Goal: Task Accomplishment & Management: Manage account settings

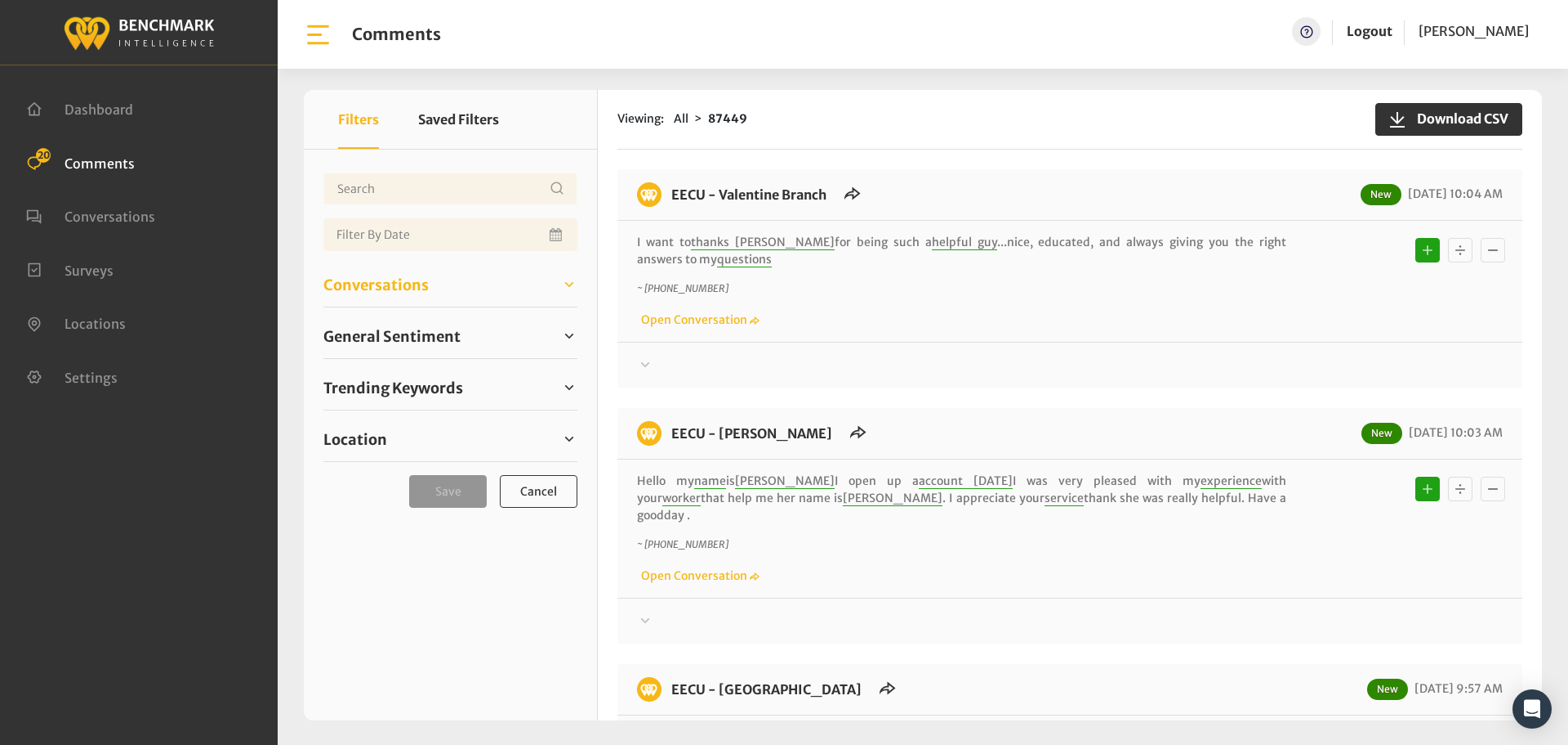
click at [363, 273] on span "Conversations" at bounding box center [376, 284] width 106 height 22
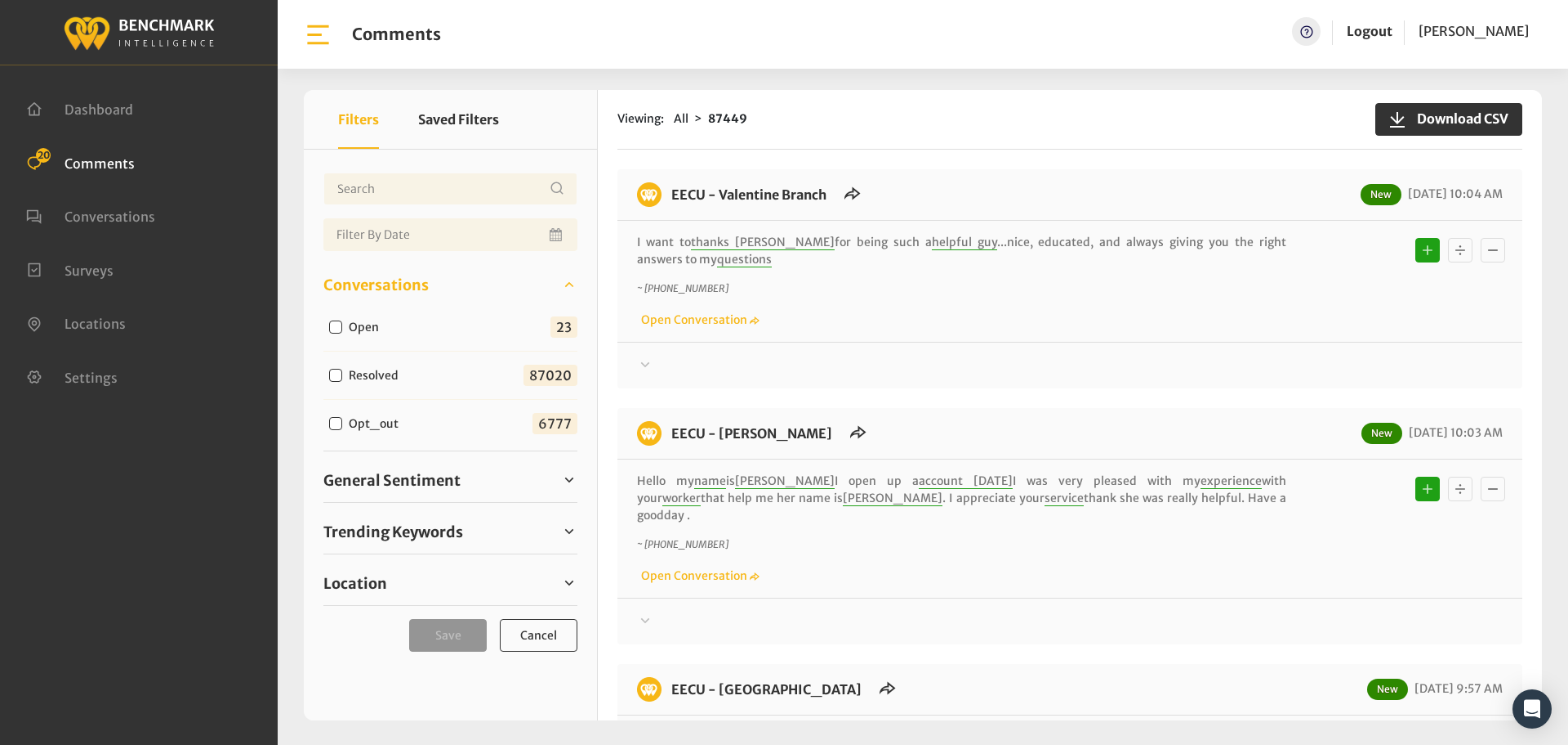
click at [329, 328] on input "Open" at bounding box center [335, 327] width 13 height 13
checkbox input "true"
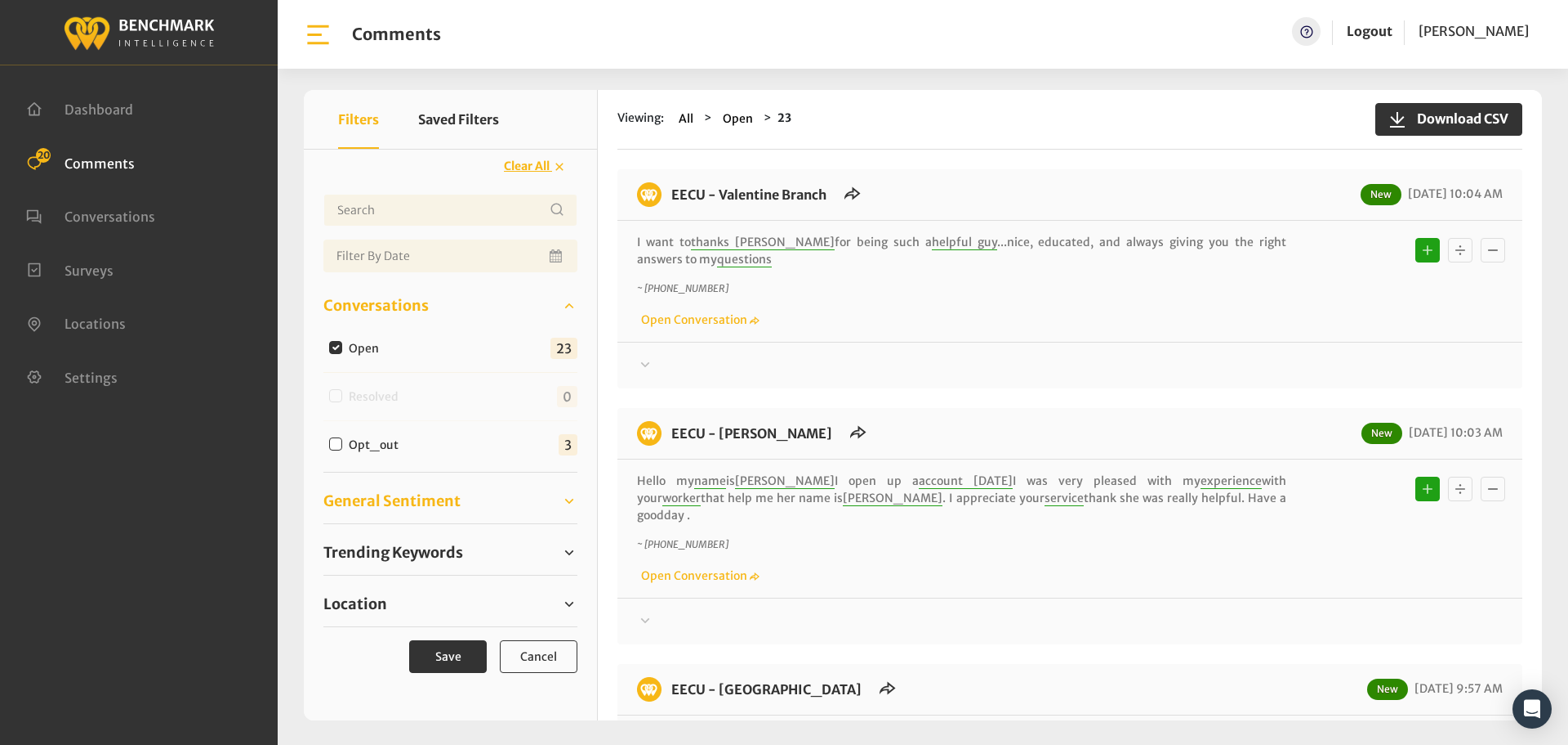
click at [414, 502] on span "General Sentiment" at bounding box center [392, 500] width 138 height 22
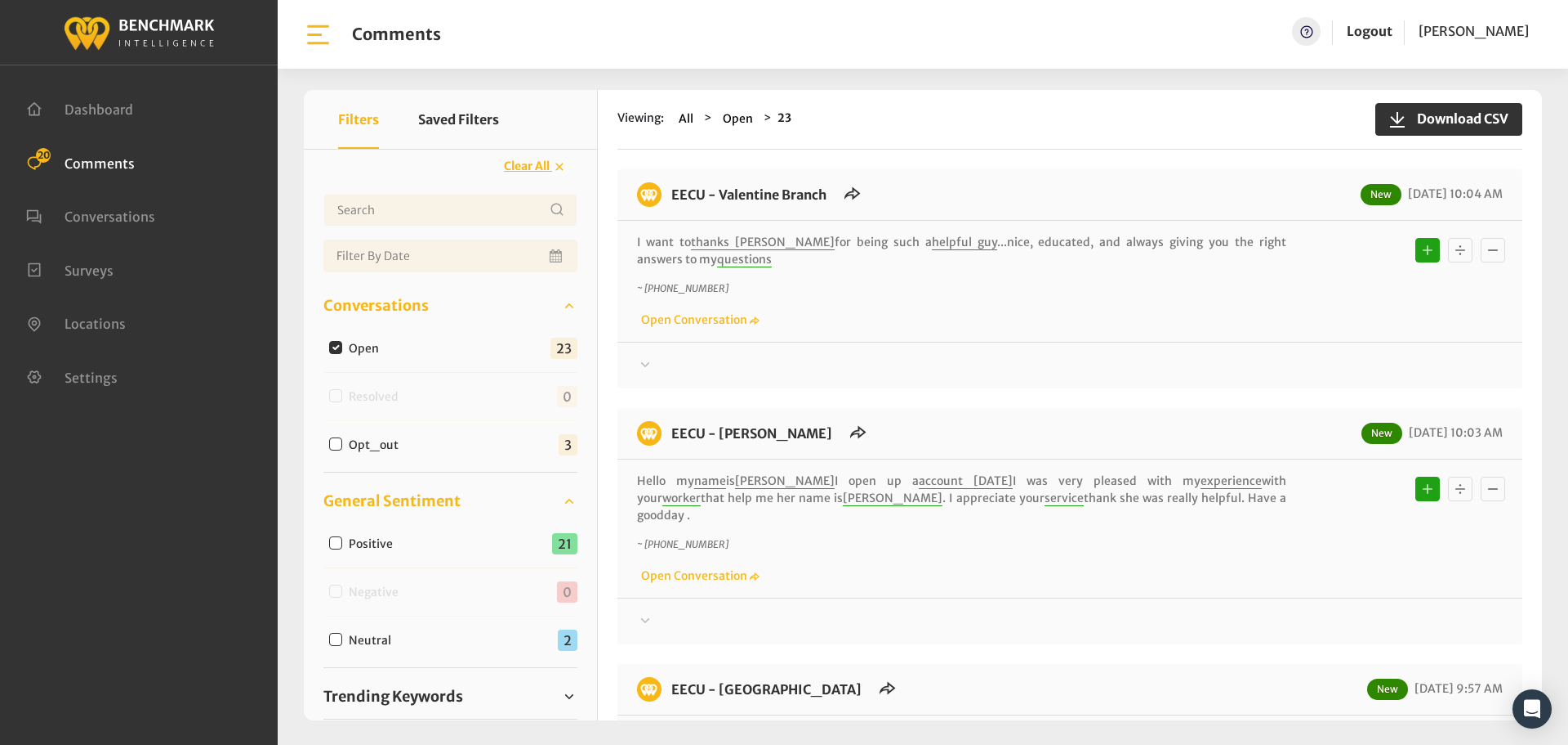
click at [409, 505] on span "General Sentiment" at bounding box center [392, 500] width 138 height 22
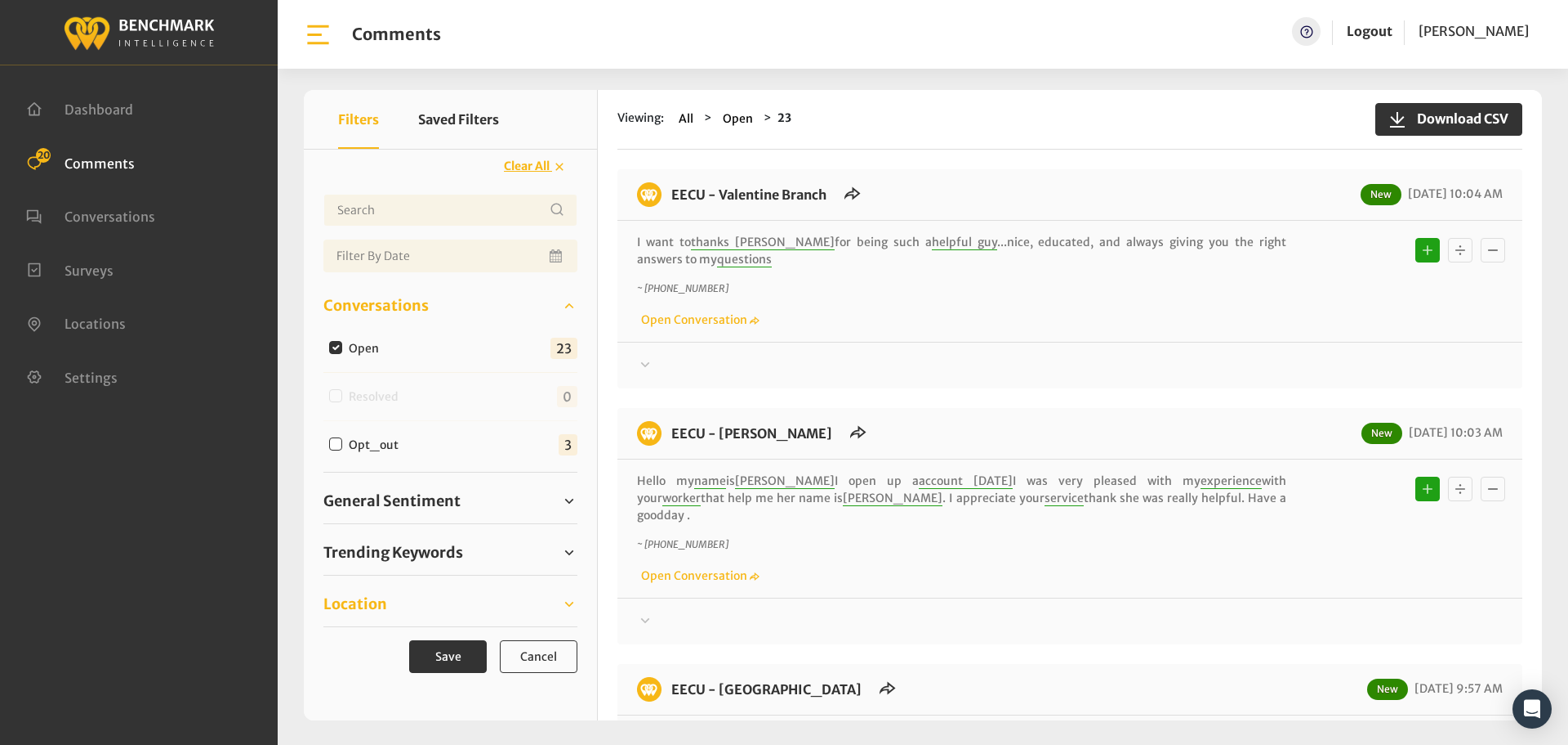
click at [382, 600] on span "Location" at bounding box center [356, 603] width 64 height 22
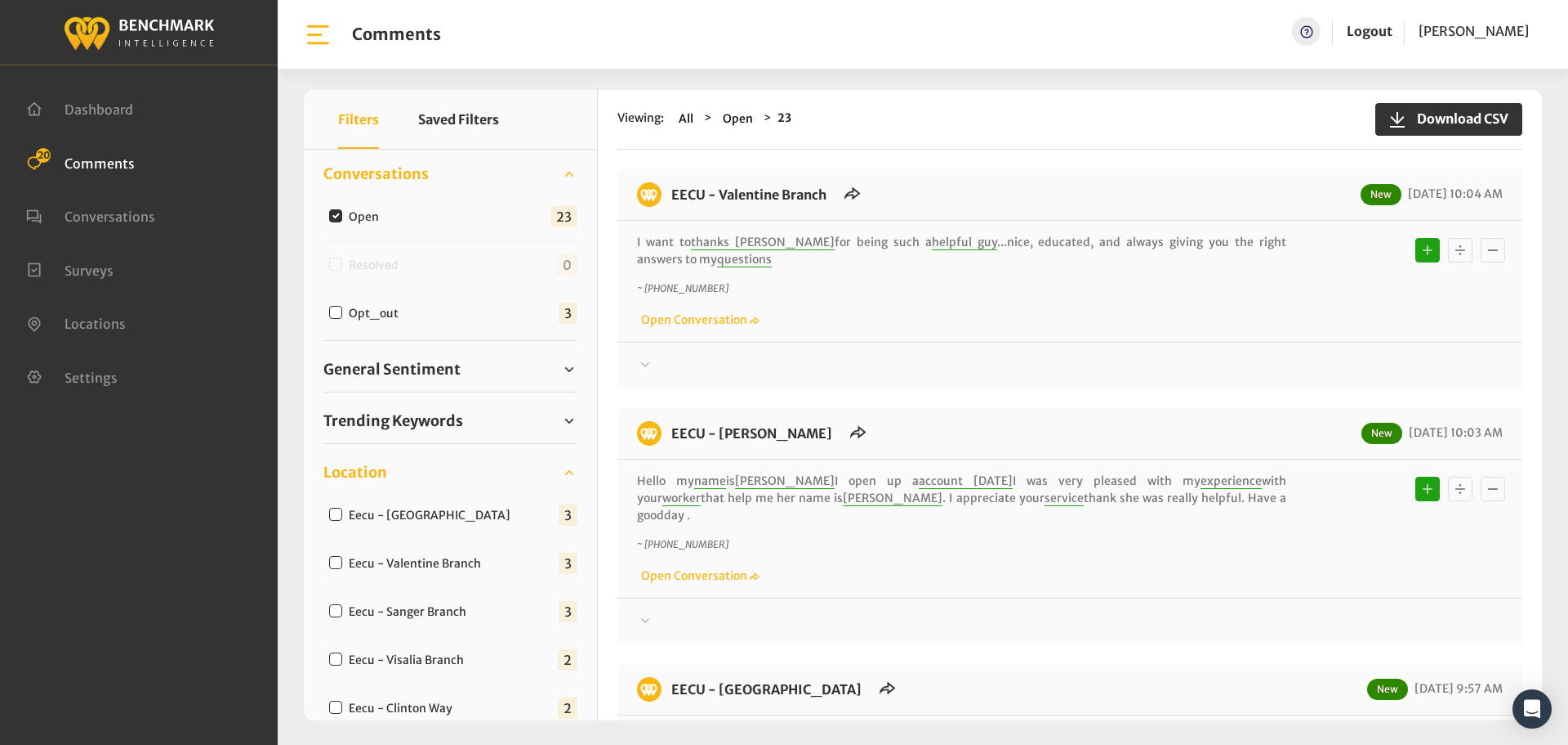
scroll to position [163, 0]
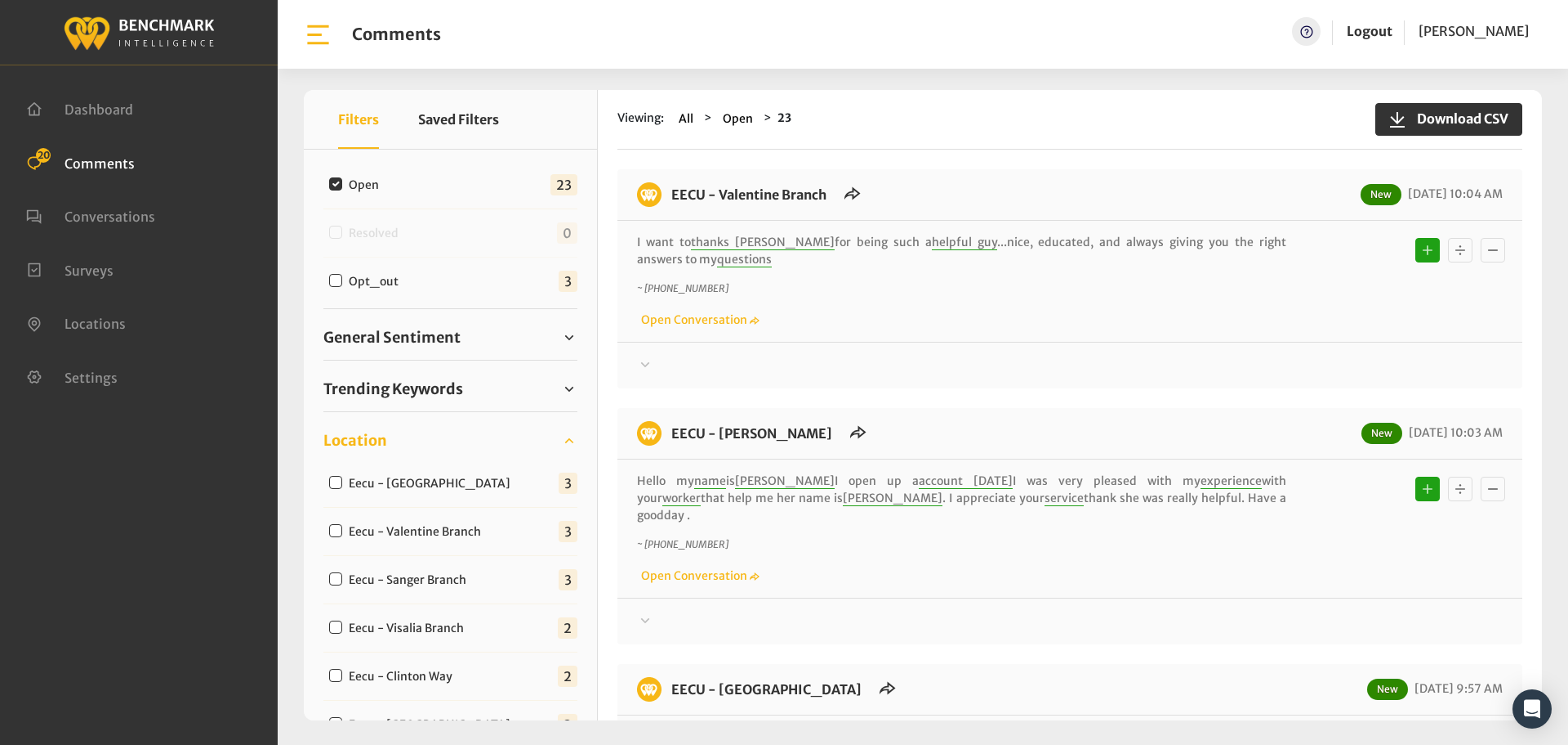
click at [332, 480] on input "Eecu - [GEOGRAPHIC_DATA]" at bounding box center [335, 482] width 13 height 13
checkbox input "true"
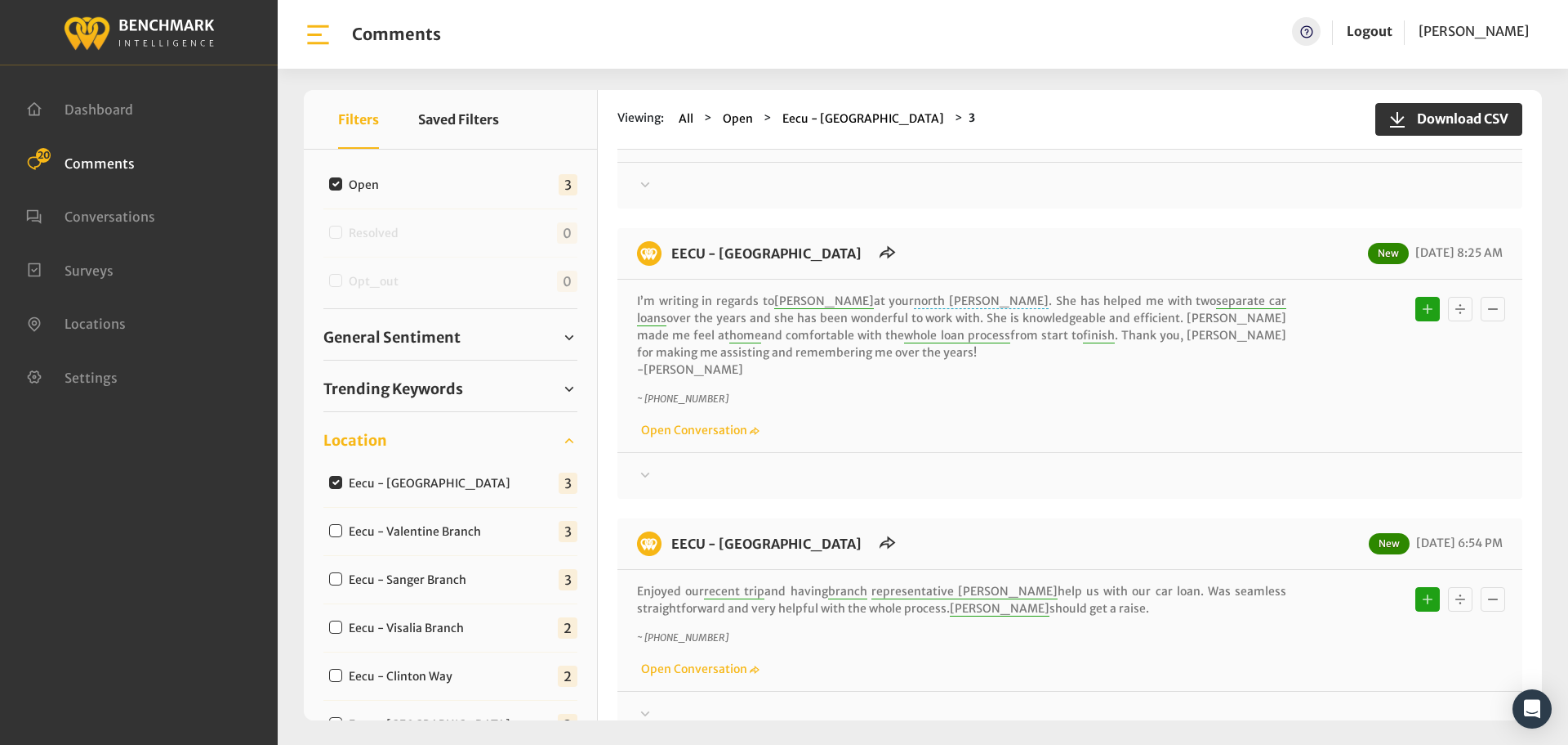
scroll to position [0, 0]
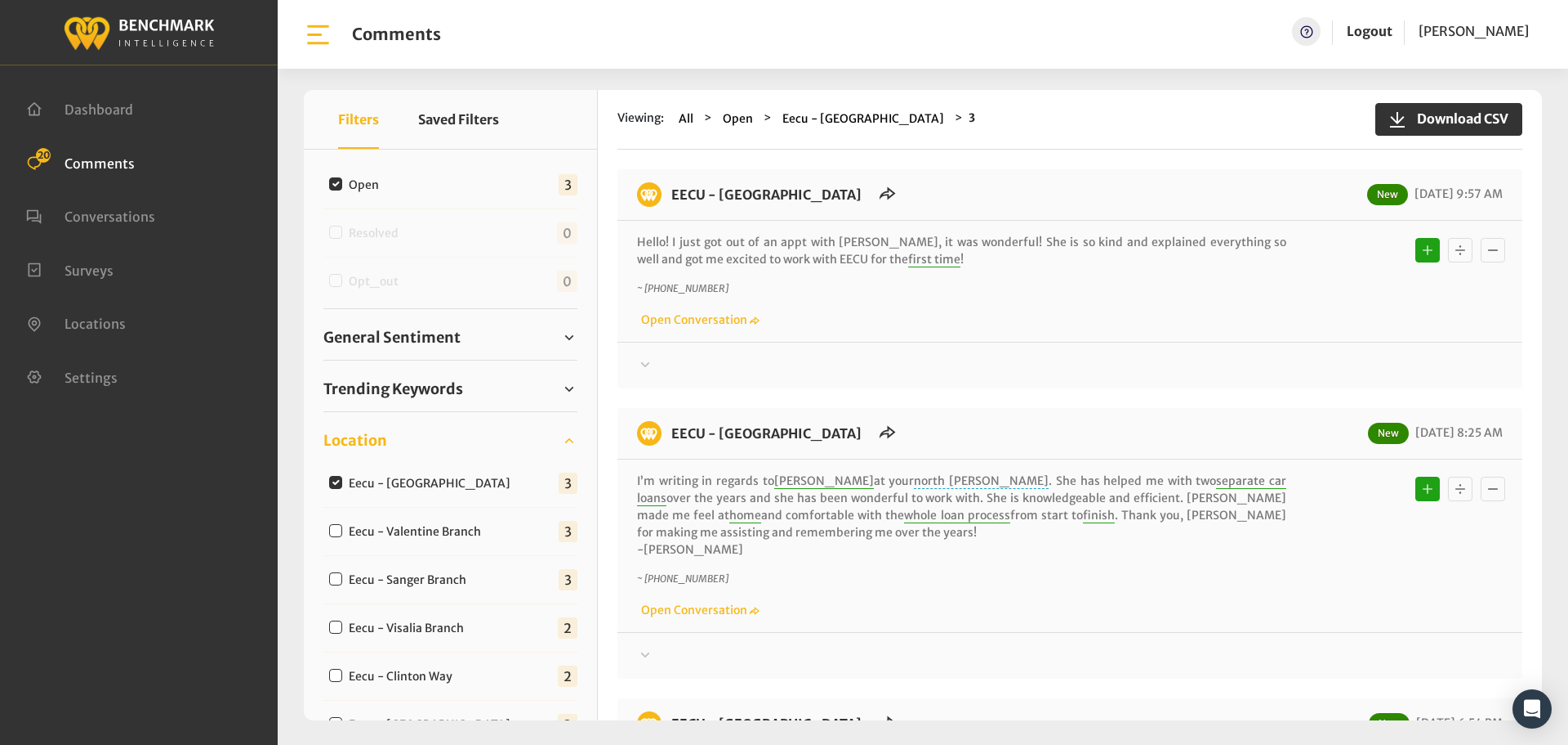
drag, startPoint x: 986, startPoint y: 500, endPoint x: 642, endPoint y: 199, distance: 457.1
click at [642, 199] on div "EECU - [GEOGRAPHIC_DATA] New [DATE] 9:57 AM Hello! I just got out of an appt wi…" at bounding box center [1070, 543] width 905 height 748
copy div "EECU - [GEOGRAPHIC_DATA] New [DATE] 9:57 AM Hello! I just got out of an appt wi…"
click at [679, 364] on div at bounding box center [1070, 365] width 866 height 20
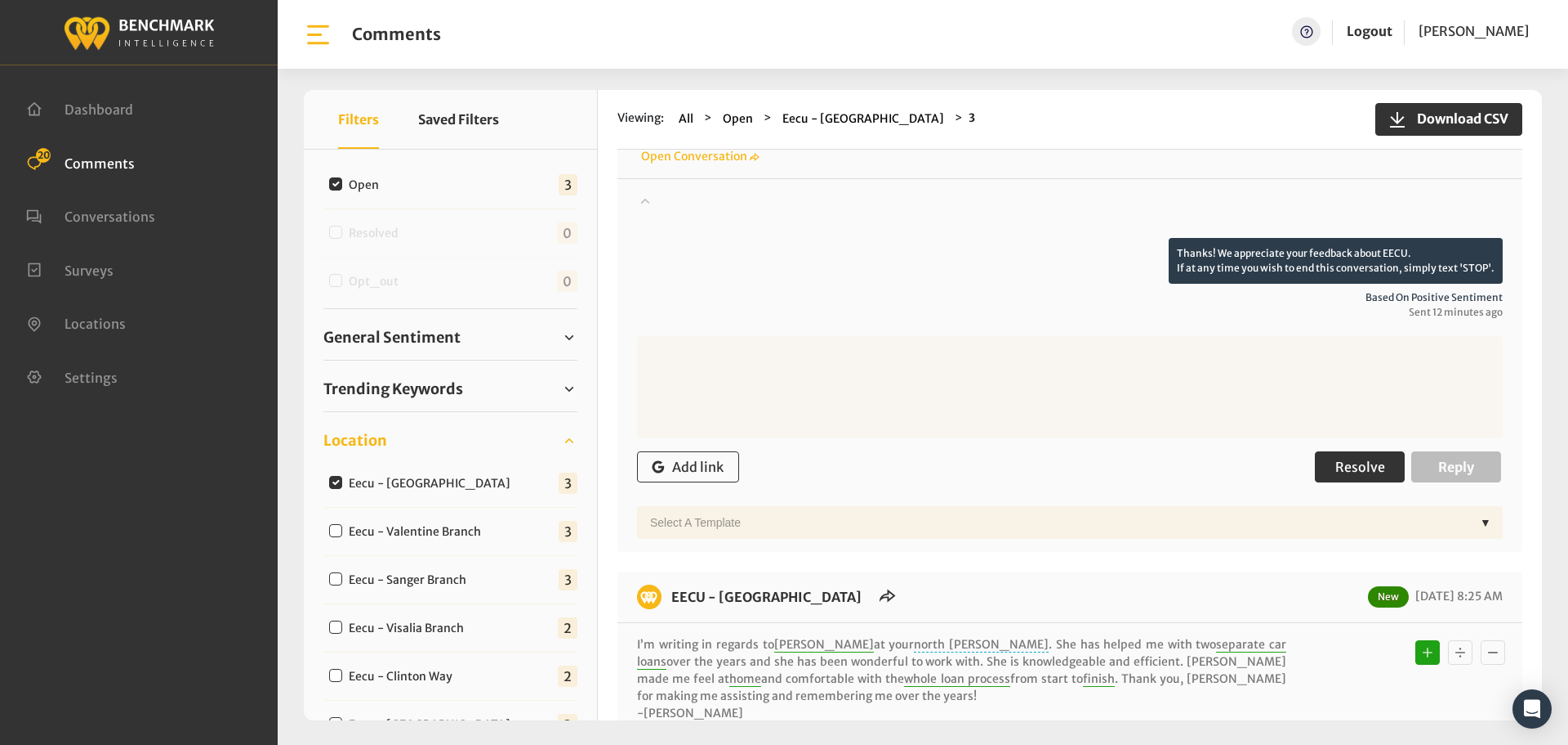
click at [1367, 472] on span "Resolve" at bounding box center [1360, 466] width 50 height 16
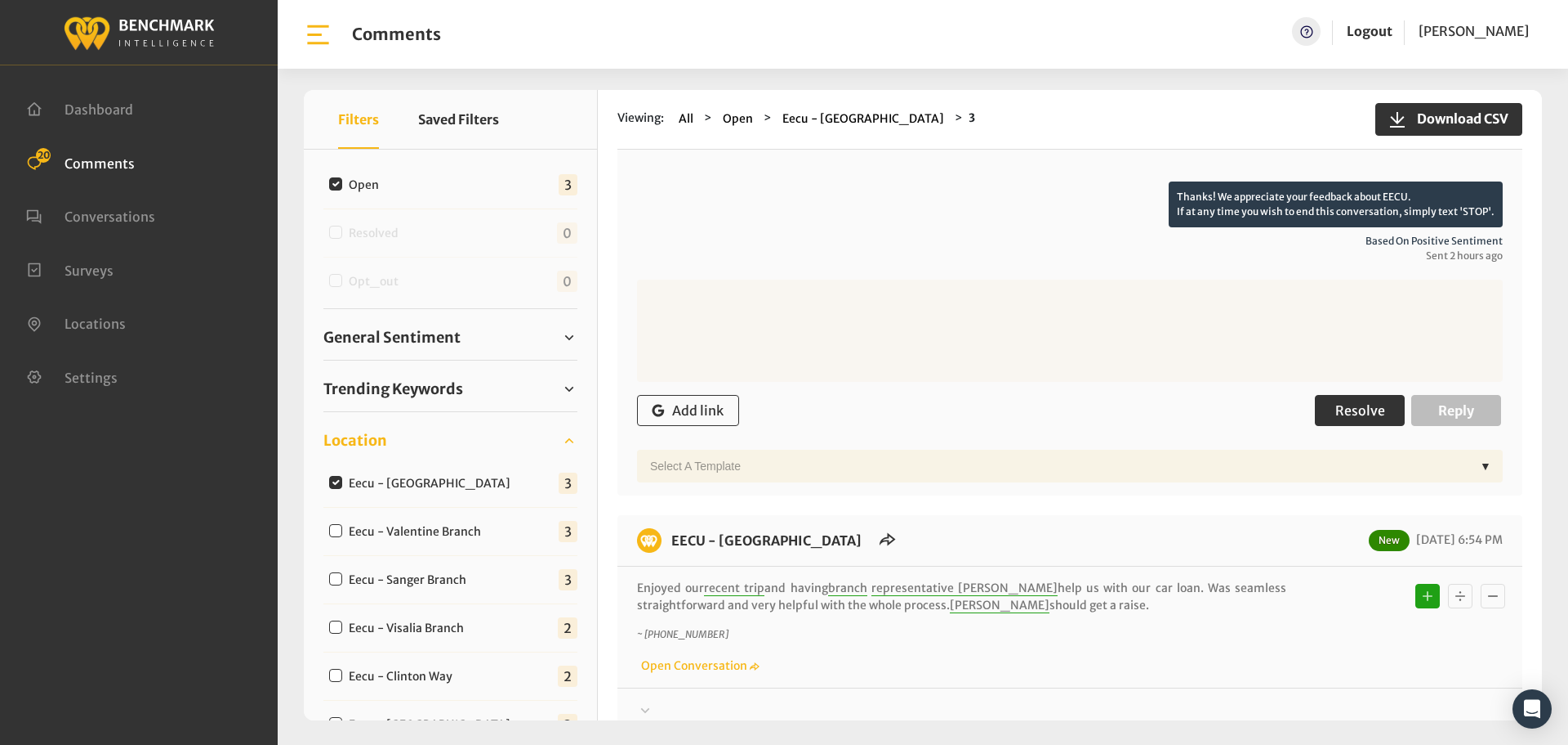
click at [1361, 420] on button "Resolve" at bounding box center [1359, 410] width 90 height 31
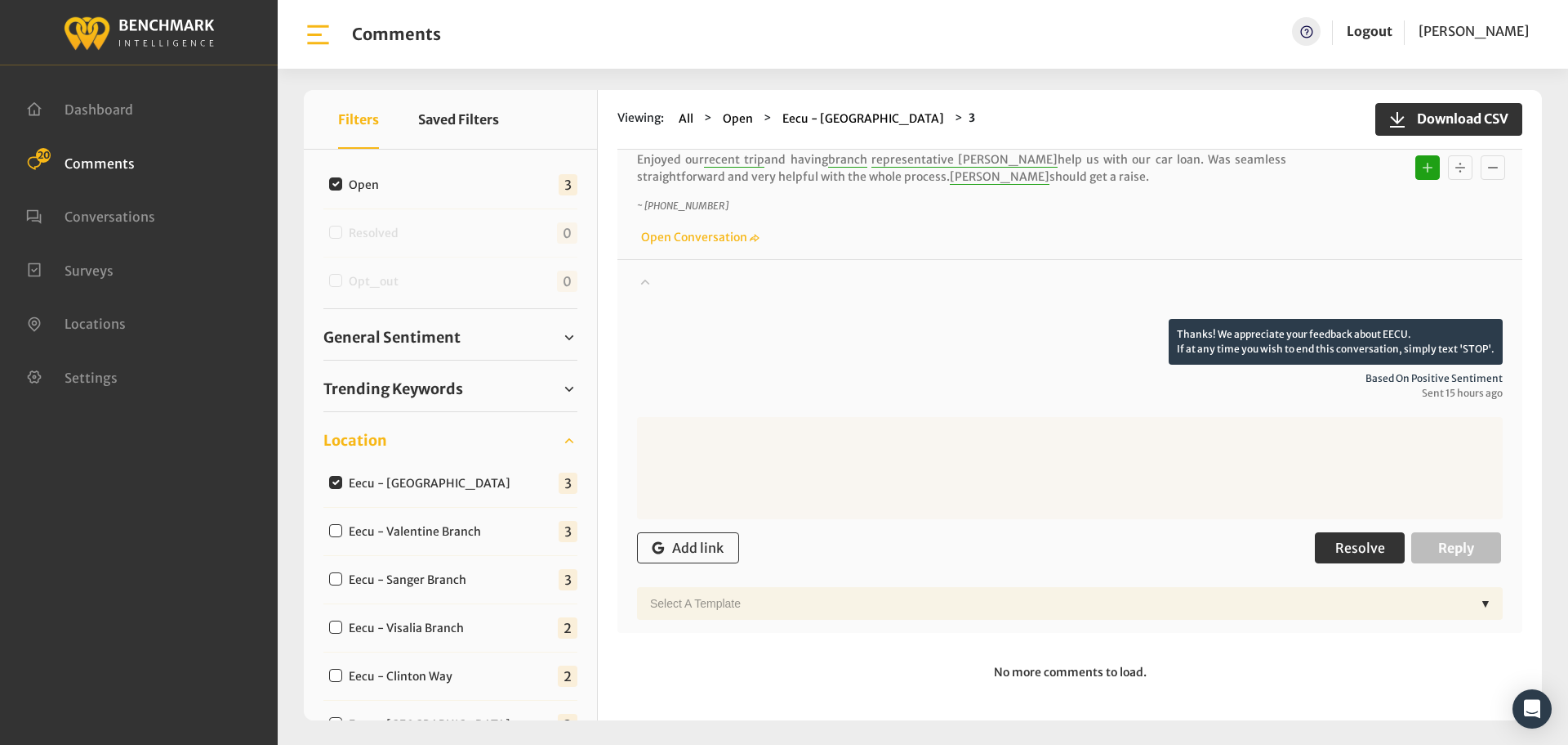
click at [1352, 542] on span "Resolve" at bounding box center [1360, 548] width 50 height 16
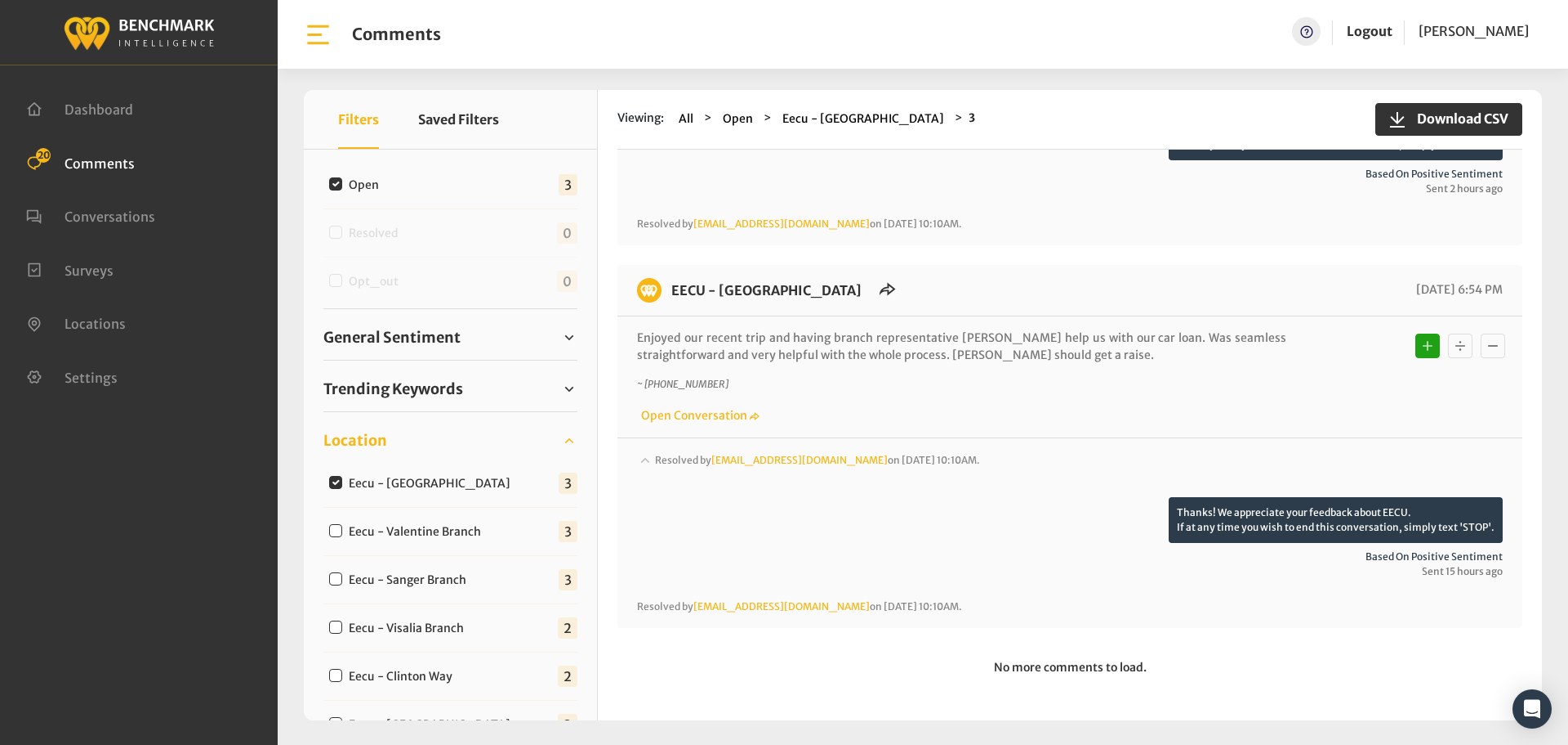
scroll to position [721, 0]
click at [338, 536] on input "Eecu - Valentine Branch" at bounding box center [335, 530] width 13 height 13
checkbox input "true"
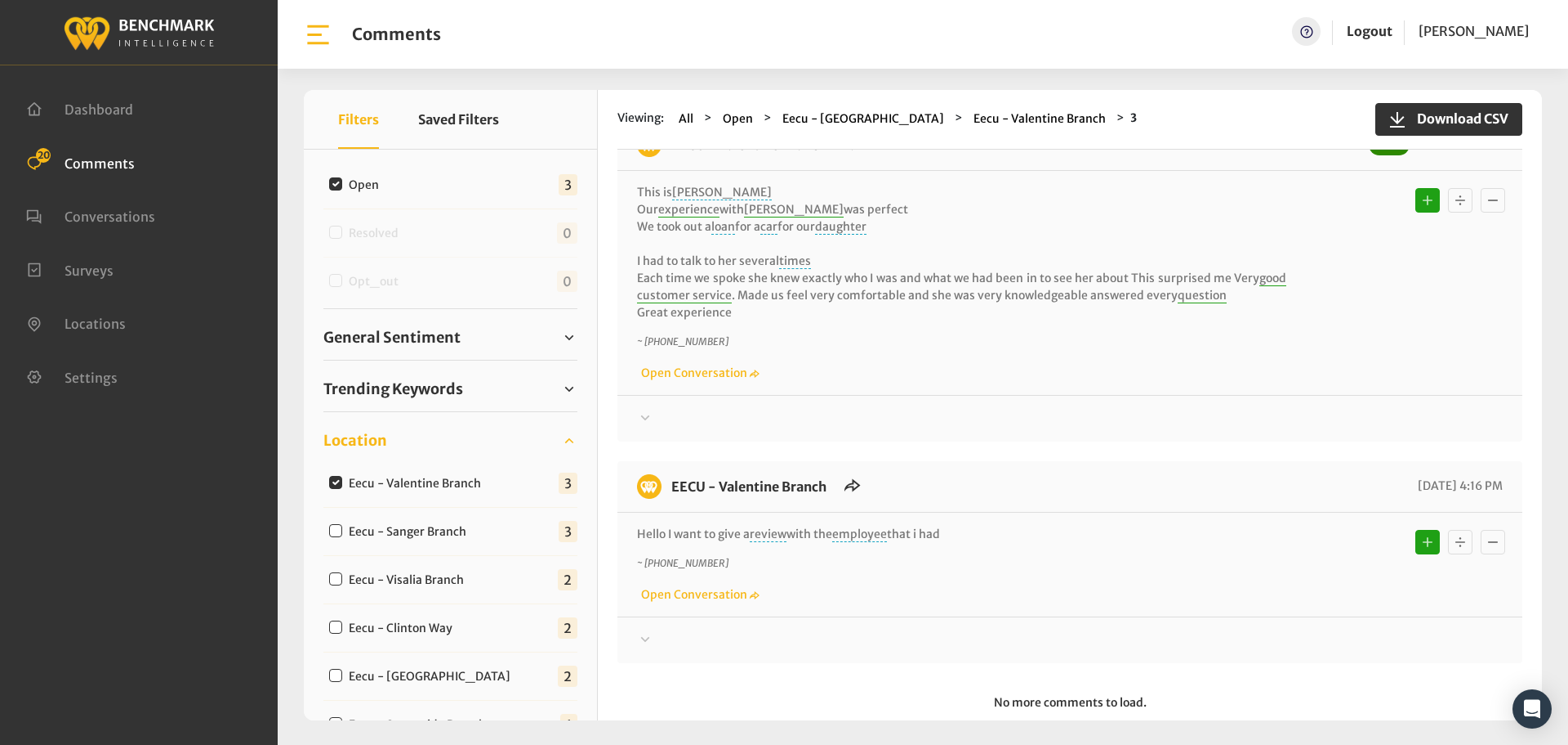
scroll to position [324, 0]
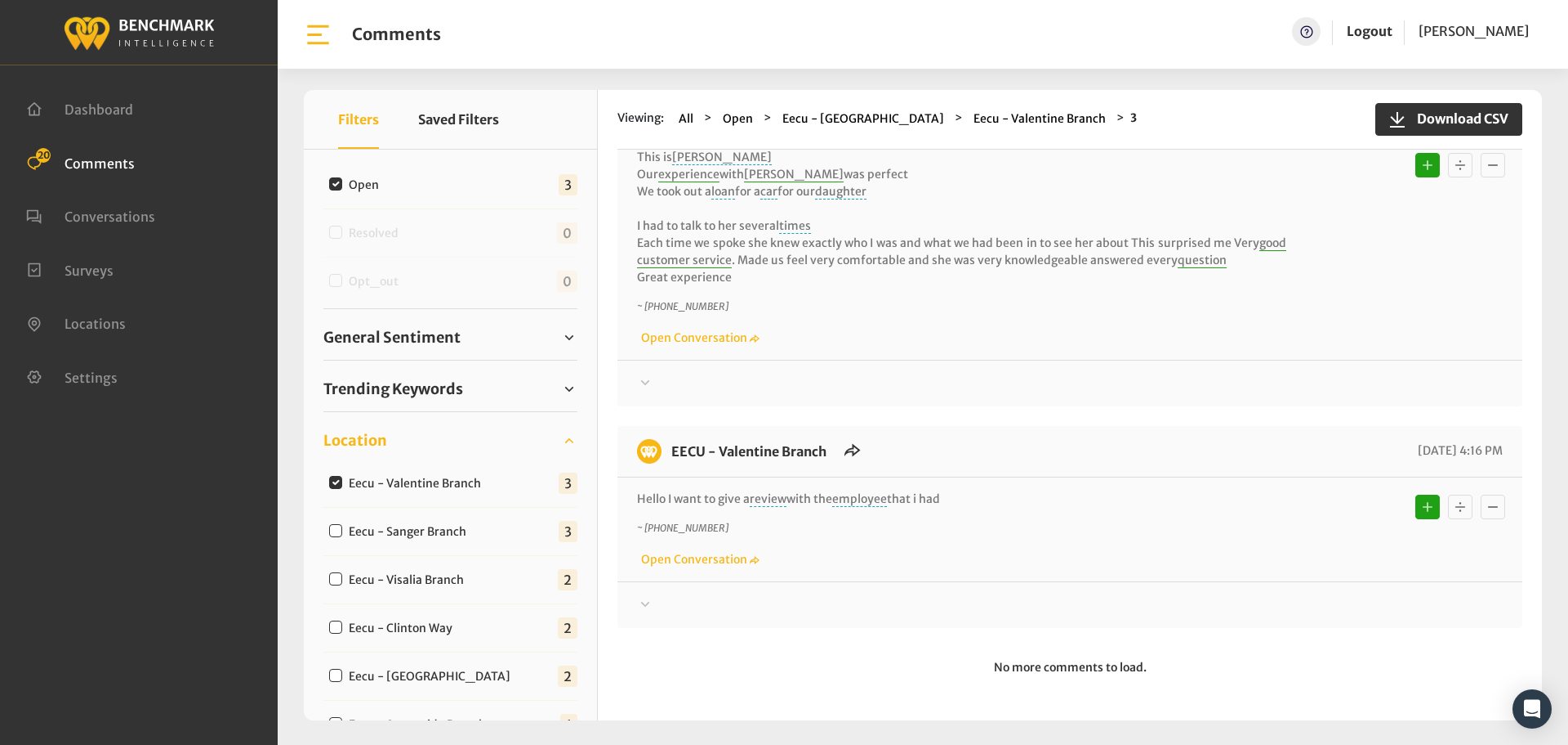
click at [628, 598] on div "Your comment about EECU is greatly appreciated! If at any time you wish to end …" at bounding box center [1070, 598] width 905 height 34
click at [642, 51] on icon at bounding box center [645, 41] width 16 height 20
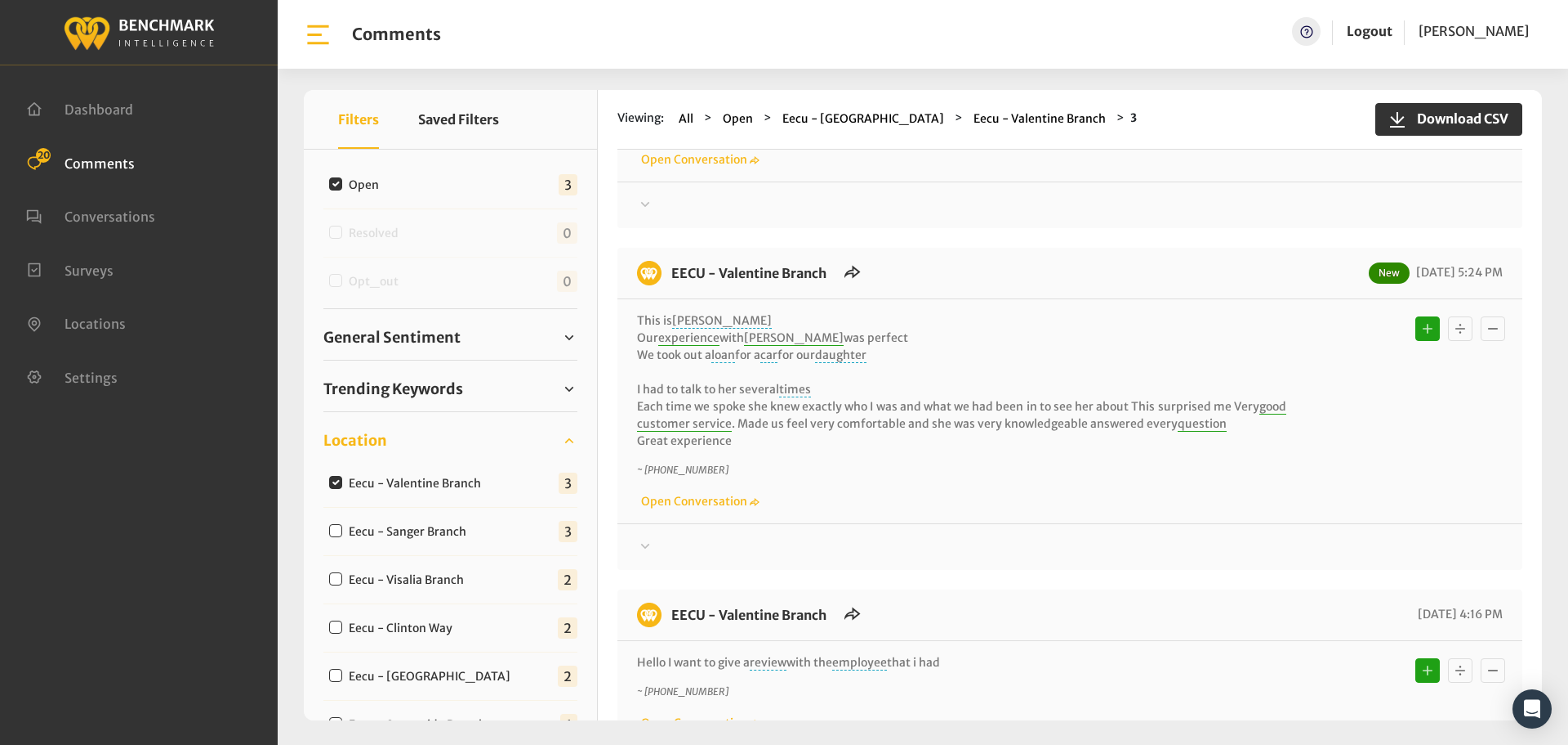
scroll to position [0, 0]
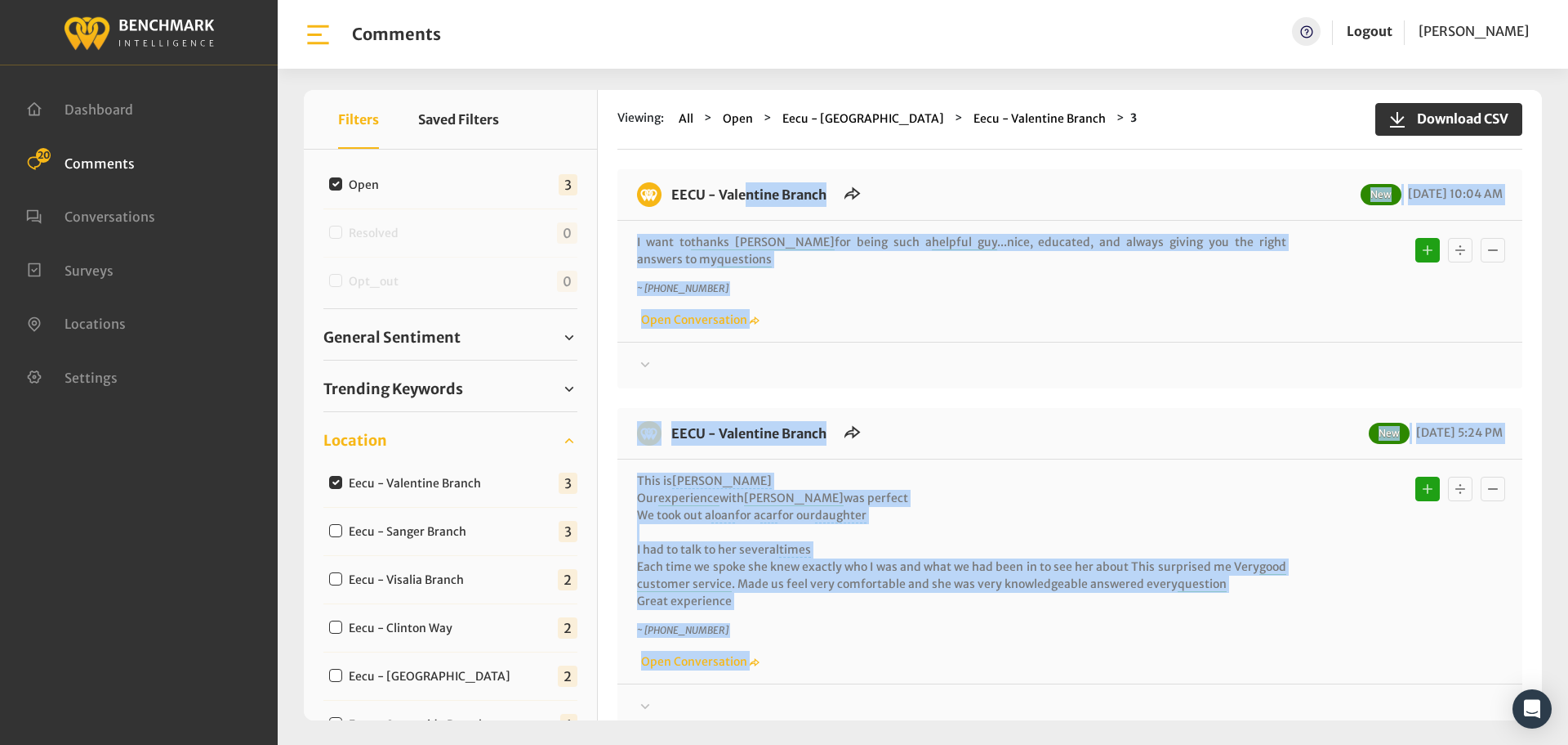
drag, startPoint x: 811, startPoint y: 534, endPoint x: 671, endPoint y: 186, distance: 375.1
copy div "LORE - Ipsumdolo Sitame Con 00/20/0670 93:10 AD E sedd ei tempor Incidid utl et…"
click at [713, 361] on div at bounding box center [1070, 365] width 866 height 20
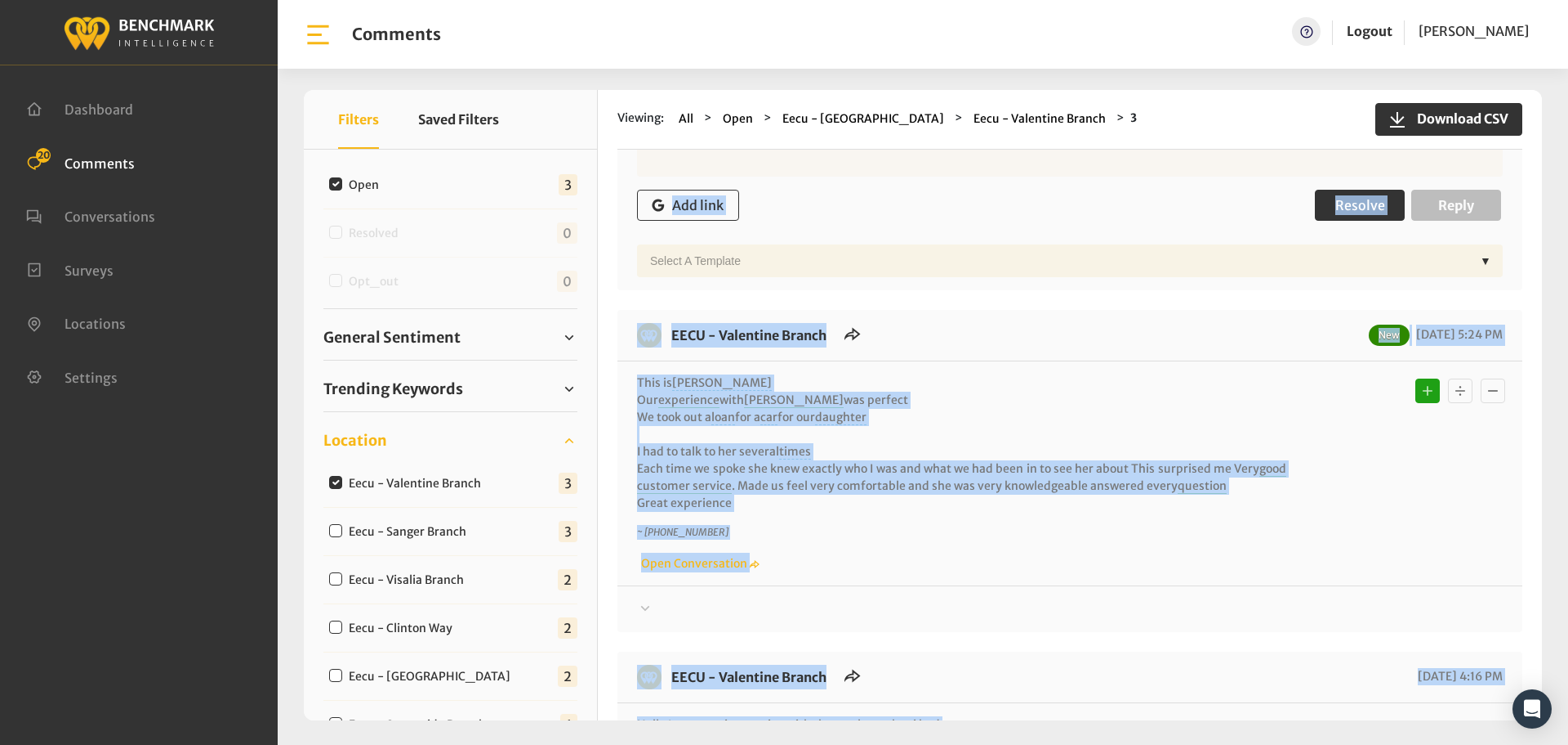
click at [1356, 205] on span "Resolve" at bounding box center [1360, 205] width 50 height 16
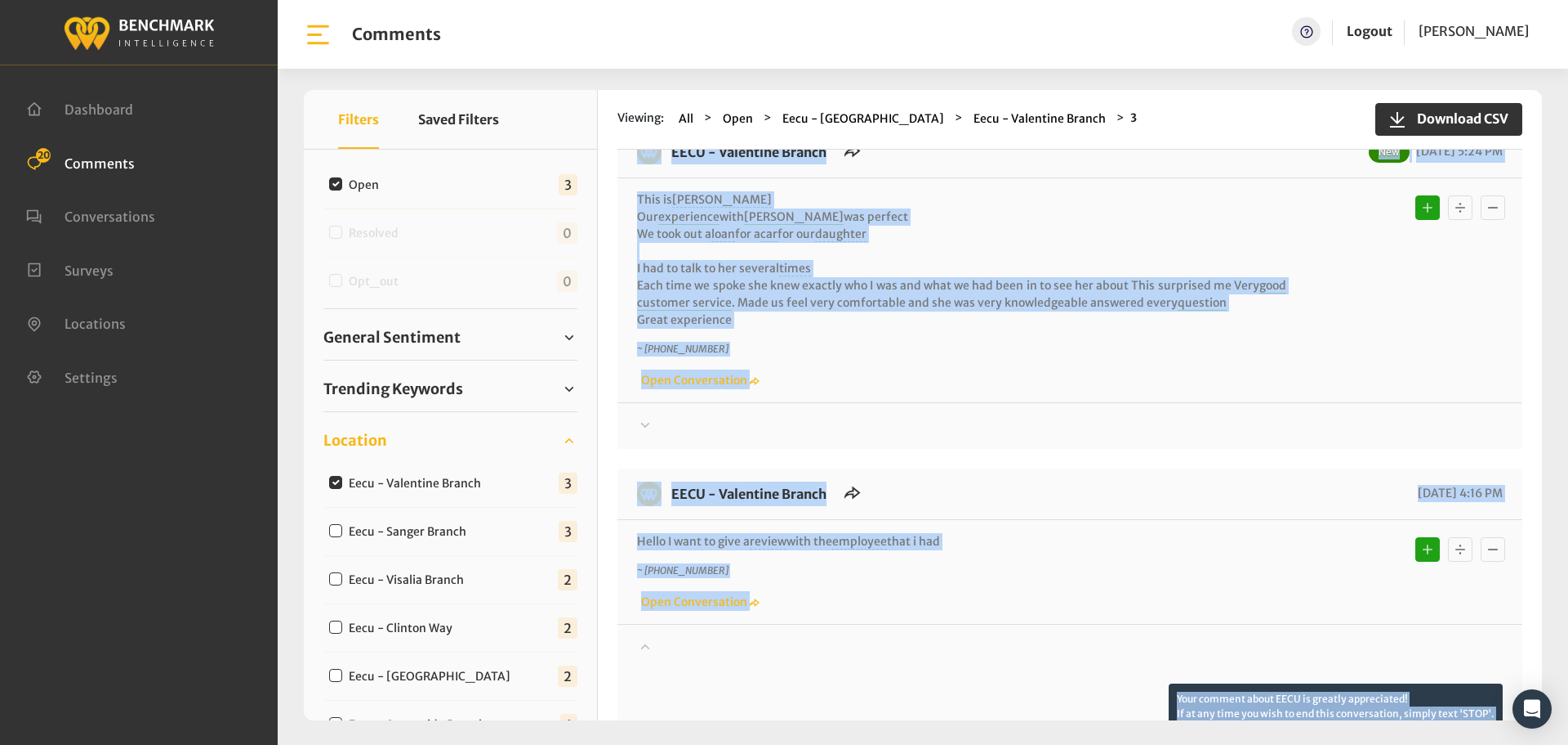
scroll to position [346, 0]
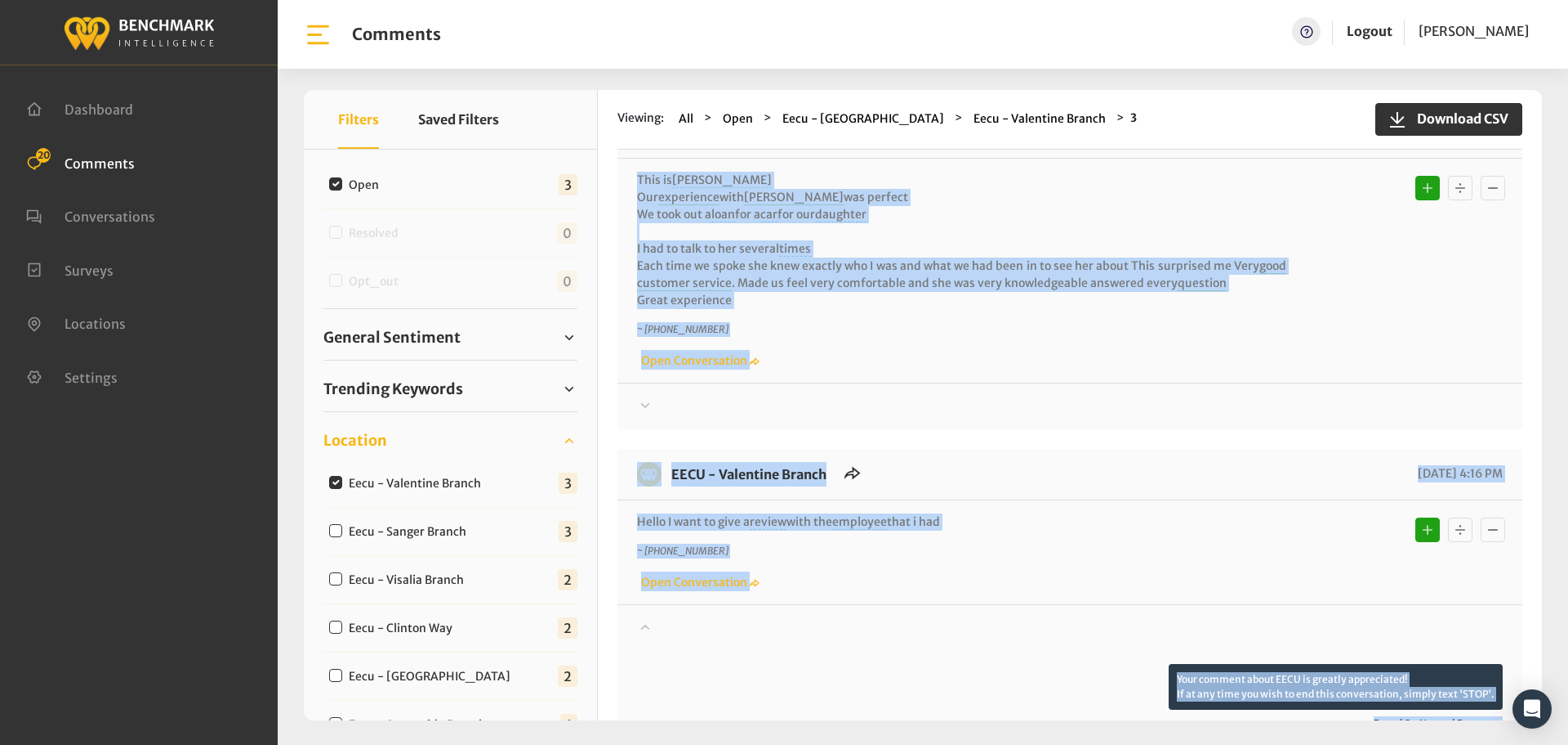
click at [685, 55] on div at bounding box center [1070, 32] width 866 height 46
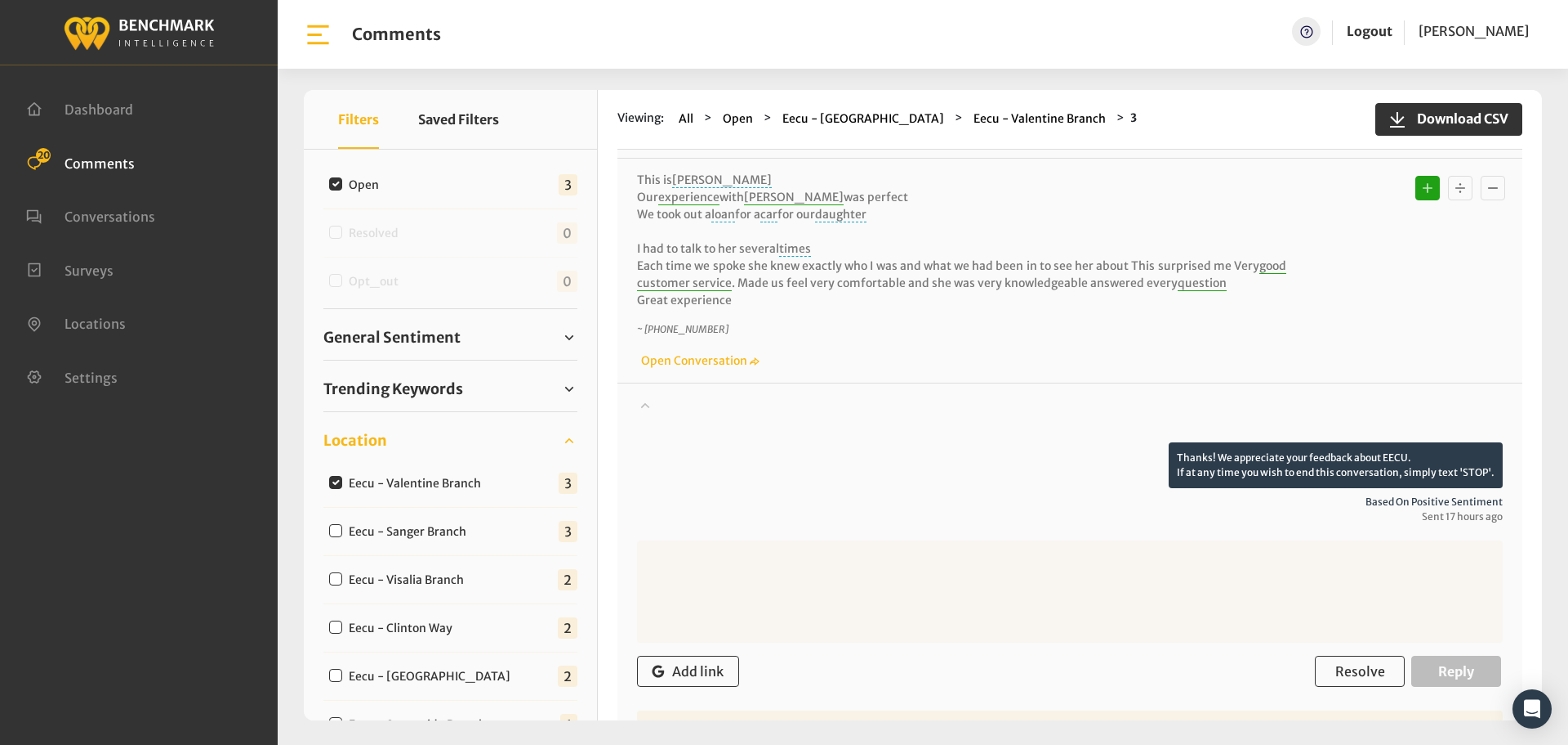
scroll to position [510, 0]
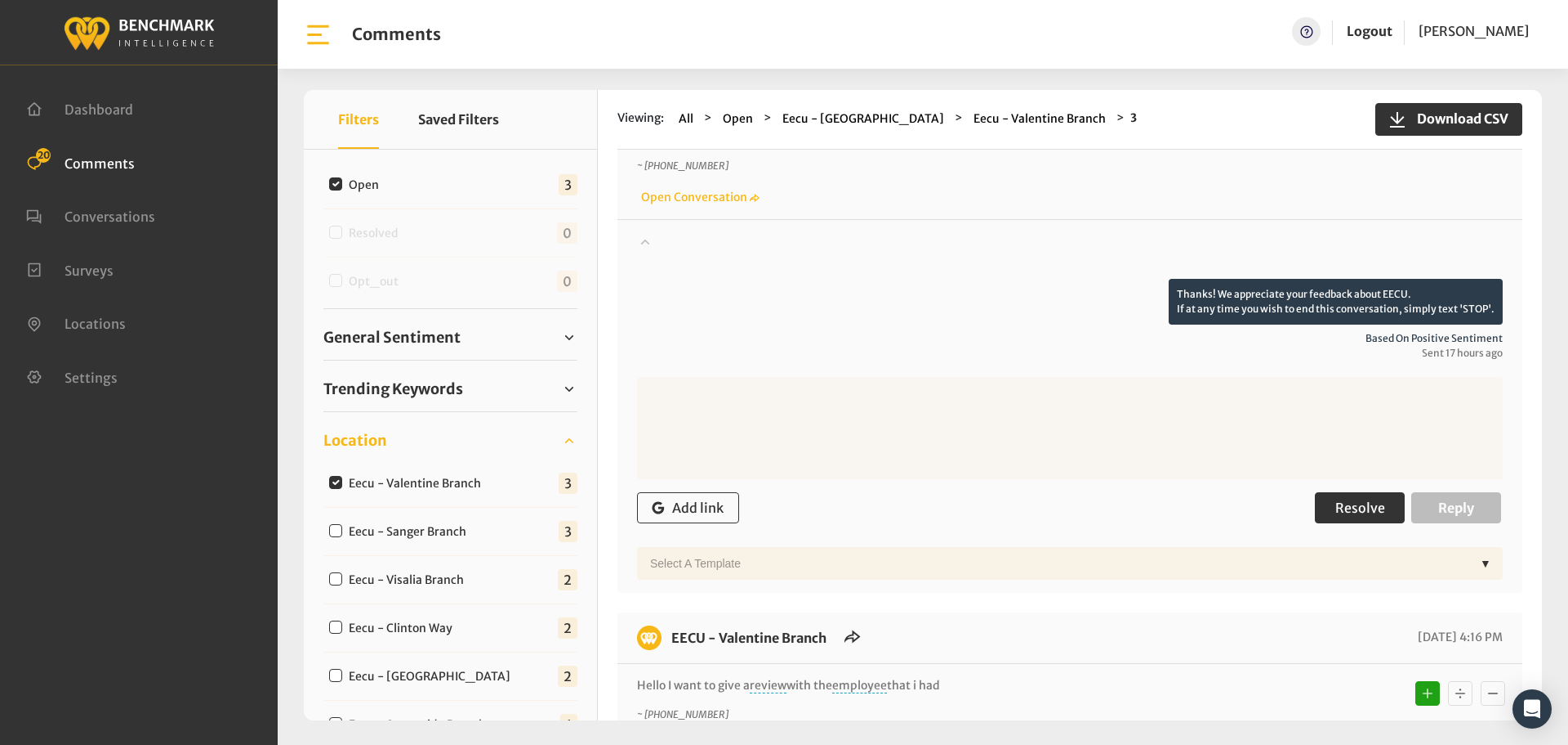
click at [1345, 511] on span "Resolve" at bounding box center [1360, 507] width 50 height 16
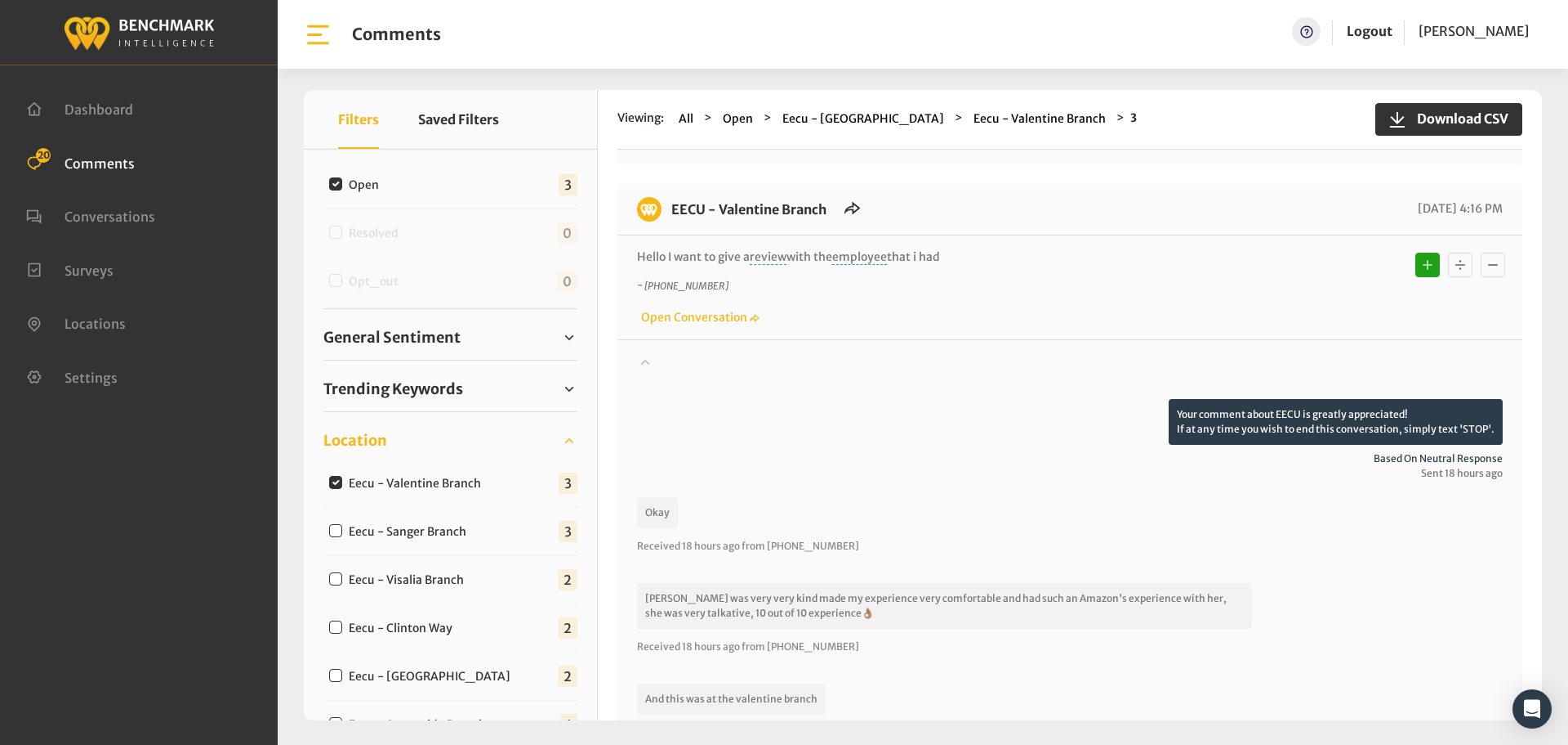
scroll to position [1113, 0]
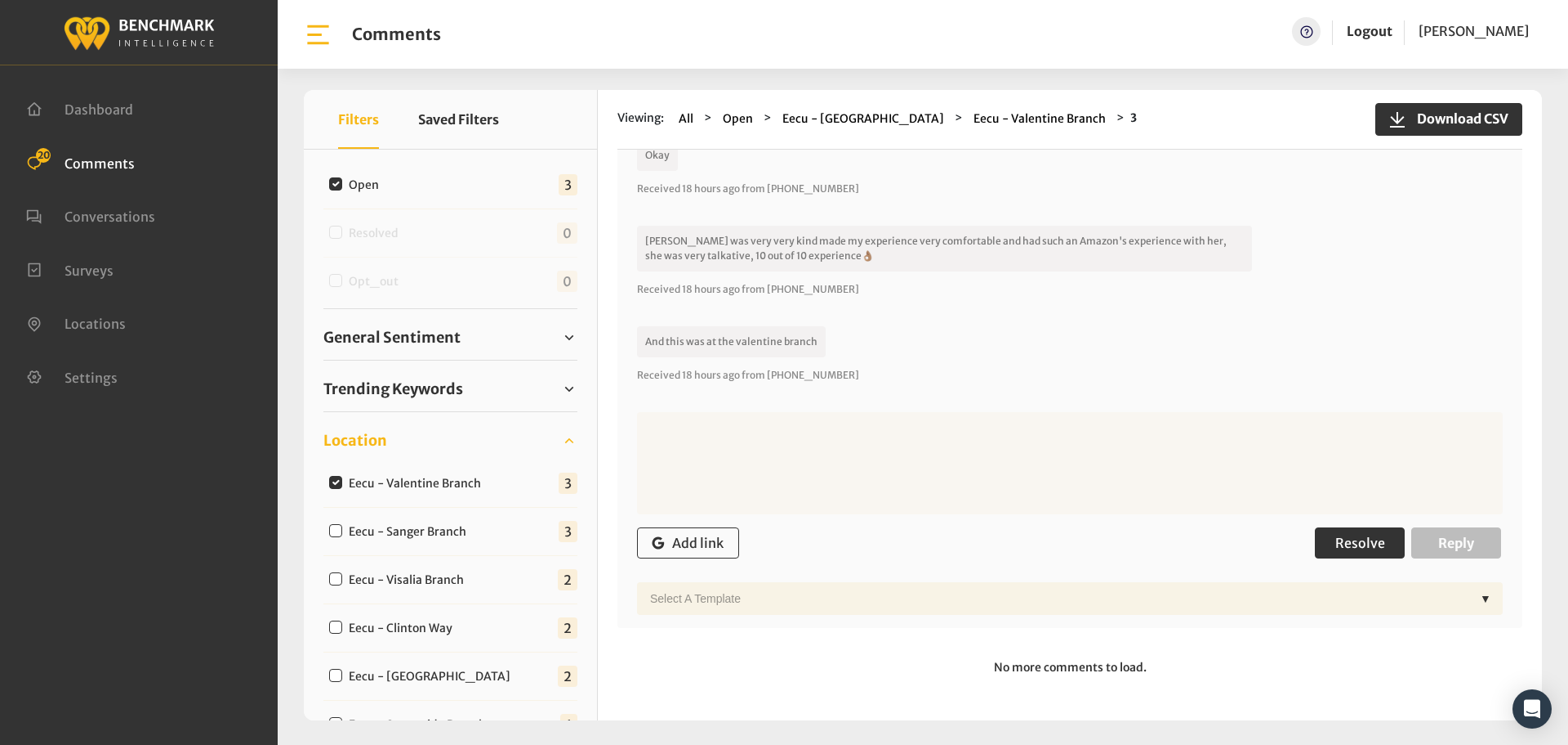
click at [1355, 540] on span "Resolve" at bounding box center [1360, 543] width 50 height 16
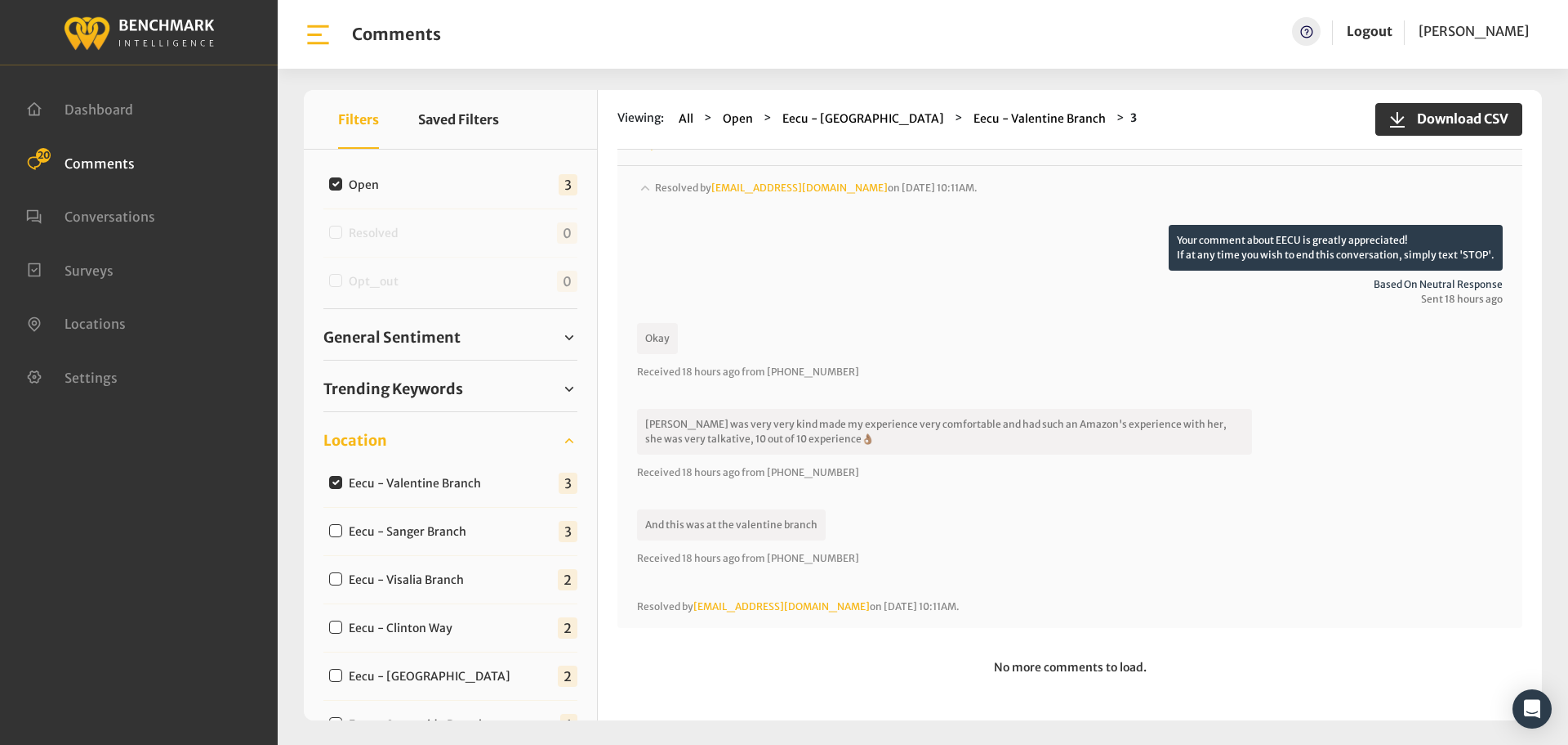
scroll to position [930, 0]
click at [334, 526] on input "Eecu - Sanger Branch" at bounding box center [335, 530] width 13 height 13
checkbox input "true"
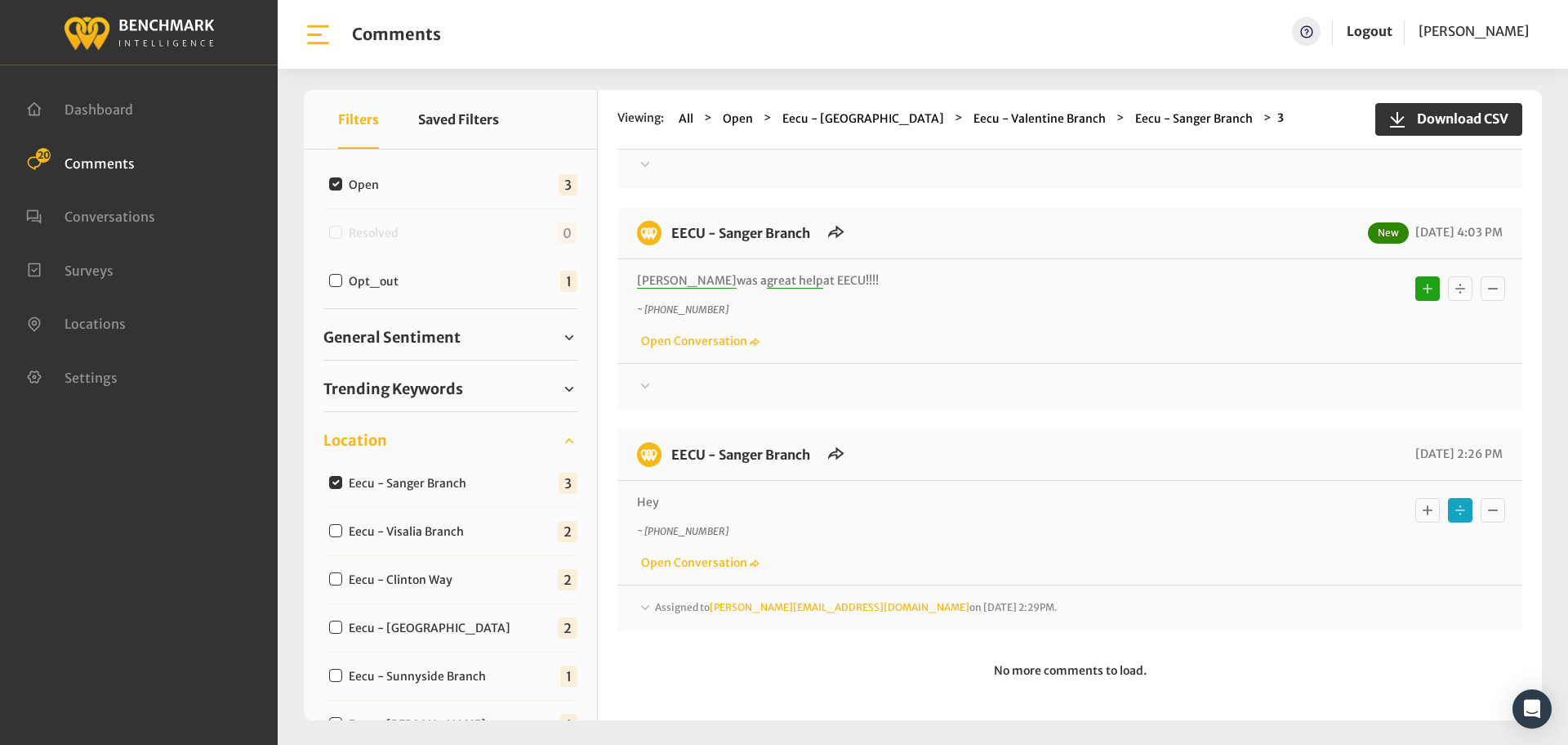
scroll to position [203, 0]
click at [682, 171] on div at bounding box center [1070, 162] width 866 height 20
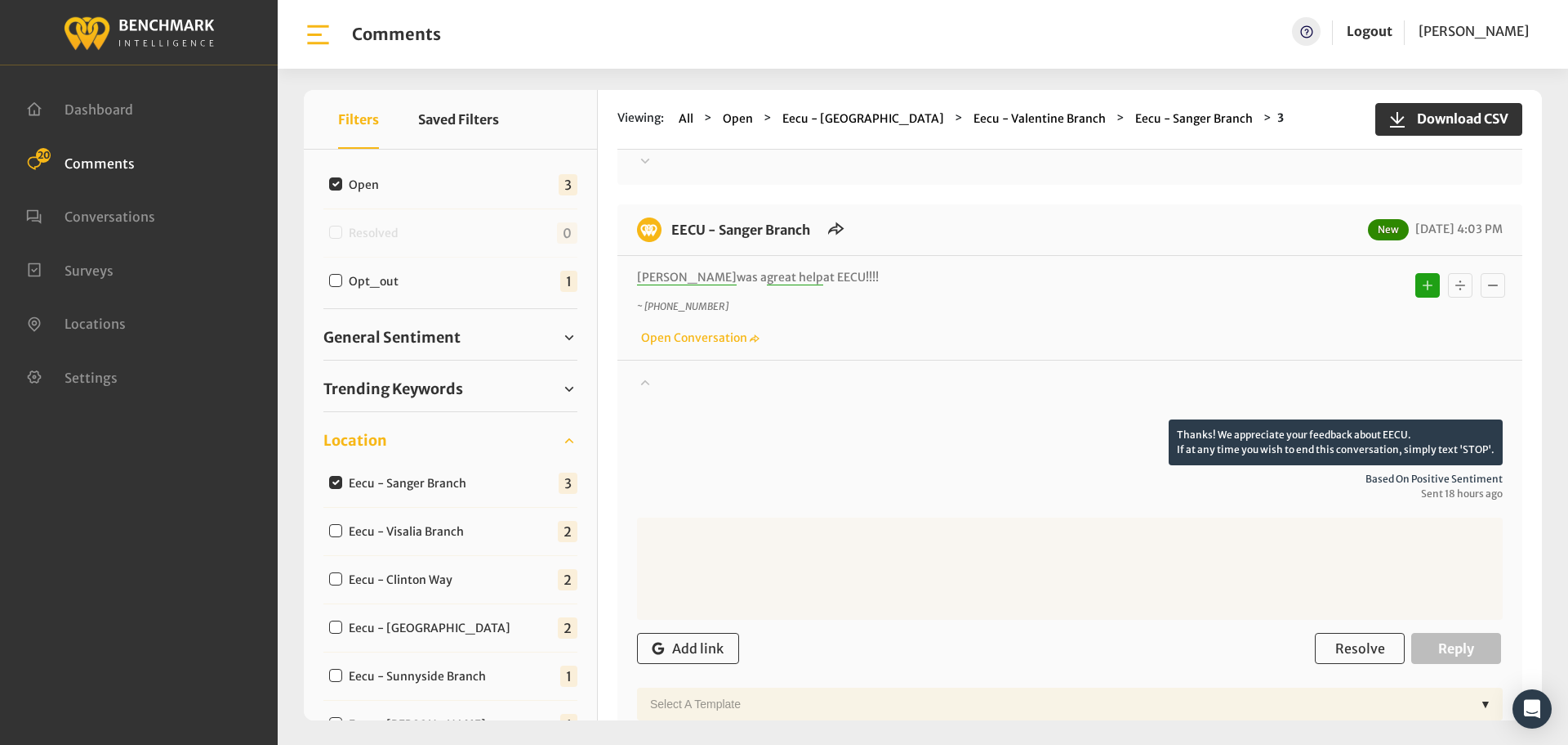
click at [682, 171] on div at bounding box center [1070, 162] width 866 height 20
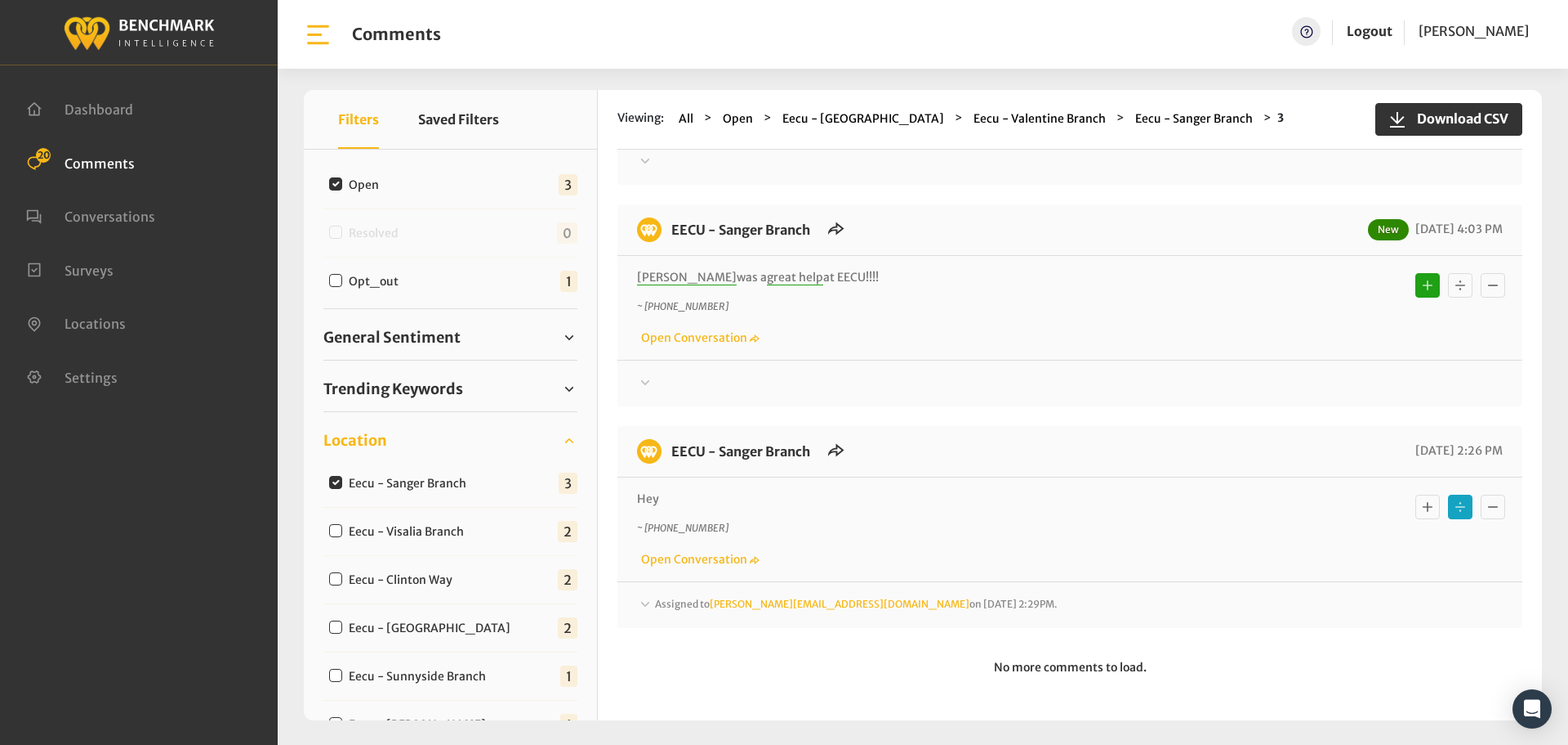
click at [693, 603] on span "Assigned to [PERSON_NAME][EMAIL_ADDRESS][DOMAIN_NAME] on [DATE] 2:29PM." at bounding box center [856, 604] width 403 height 12
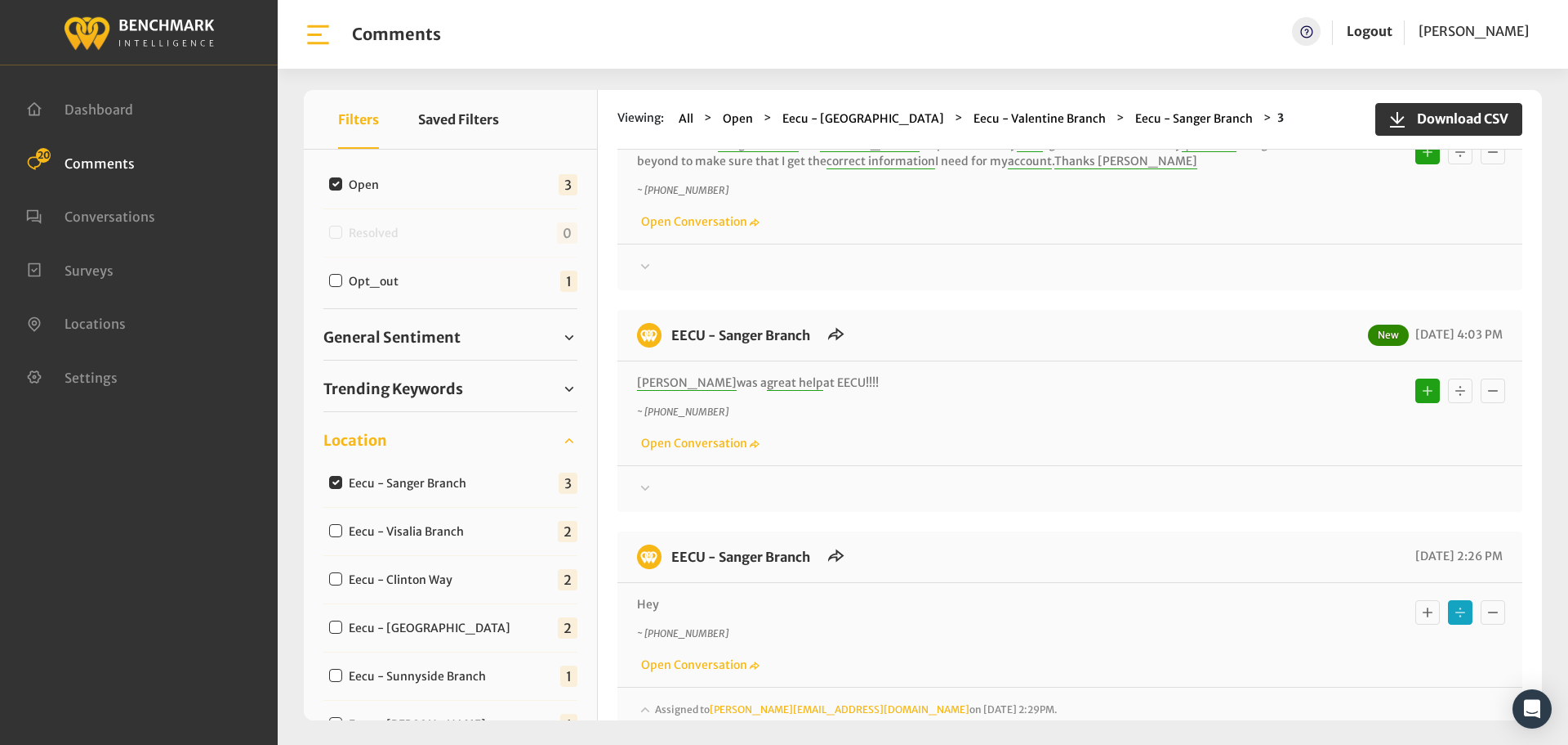
scroll to position [40, 0]
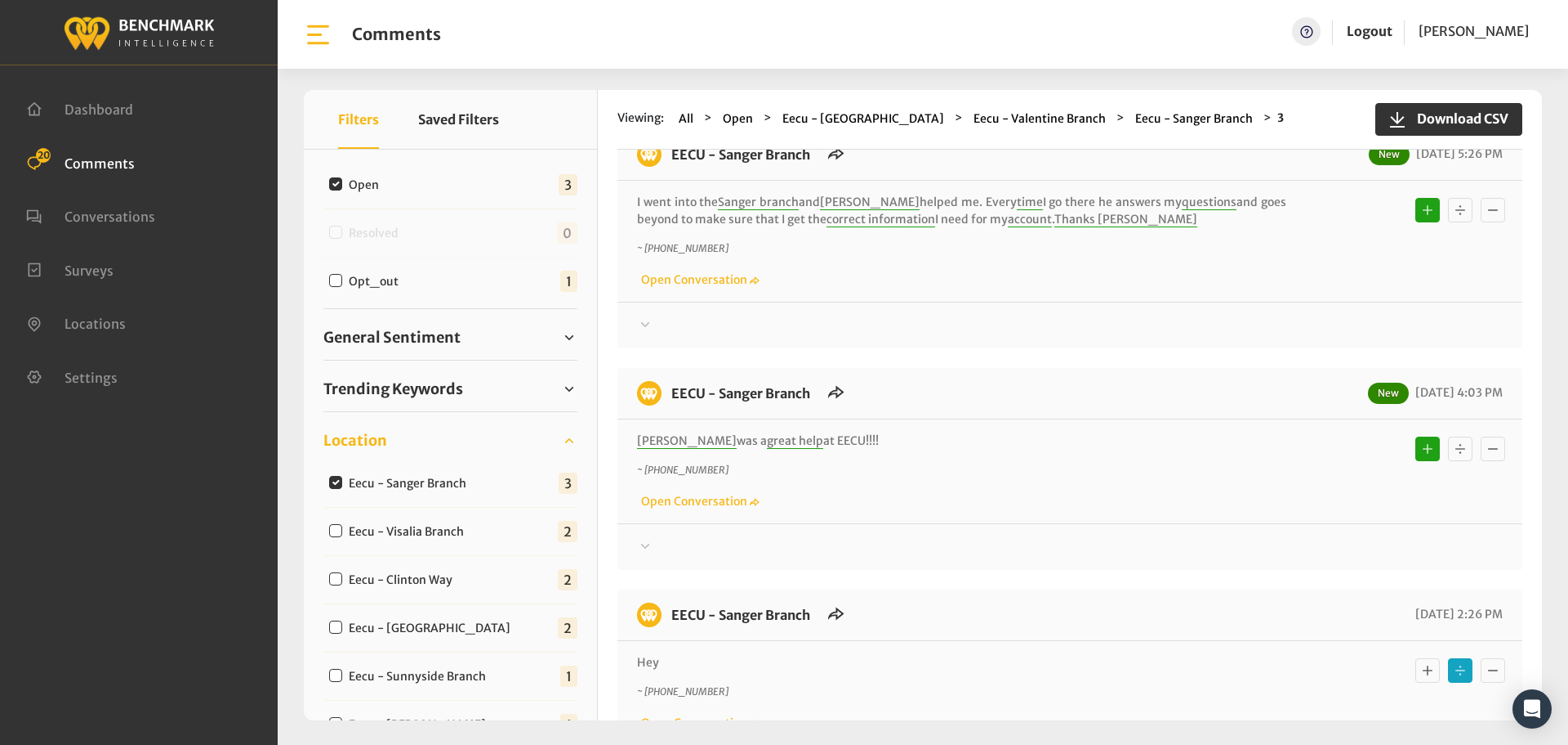
click at [654, 551] on div at bounding box center [1070, 547] width 866 height 20
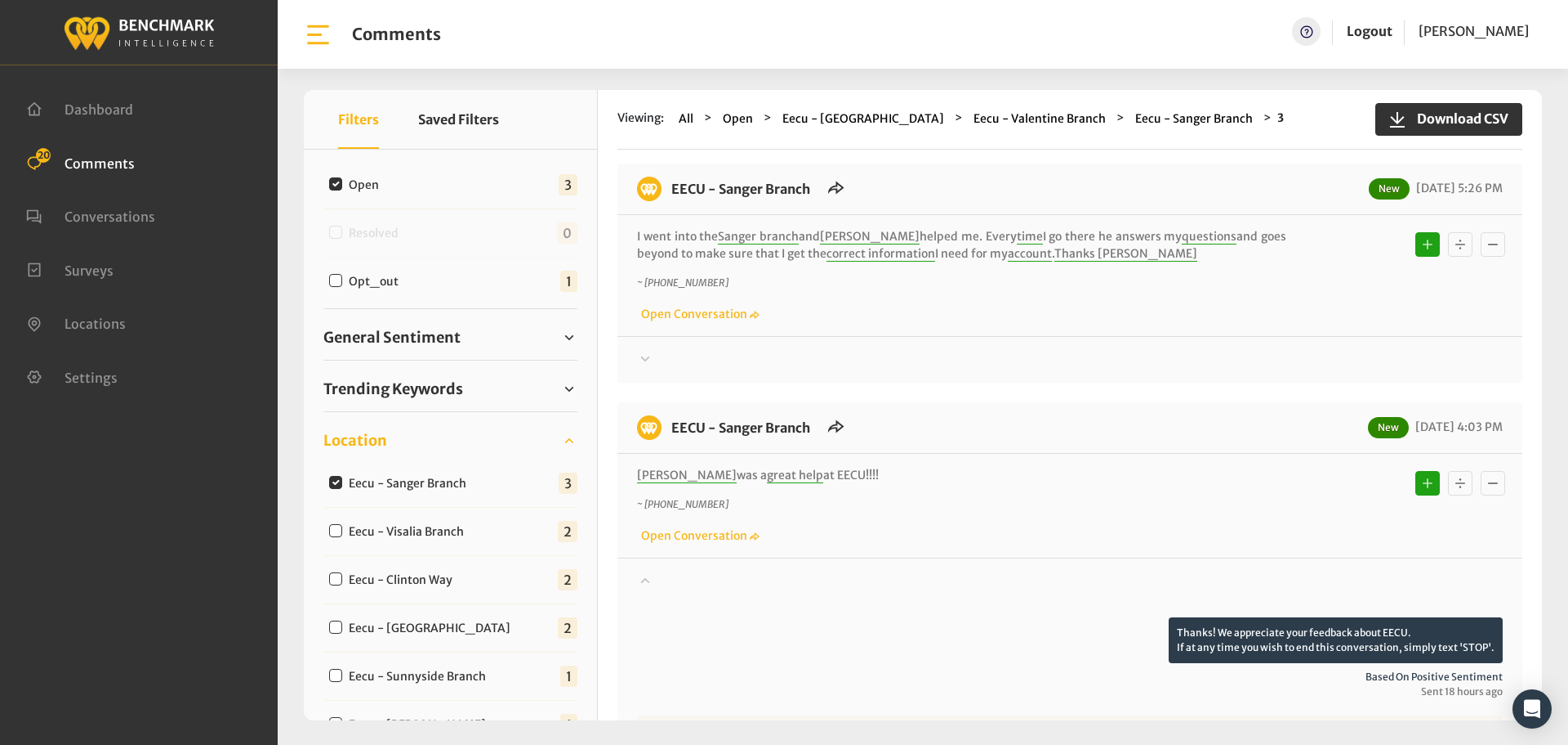
scroll to position [0, 0]
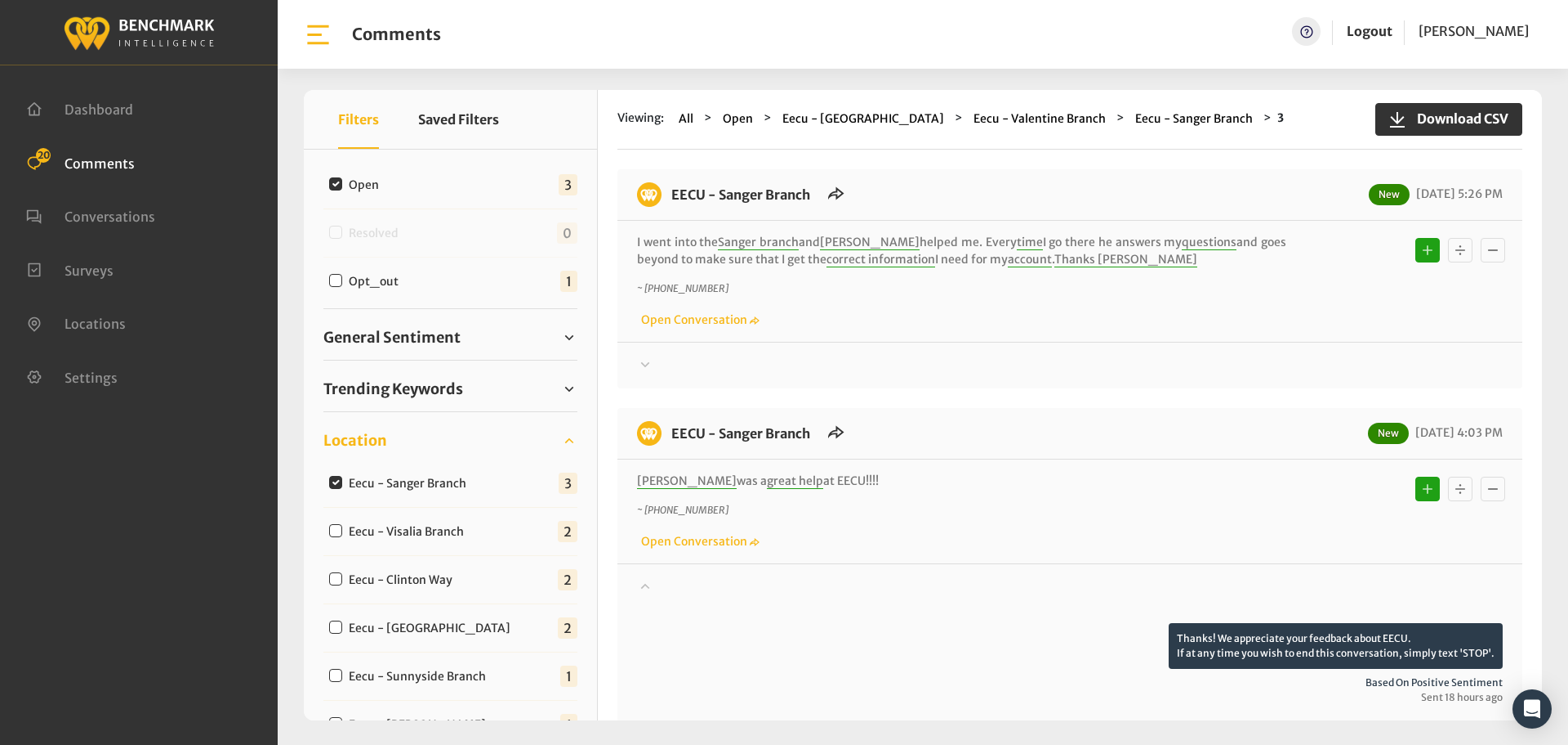
drag, startPoint x: 839, startPoint y: 475, endPoint x: 668, endPoint y: 173, distance: 347.1
copy div "LORE - Ipsumd Sitame Con 67/31/3579 3:46 AD E sedd eius tem Incidi utlabo etd M…"
click at [665, 371] on div at bounding box center [1070, 365] width 866 height 20
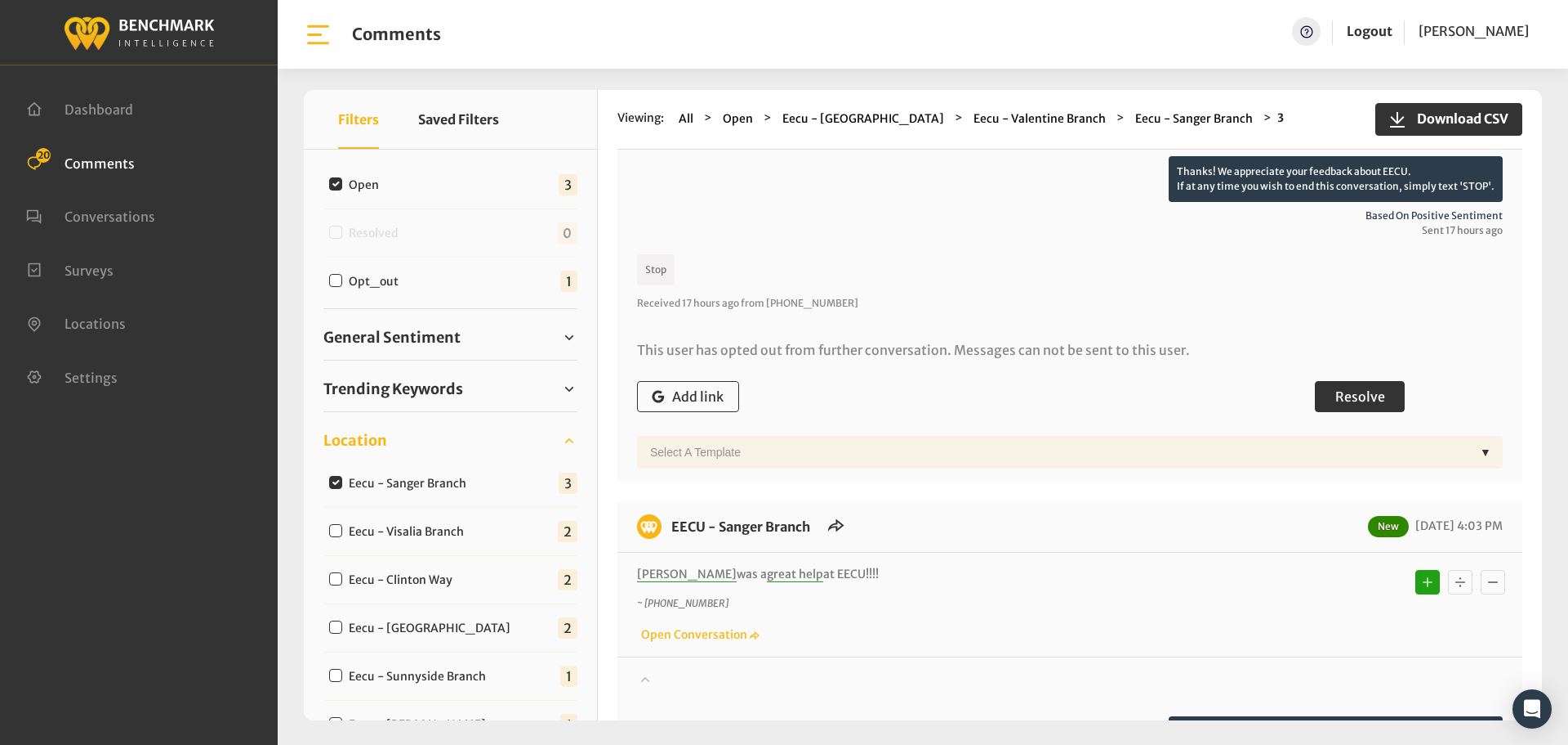
click at [1360, 398] on span "Resolve" at bounding box center [1360, 396] width 50 height 16
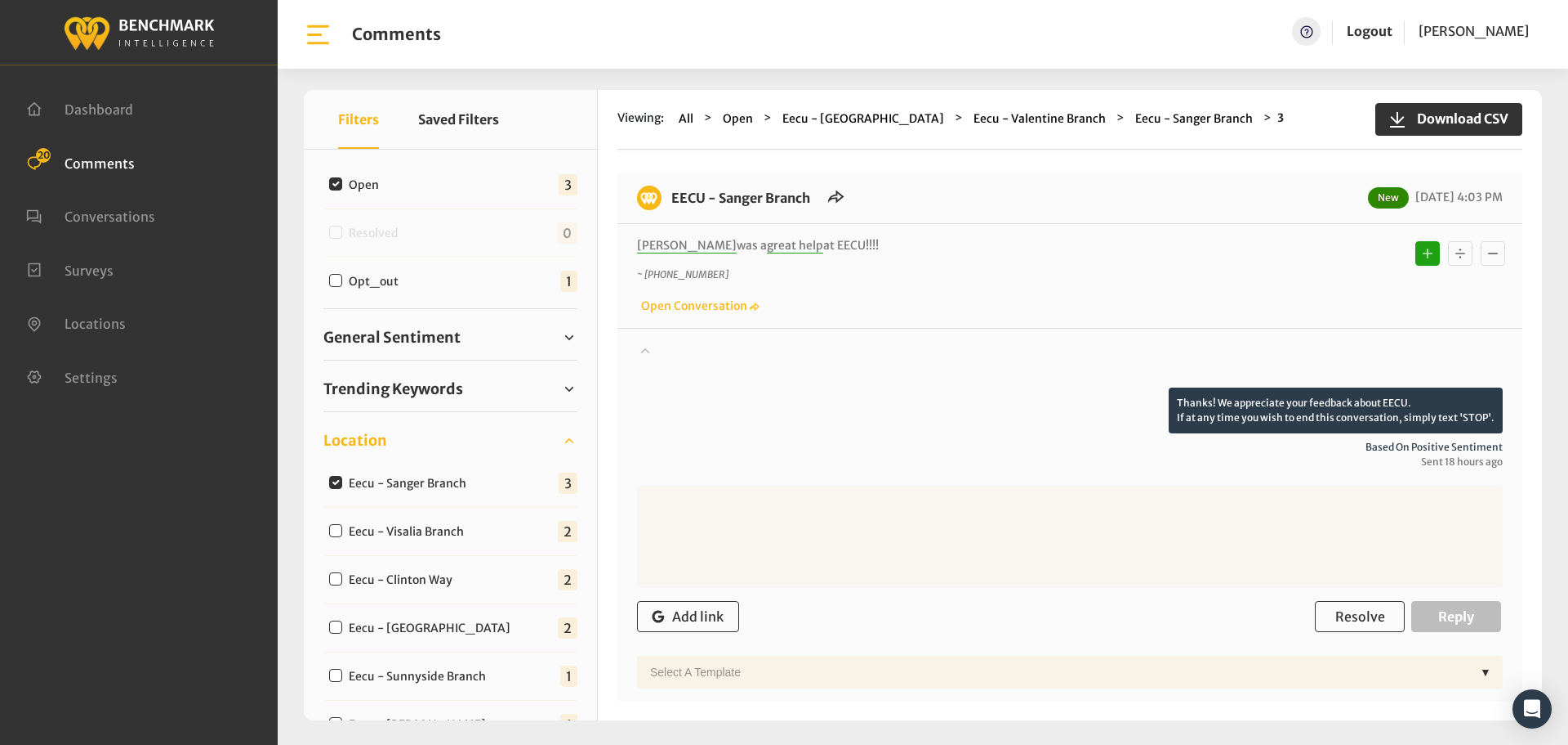
scroll to position [490, 0]
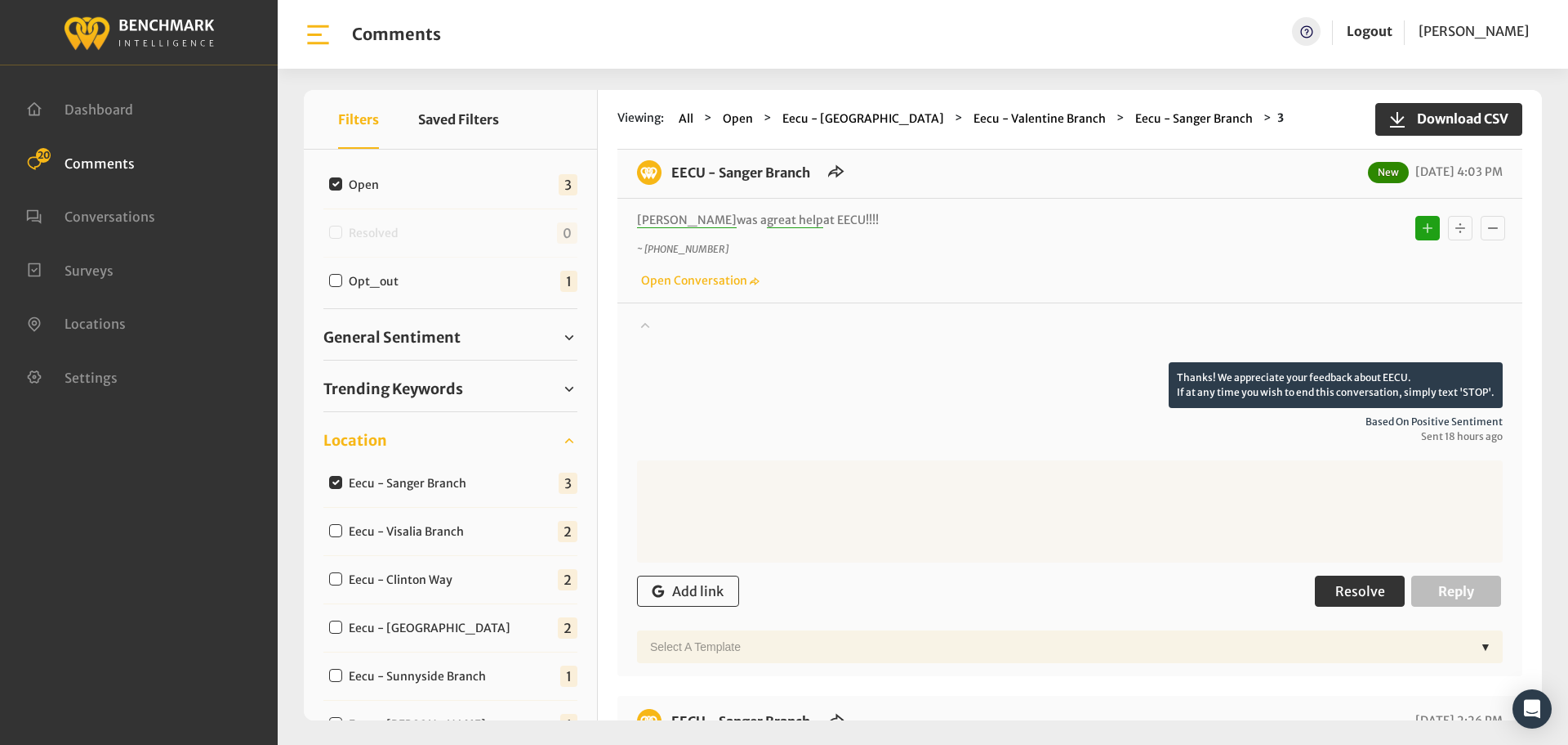
click at [1361, 595] on span "Resolve" at bounding box center [1360, 590] width 50 height 16
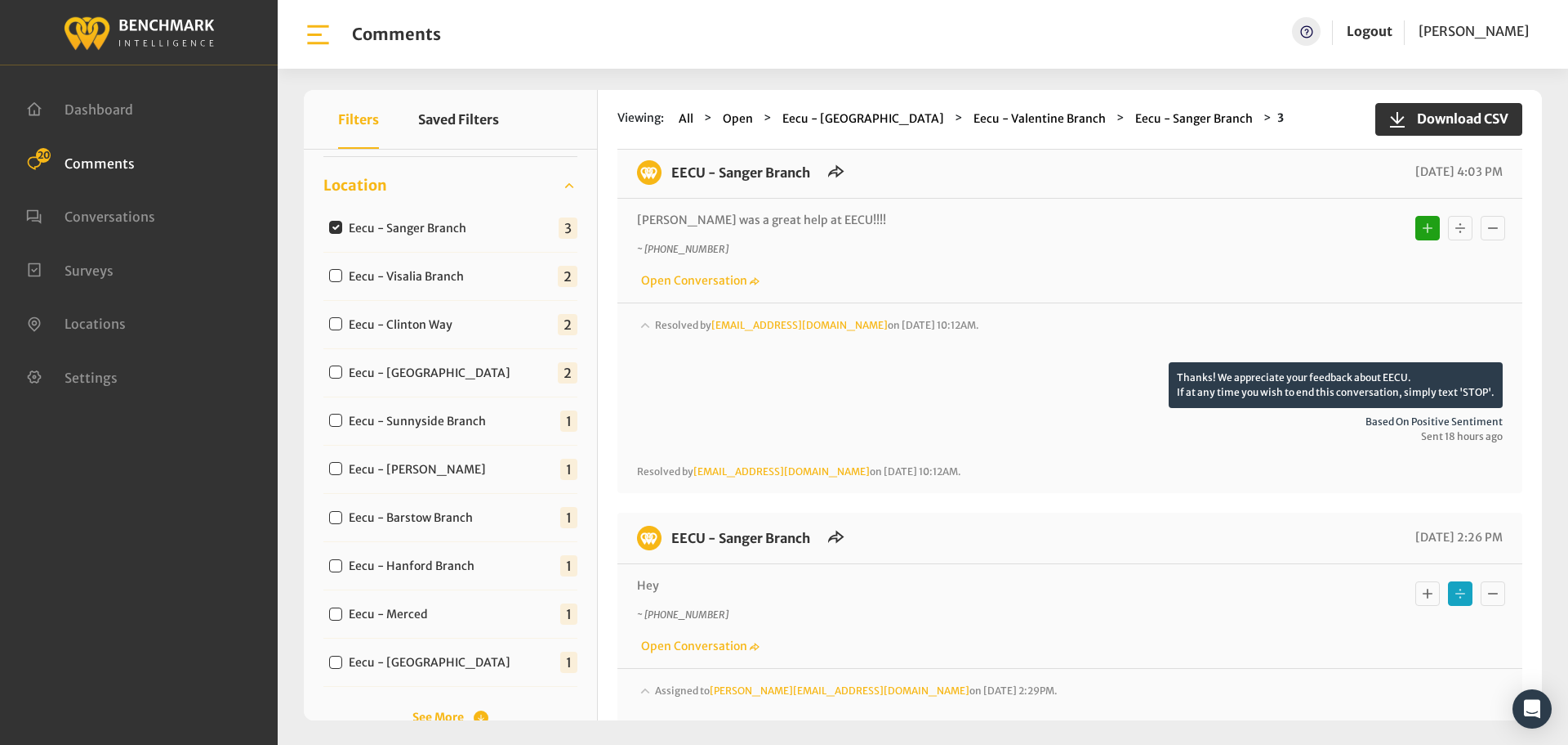
scroll to position [269, 0]
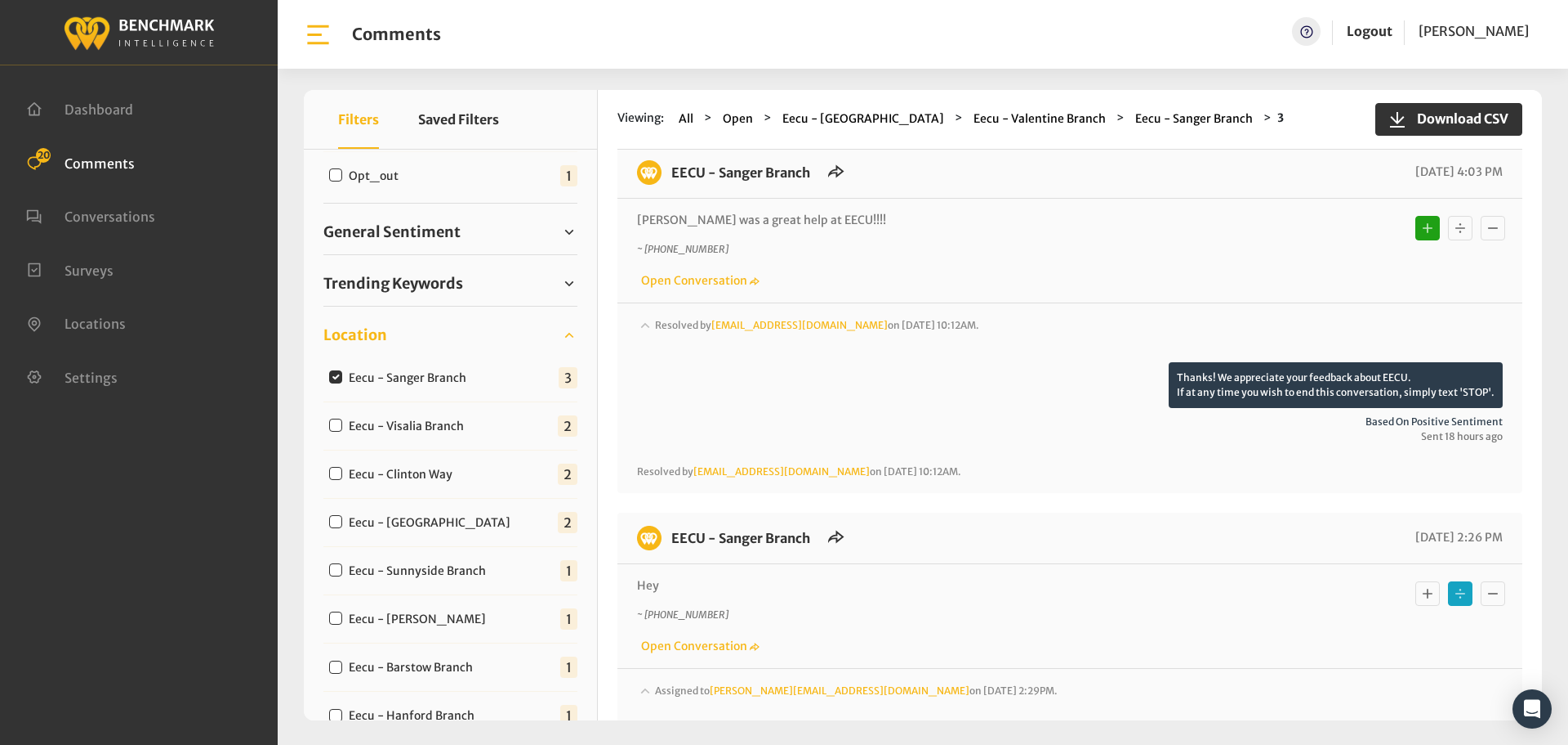
click at [340, 375] on input "Eecu - Sanger Branch" at bounding box center [335, 376] width 13 height 13
checkbox input "false"
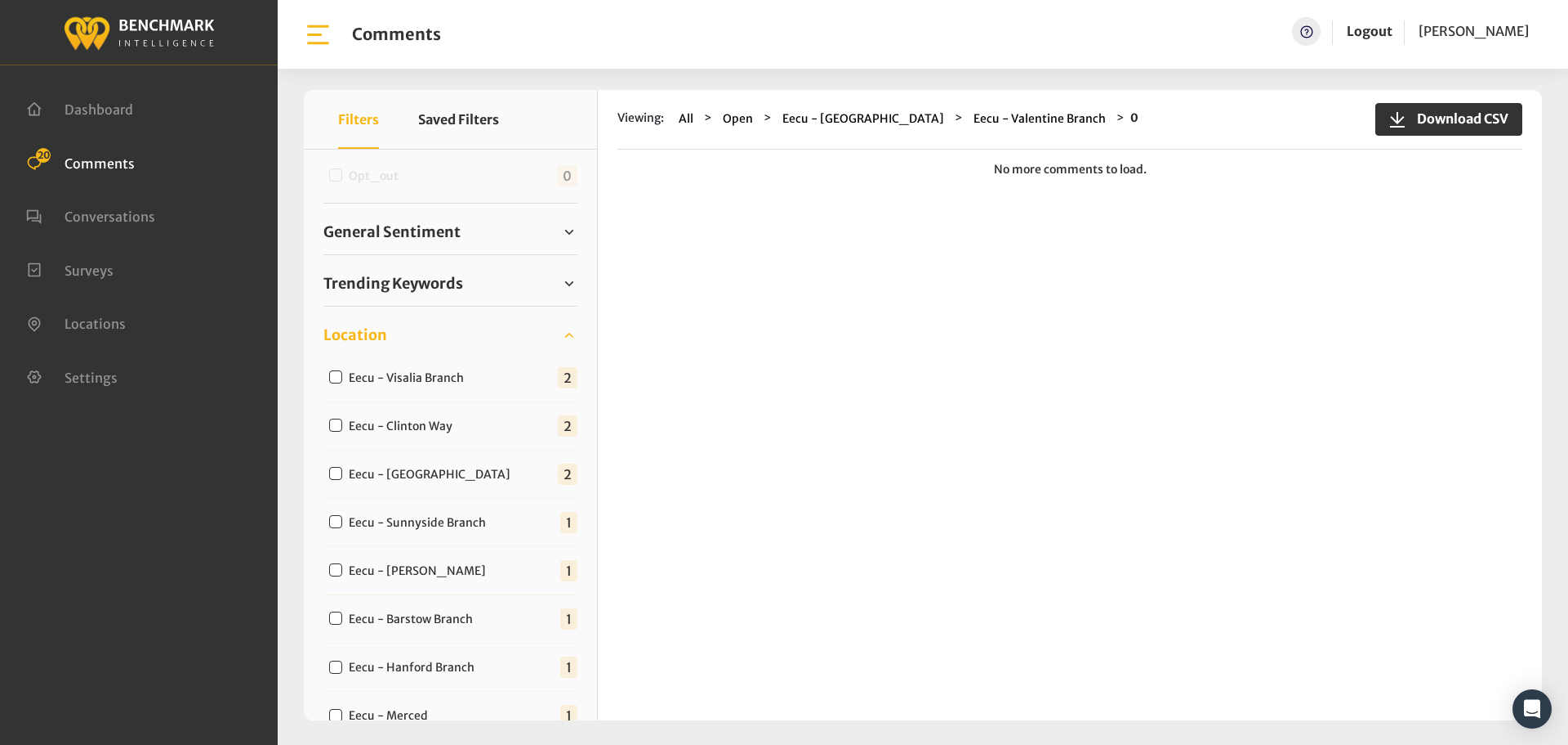
click at [338, 377] on input "Eecu - Visalia Branch" at bounding box center [335, 376] width 13 height 13
checkbox input "true"
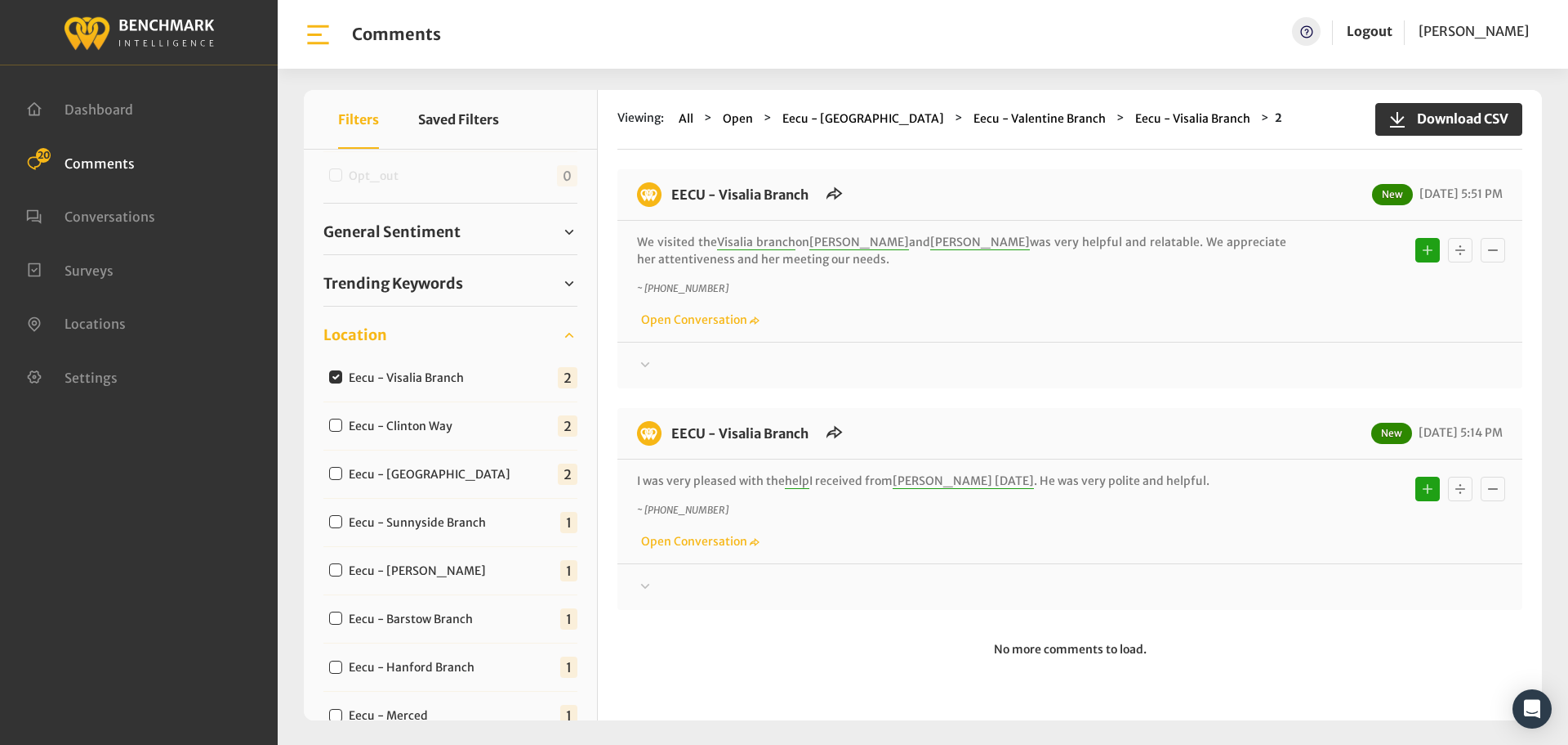
click at [672, 375] on div at bounding box center [1070, 365] width 866 height 20
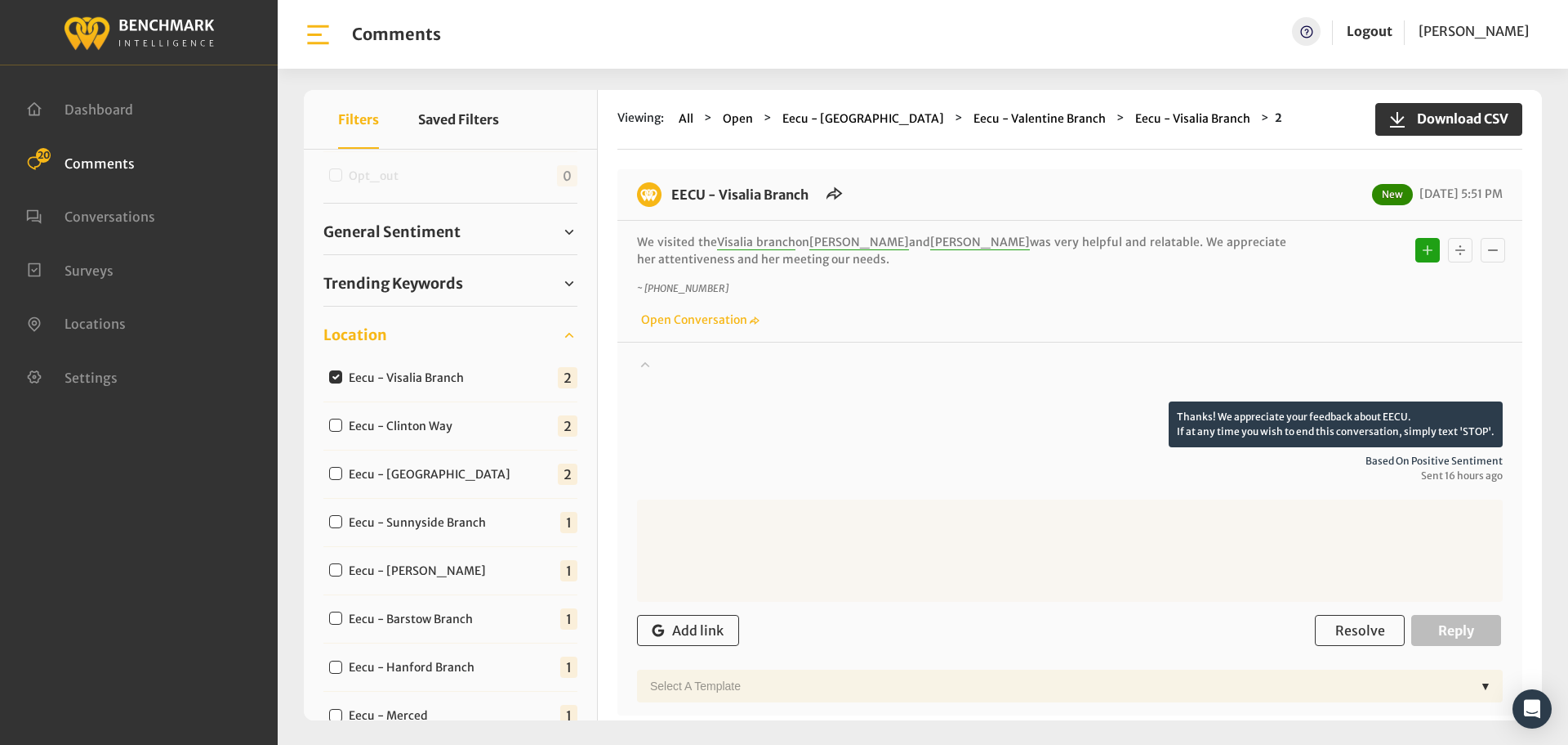
click at [657, 361] on div at bounding box center [1070, 378] width 866 height 46
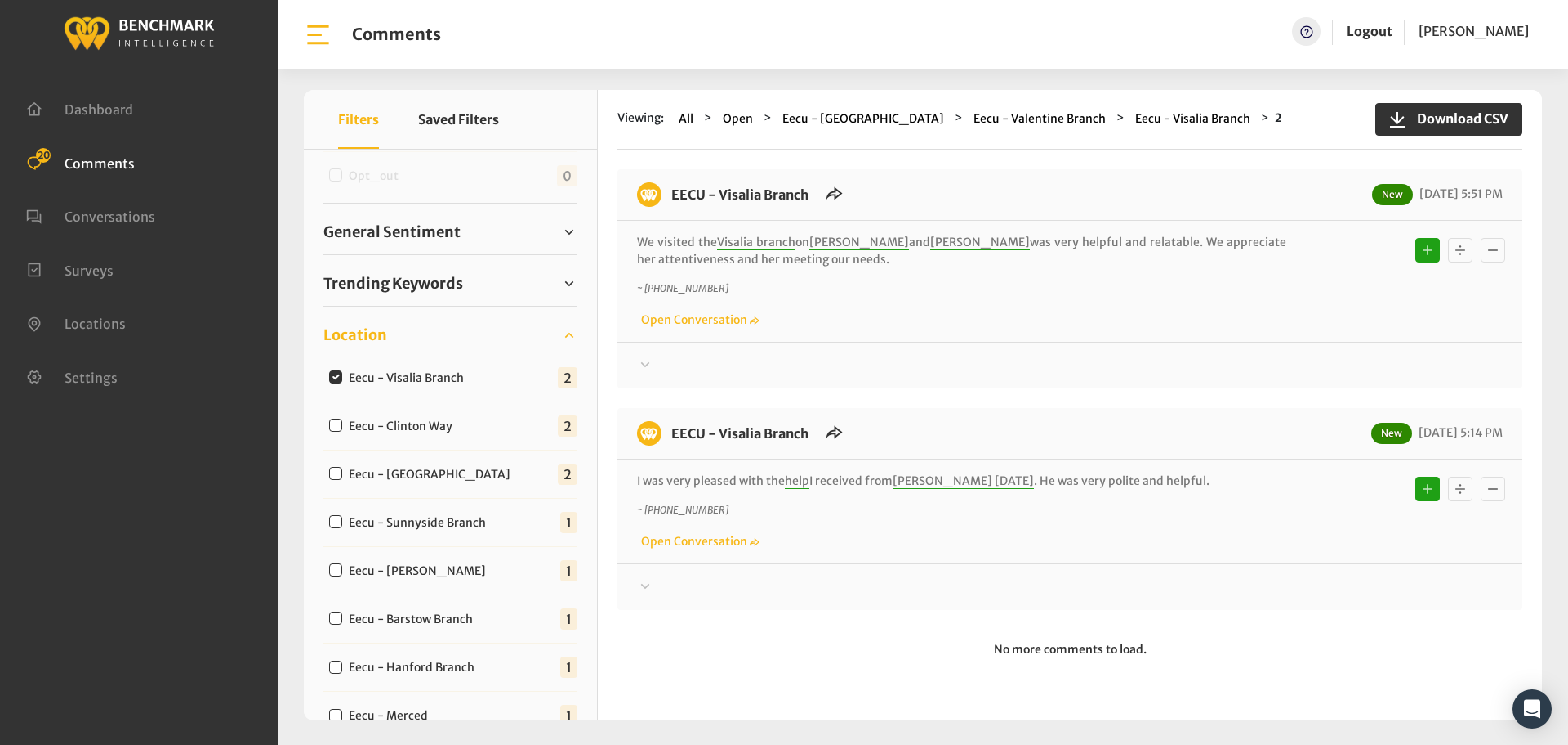
click at [668, 376] on div at bounding box center [1070, 365] width 866 height 20
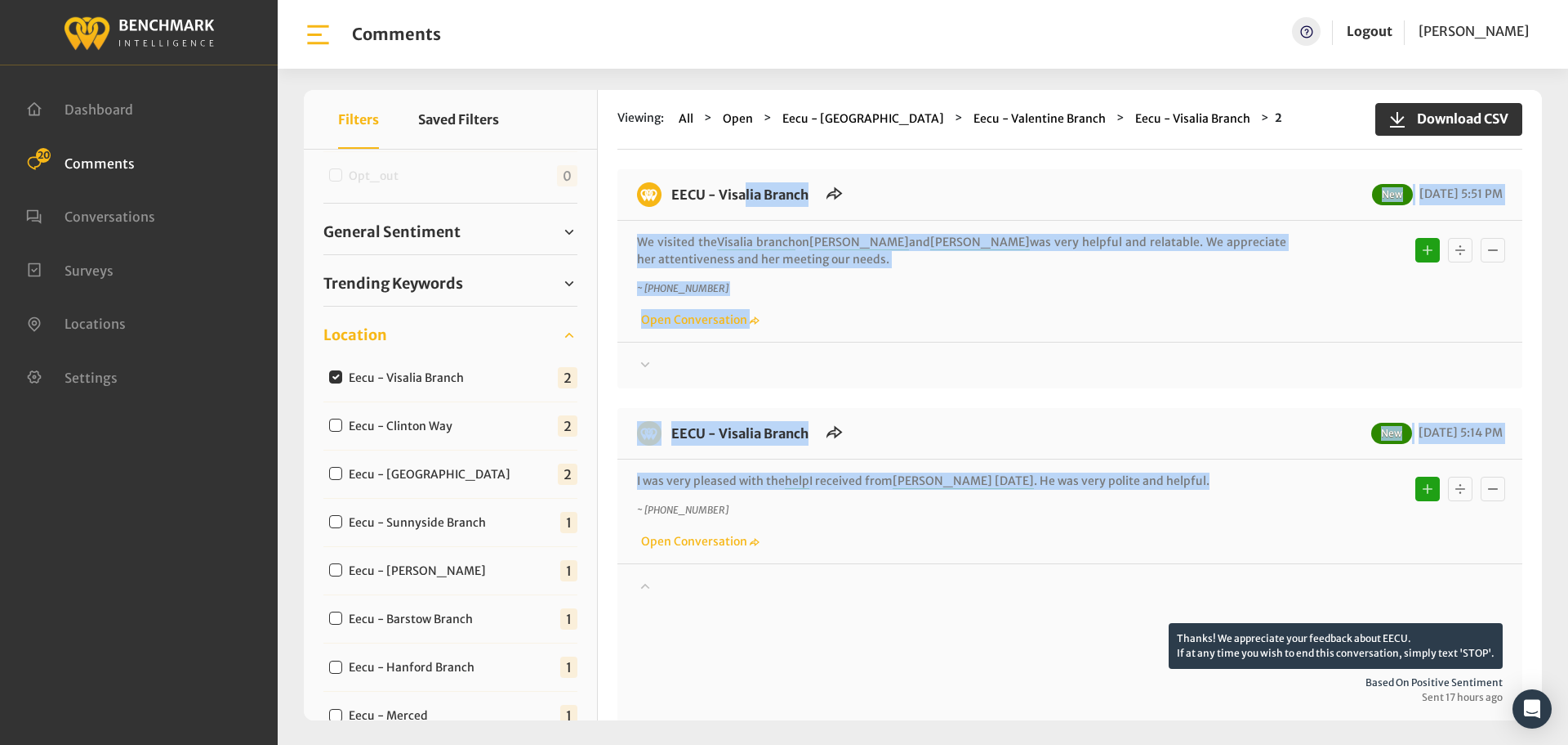
drag, startPoint x: 1141, startPoint y: 482, endPoint x: 672, endPoint y: 201, distance: 546.7
click at [673, 201] on div "EECU - Visalia Branch New [DATE] 5:51 PM We visited the [GEOGRAPHIC_DATA] branc…" at bounding box center [1070, 553] width 905 height 767
copy div "EECU - Visalia Branch New [DATE] 5:51 PM We visited the [GEOGRAPHIC_DATA] branc…"
click at [679, 369] on div at bounding box center [1070, 365] width 866 height 20
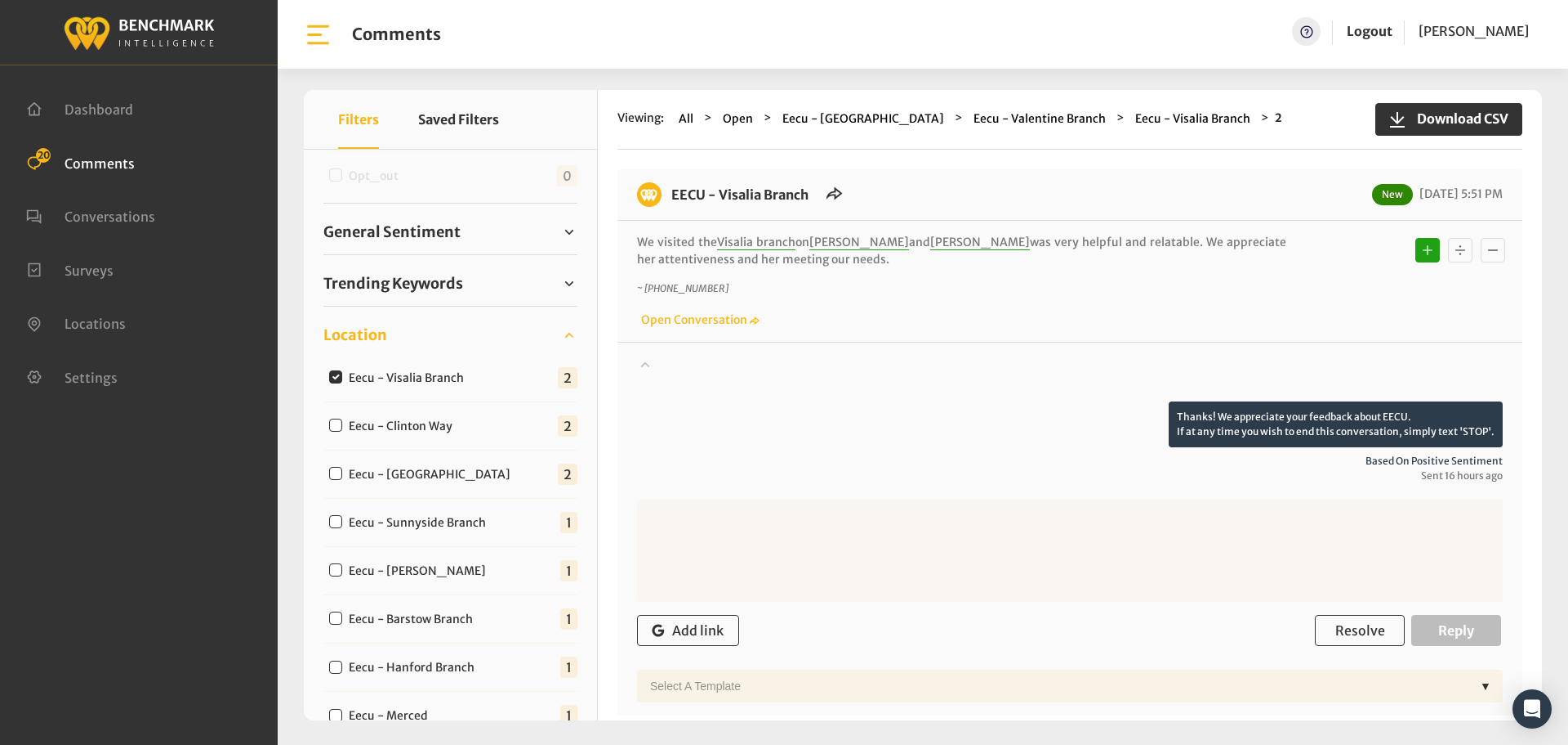
scroll to position [163, 0]
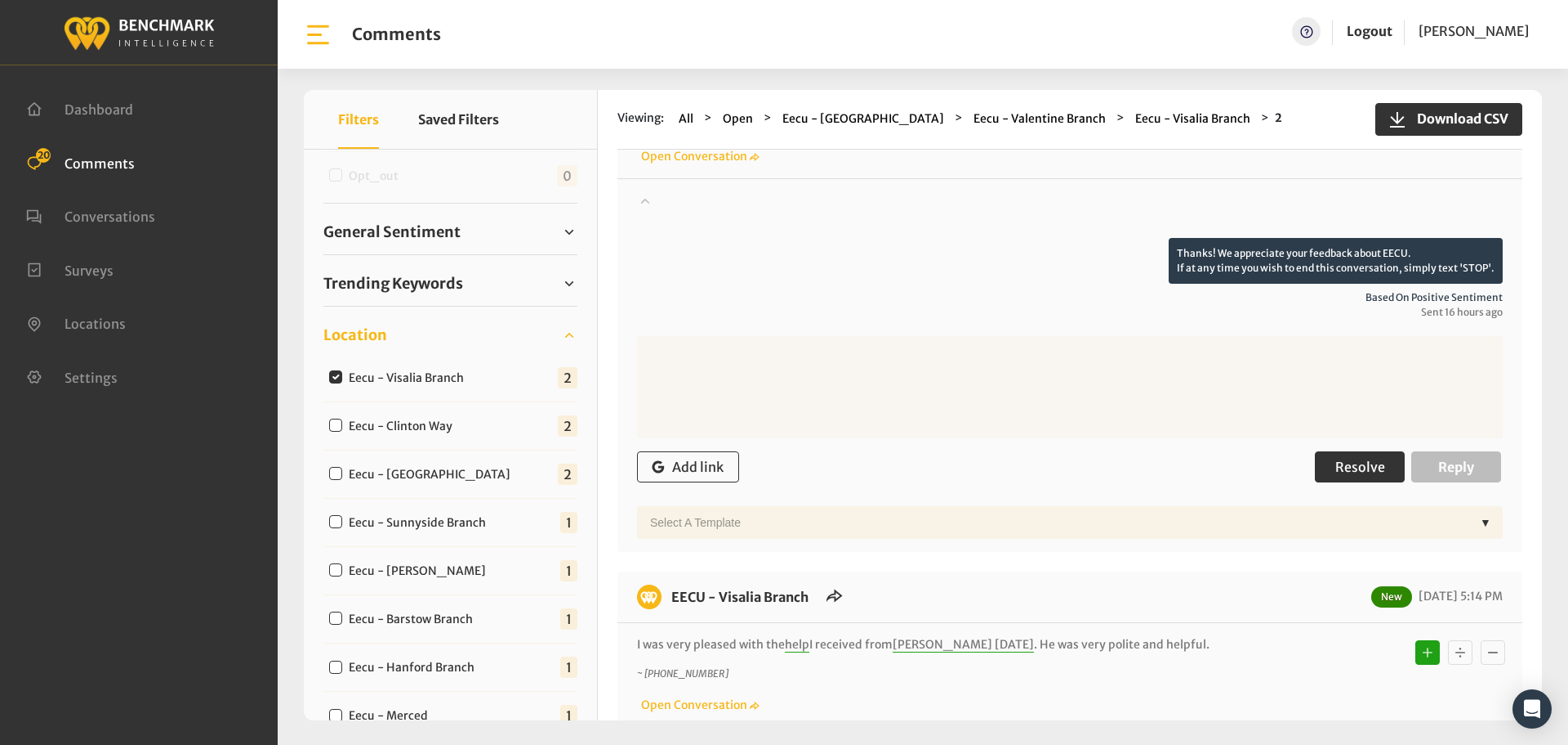
click at [1347, 466] on span "Resolve" at bounding box center [1360, 466] width 50 height 16
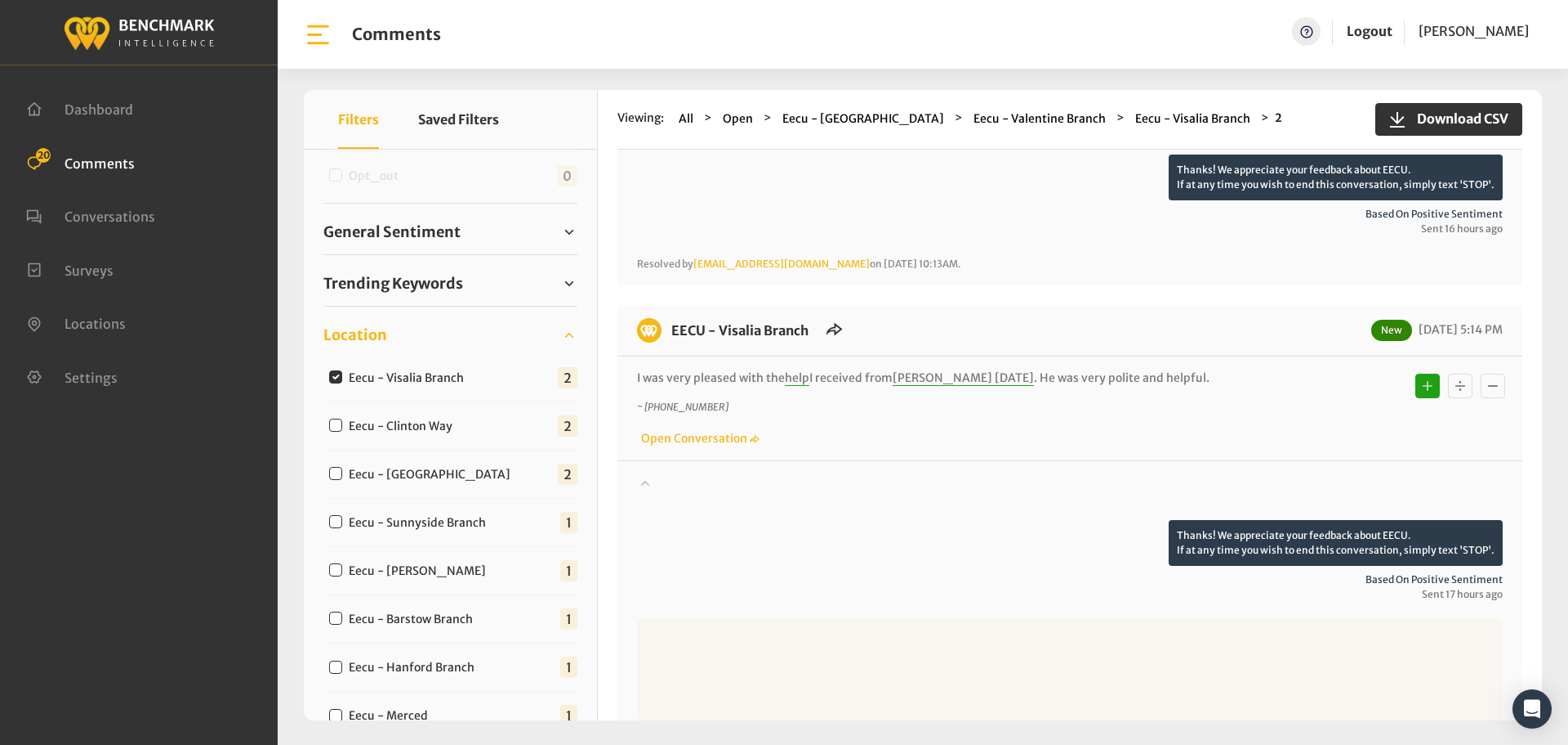
scroll to position [327, 0]
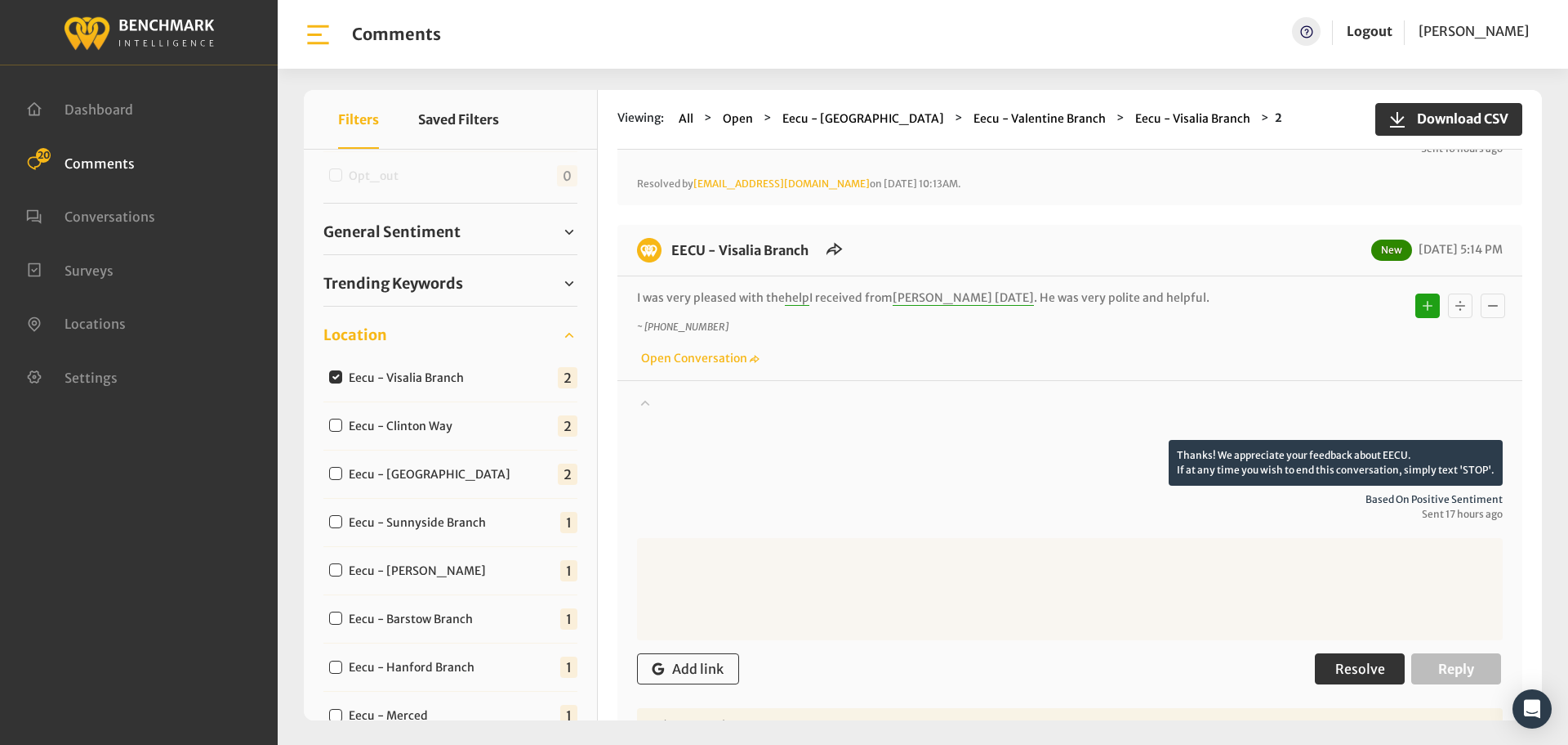
click at [1347, 672] on span "Resolve" at bounding box center [1360, 669] width 50 height 16
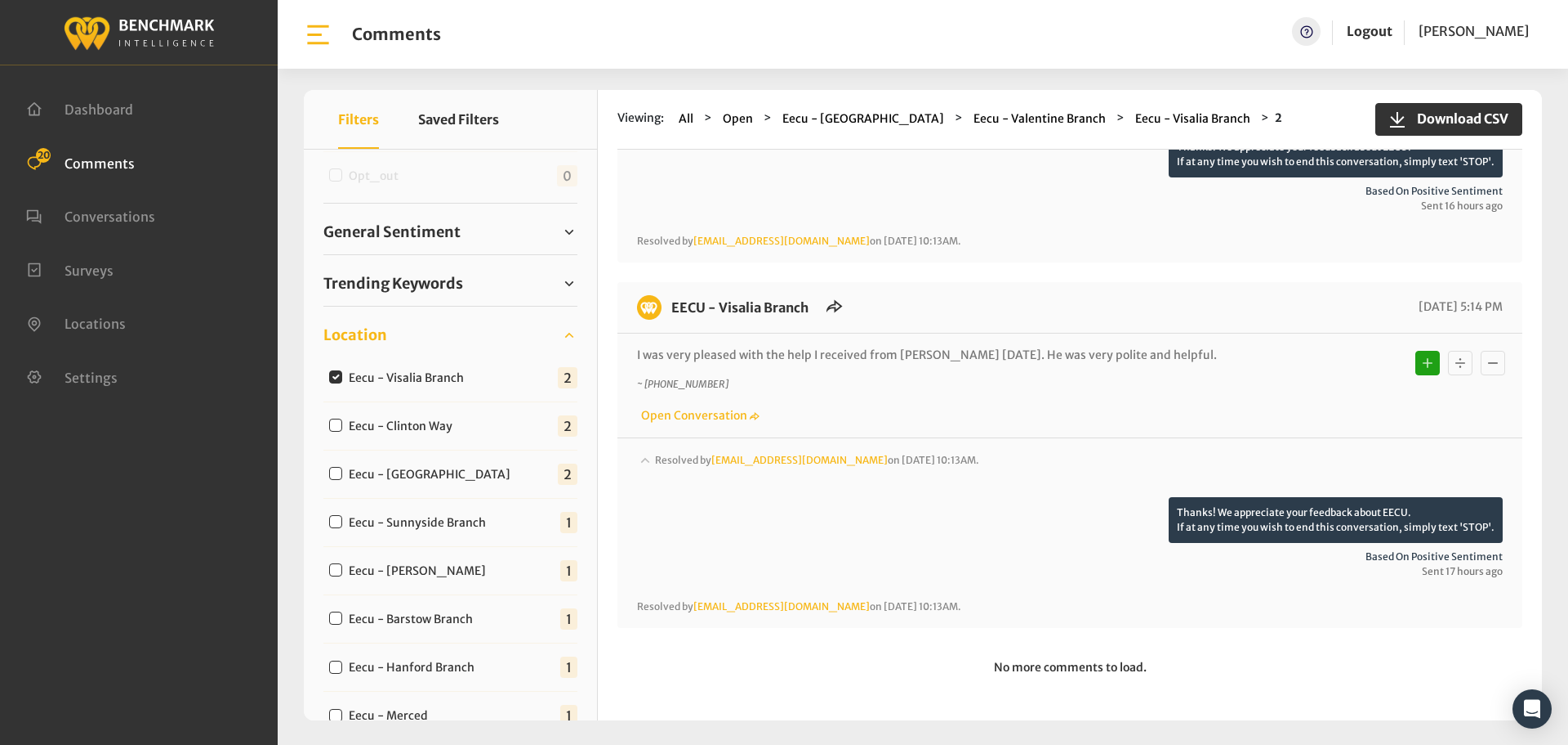
click at [335, 429] on input "Eecu - Clinton Way" at bounding box center [335, 424] width 13 height 13
checkbox input "true"
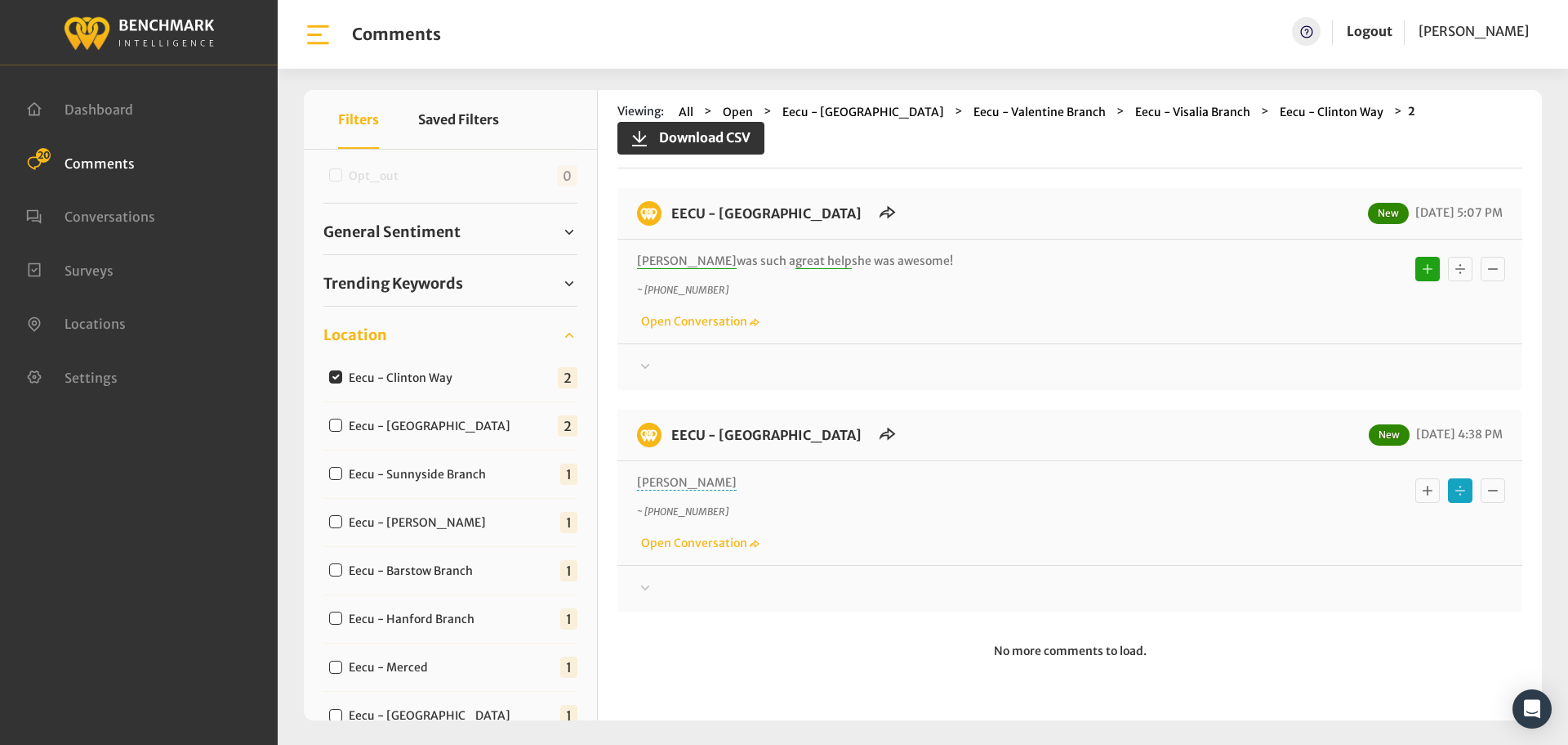
click at [655, 361] on div at bounding box center [1070, 367] width 866 height 20
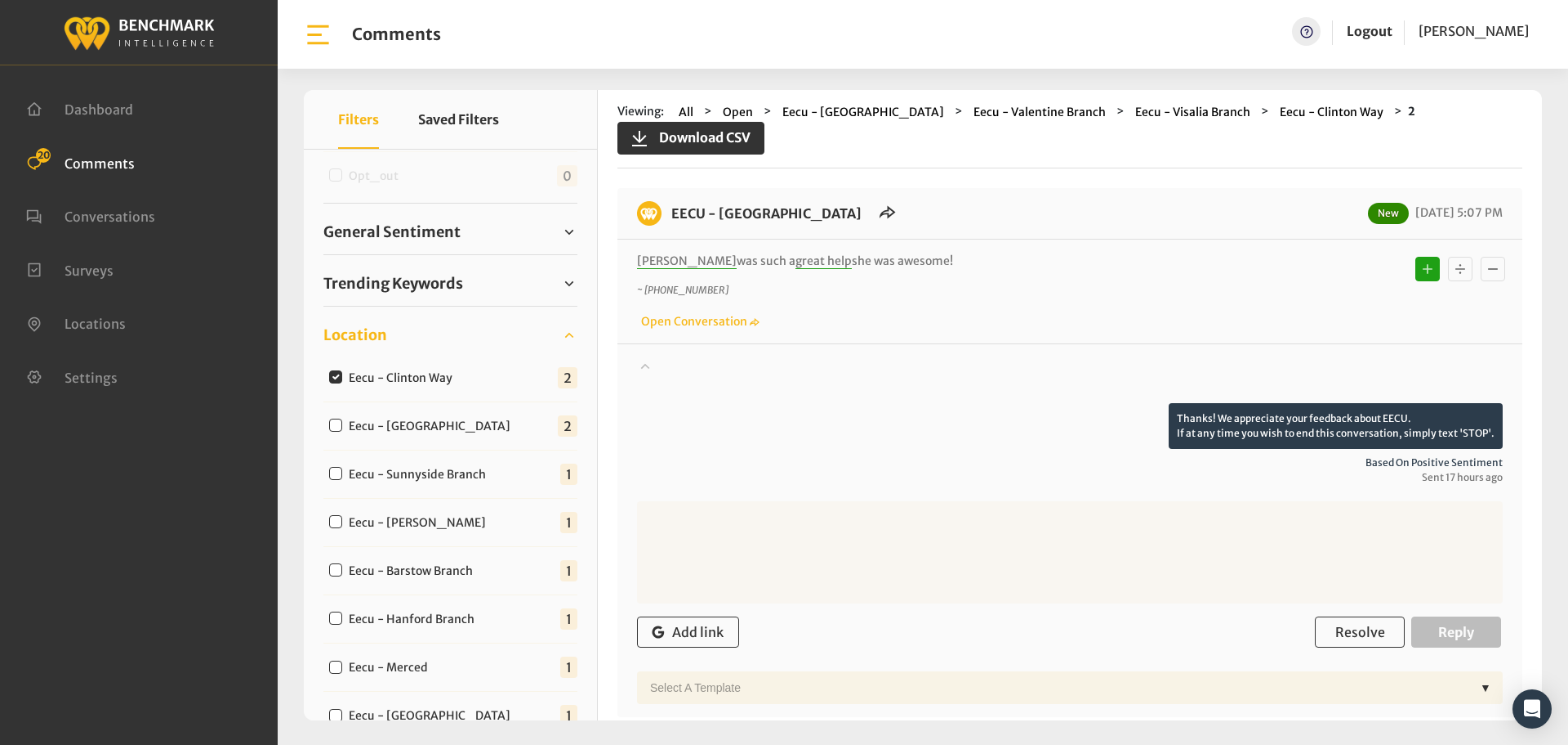
click at [655, 361] on div at bounding box center [1070, 380] width 866 height 46
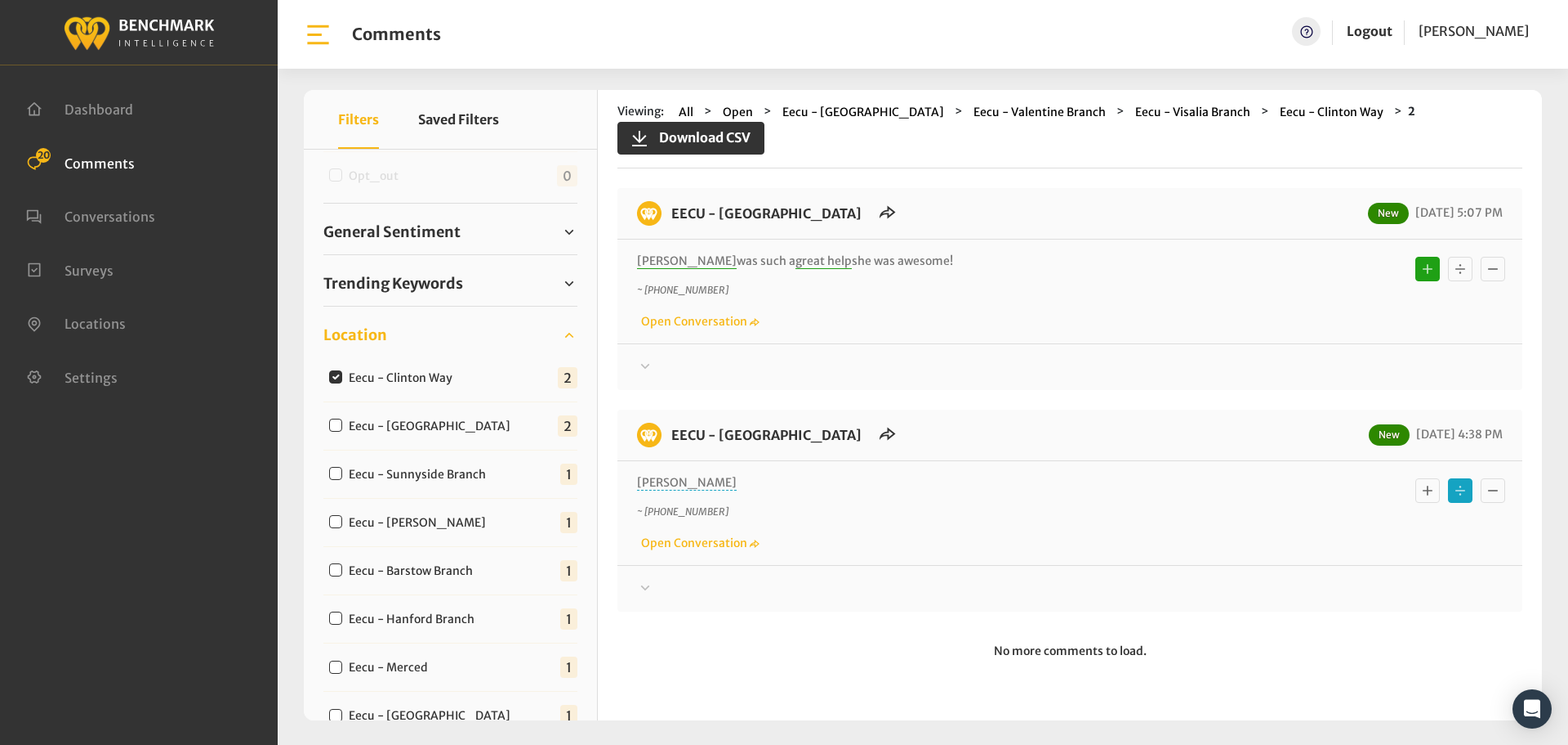
click at [677, 376] on div at bounding box center [1070, 367] width 866 height 20
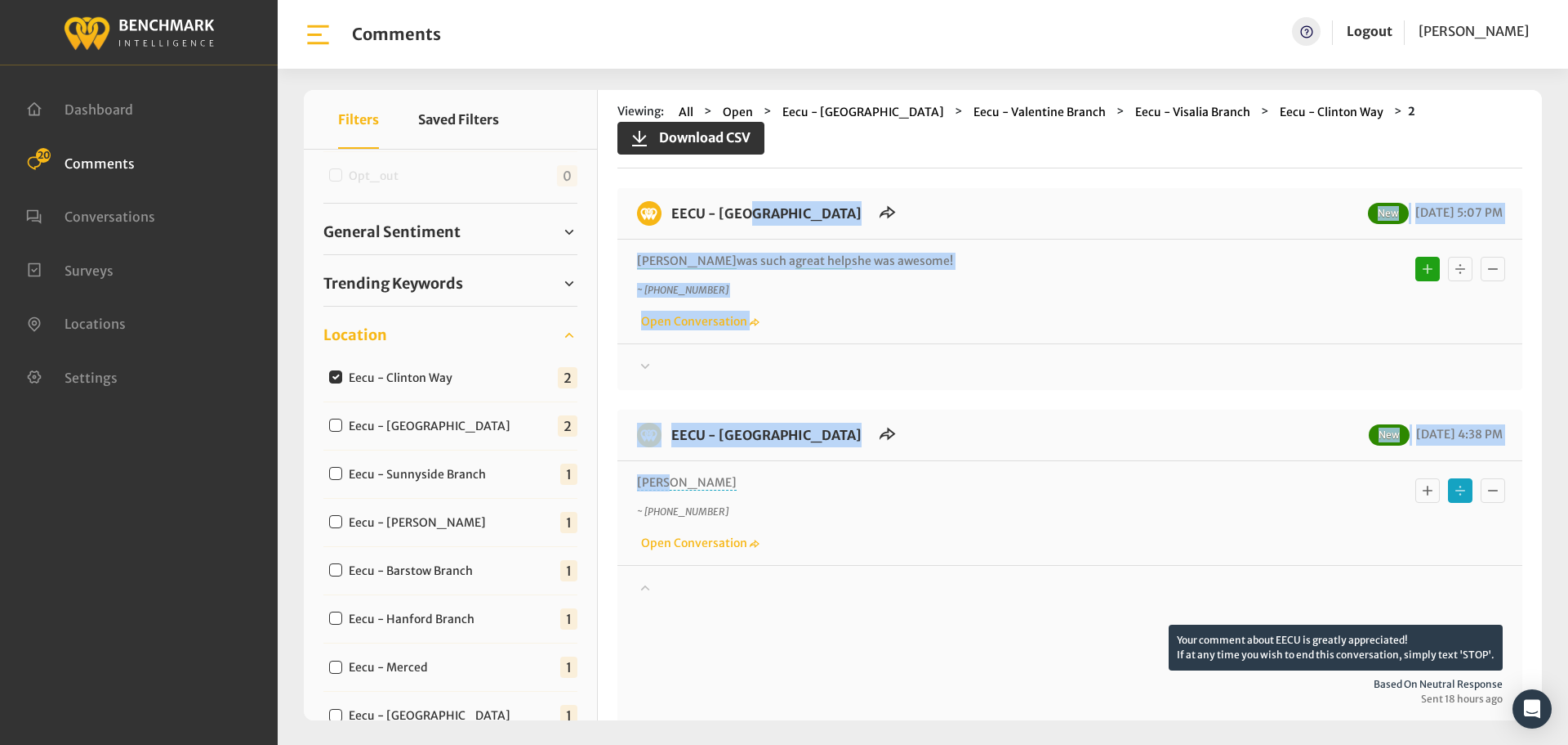
drag, startPoint x: 705, startPoint y: 484, endPoint x: 673, endPoint y: 214, distance: 271.9
click at [673, 214] on div "EECU - [GEOGRAPHIC_DATA] New [DATE] 5:07 PM [PERSON_NAME] was such a great help…" at bounding box center [1070, 563] width 905 height 750
copy div "EECU - [GEOGRAPHIC_DATA] New [DATE] 5:07 PM [PERSON_NAME] was such a great help…"
click at [652, 370] on icon at bounding box center [645, 366] width 16 height 20
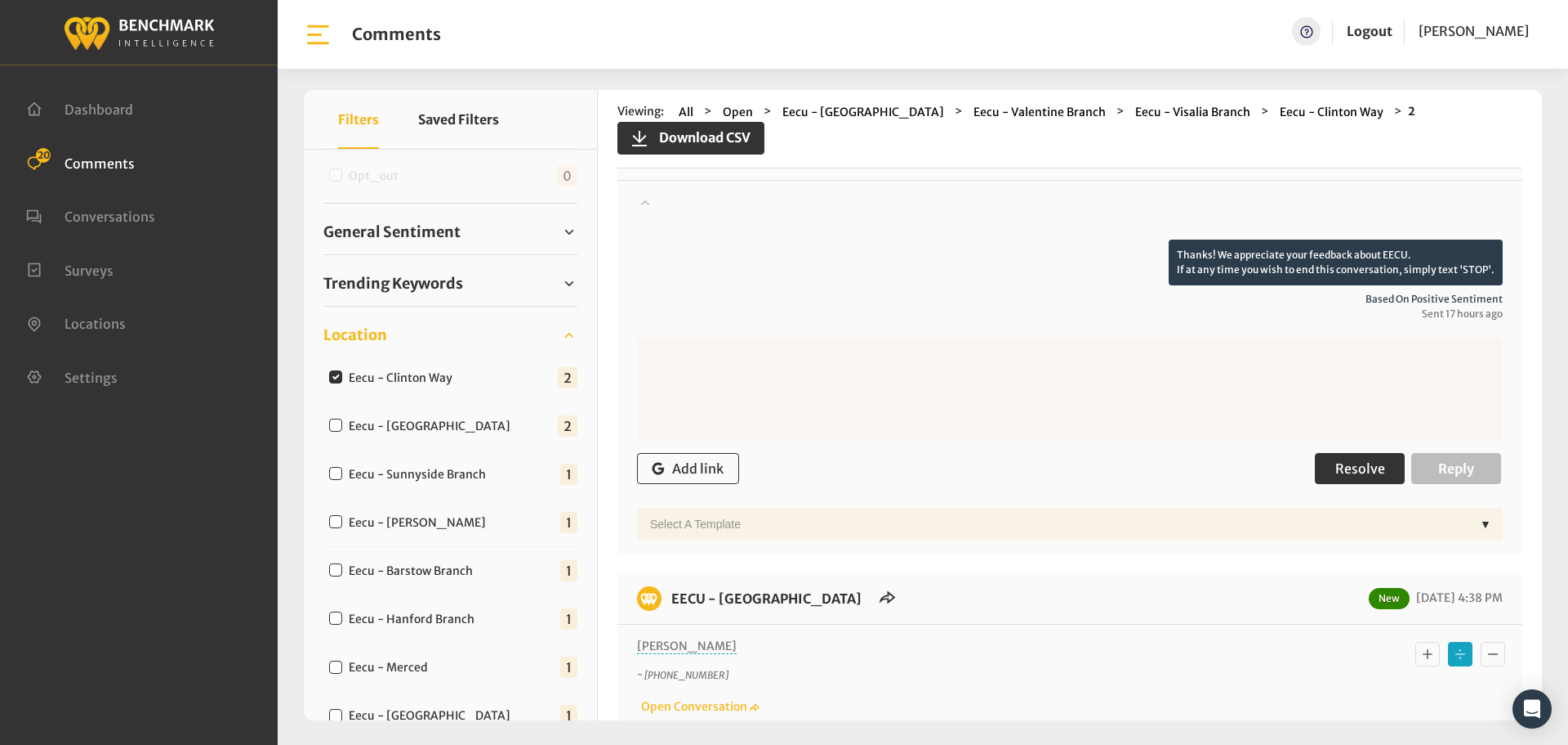
click at [1351, 468] on span "Resolve" at bounding box center [1360, 468] width 50 height 16
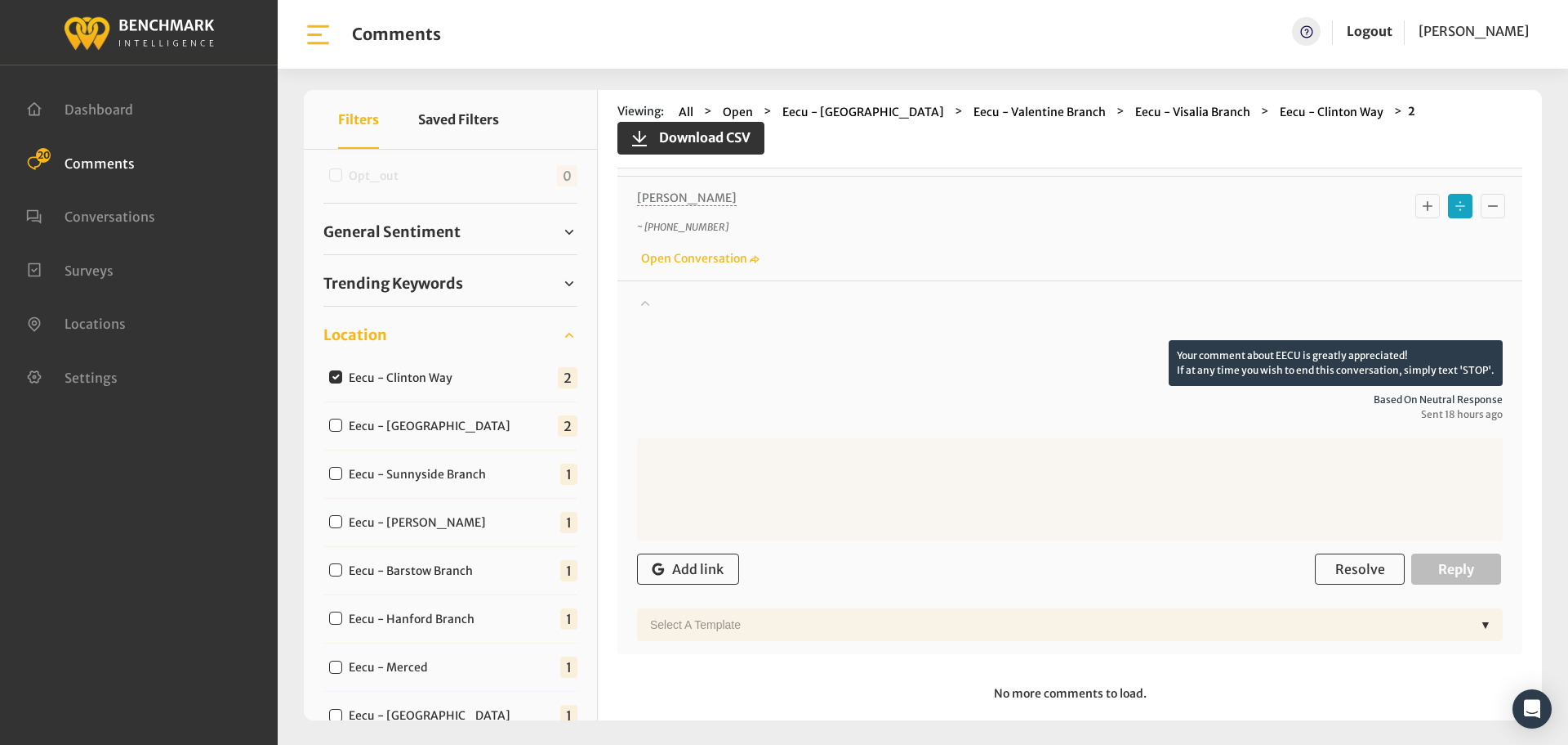
scroll to position [455, 0]
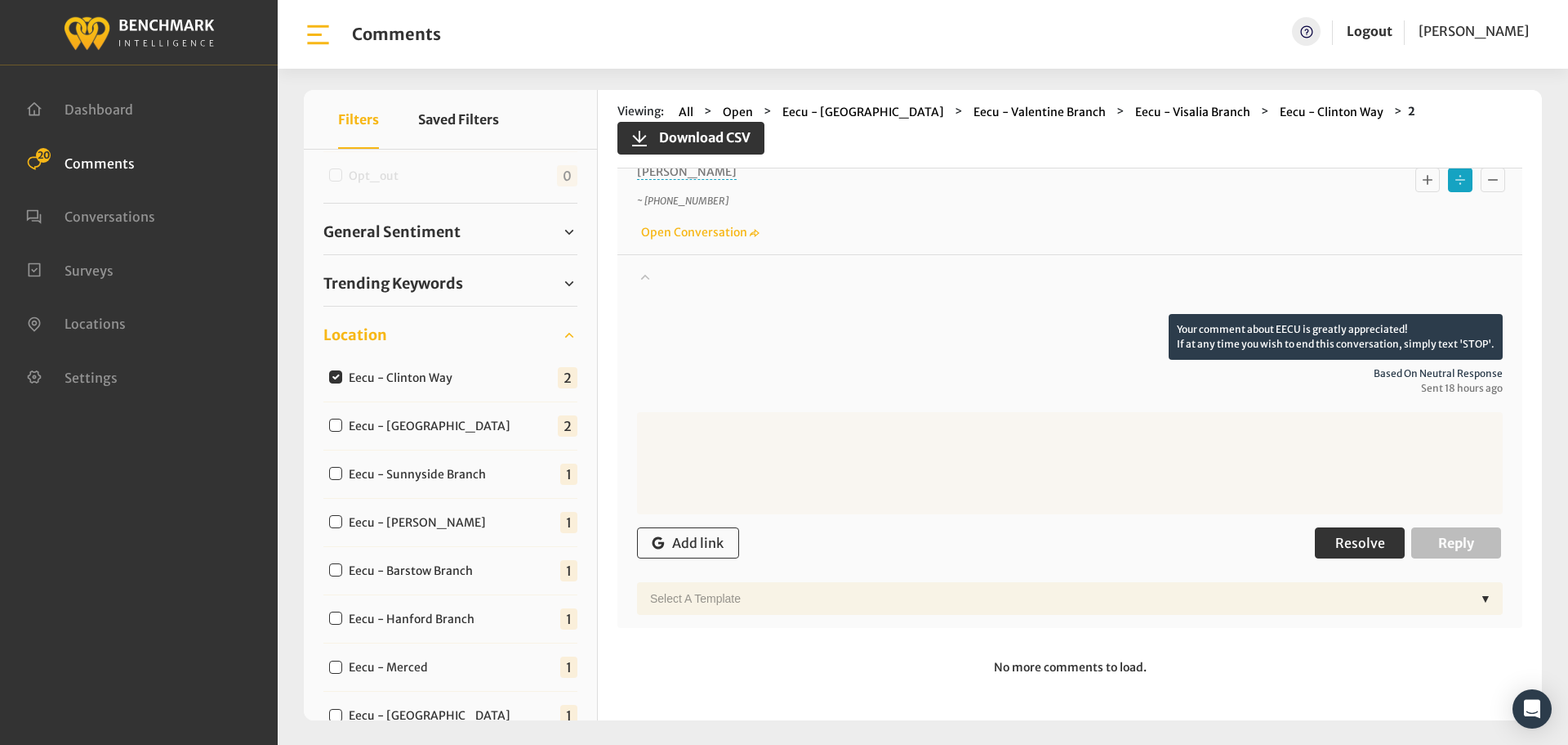
click at [1351, 542] on span "Resolve" at bounding box center [1360, 543] width 50 height 16
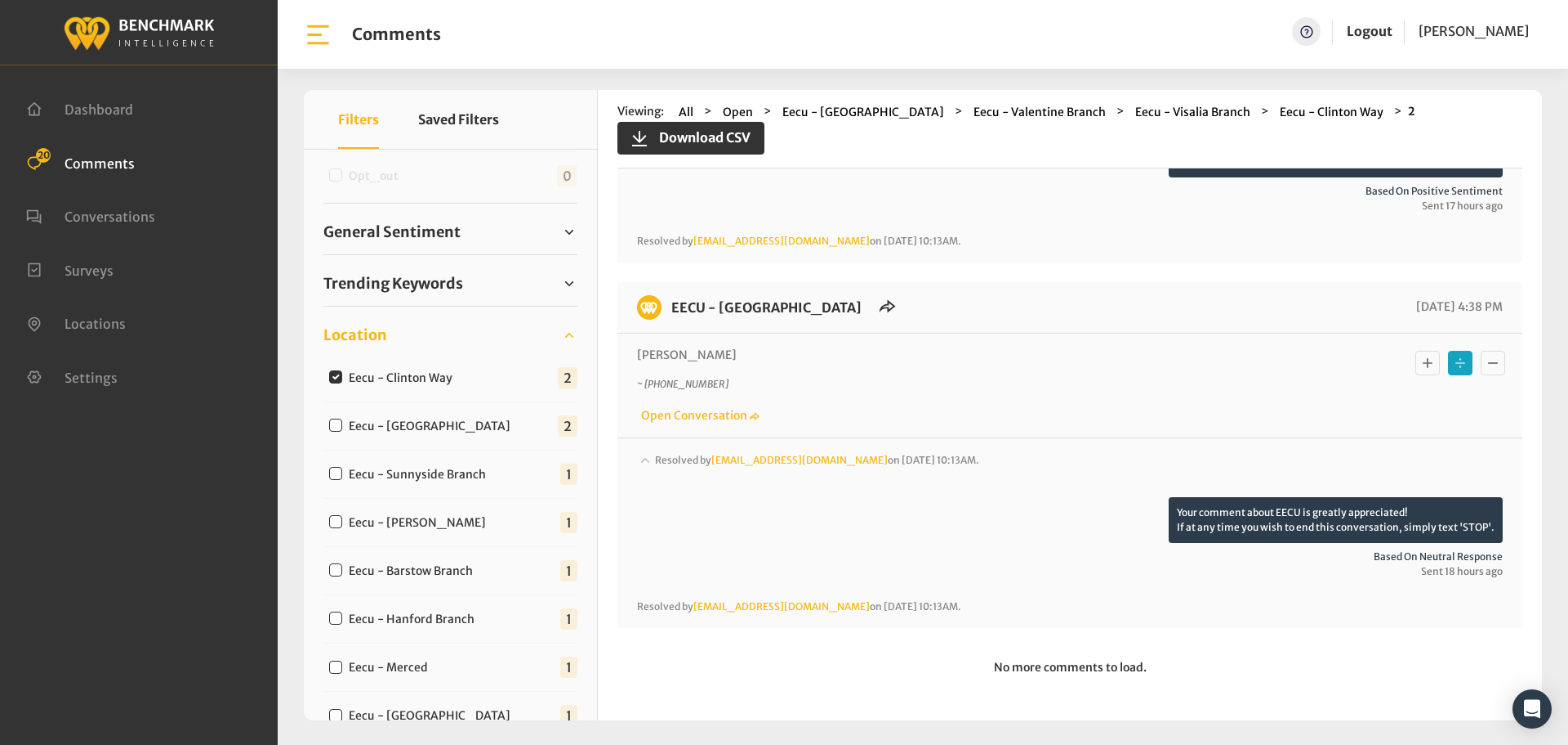
click at [324, 423] on div "Eecu - [GEOGRAPHIC_DATA]" at bounding box center [424, 425] width 201 height 20
click at [339, 428] on input "Eecu - [GEOGRAPHIC_DATA]" at bounding box center [335, 424] width 13 height 13
checkbox input "true"
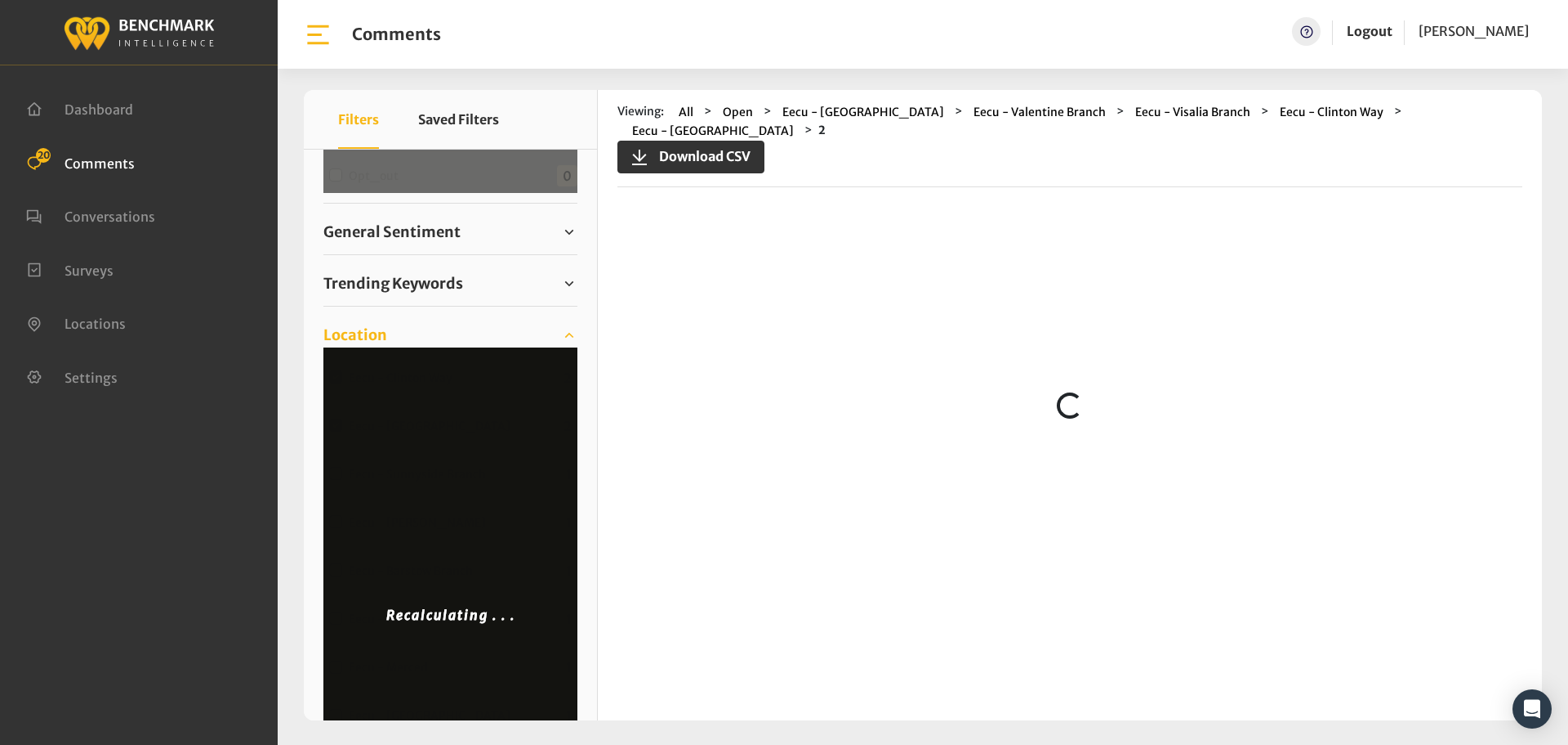
scroll to position [0, 0]
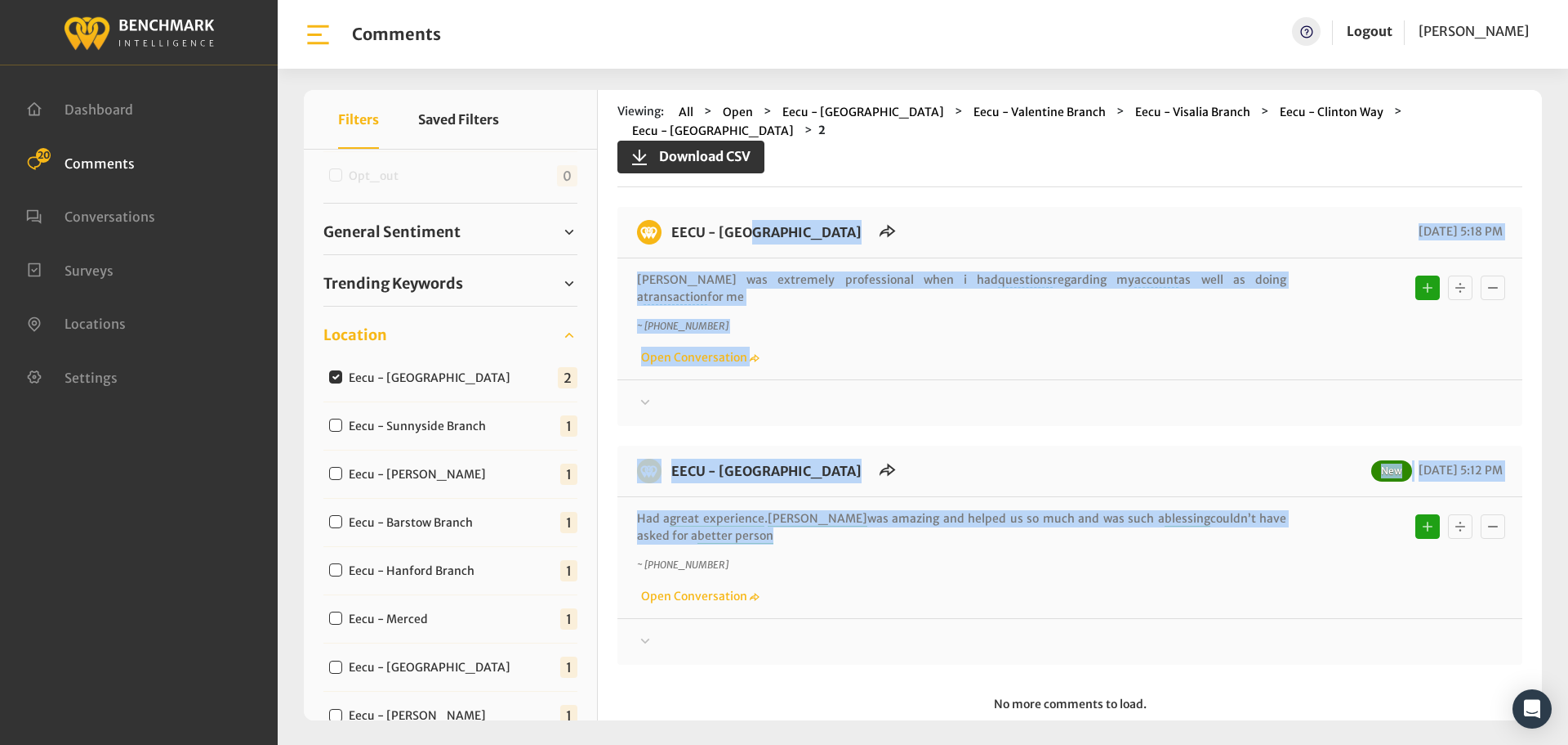
drag, startPoint x: 735, startPoint y: 521, endPoint x: 673, endPoint y: 251, distance: 277.0
click at [673, 251] on div "EECU - [GEOGRAPHIC_DATA] [DATE] 5:18 PM [PERSON_NAME] was extremely professiona…" at bounding box center [1070, 435] width 905 height 457
copy div "EECU - Clovis Old Town [DATE] 5:18 PM [PERSON_NAME] was extremely professional …"
click at [698, 393] on div at bounding box center [1070, 403] width 866 height 20
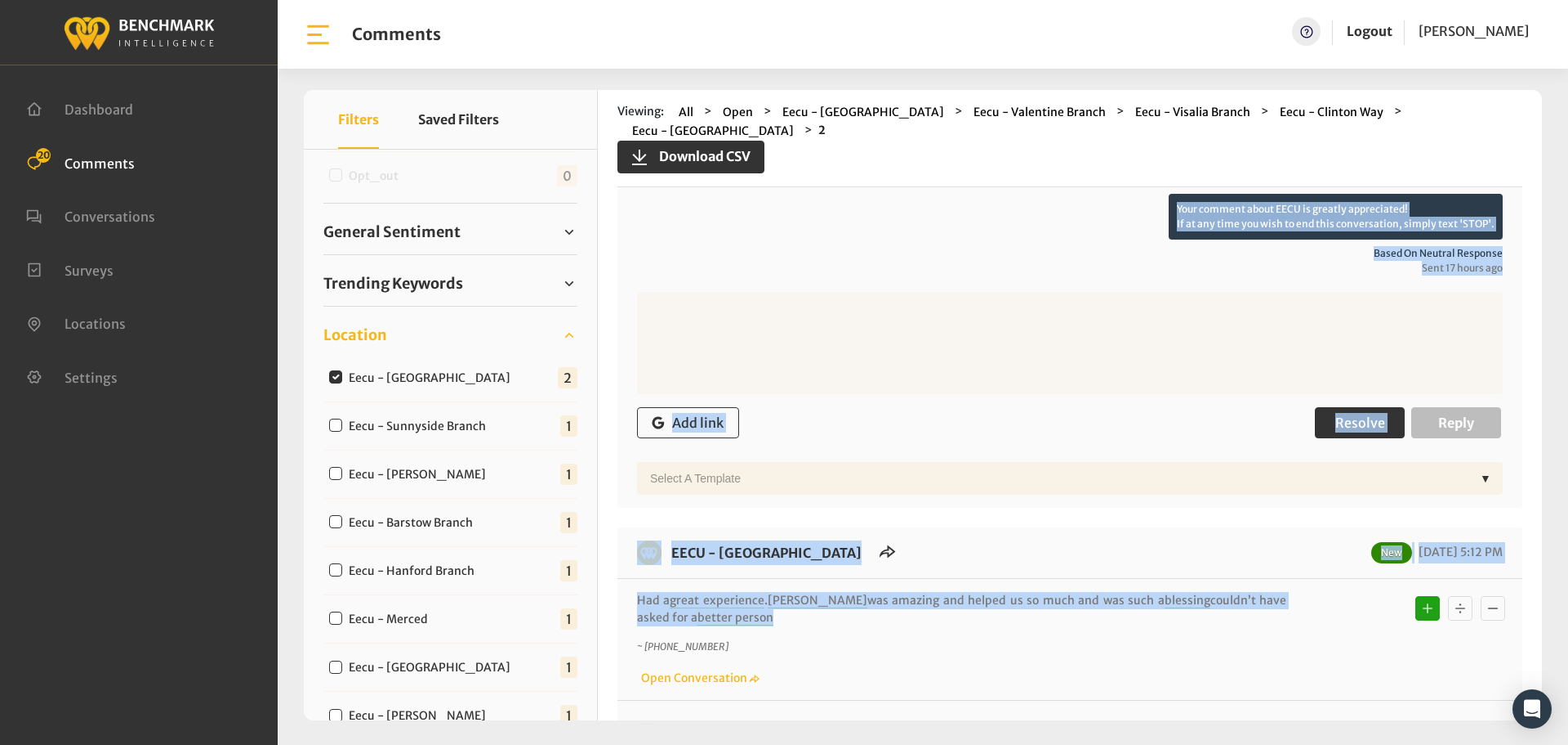
click at [1390, 407] on button "Resolve" at bounding box center [1359, 422] width 90 height 31
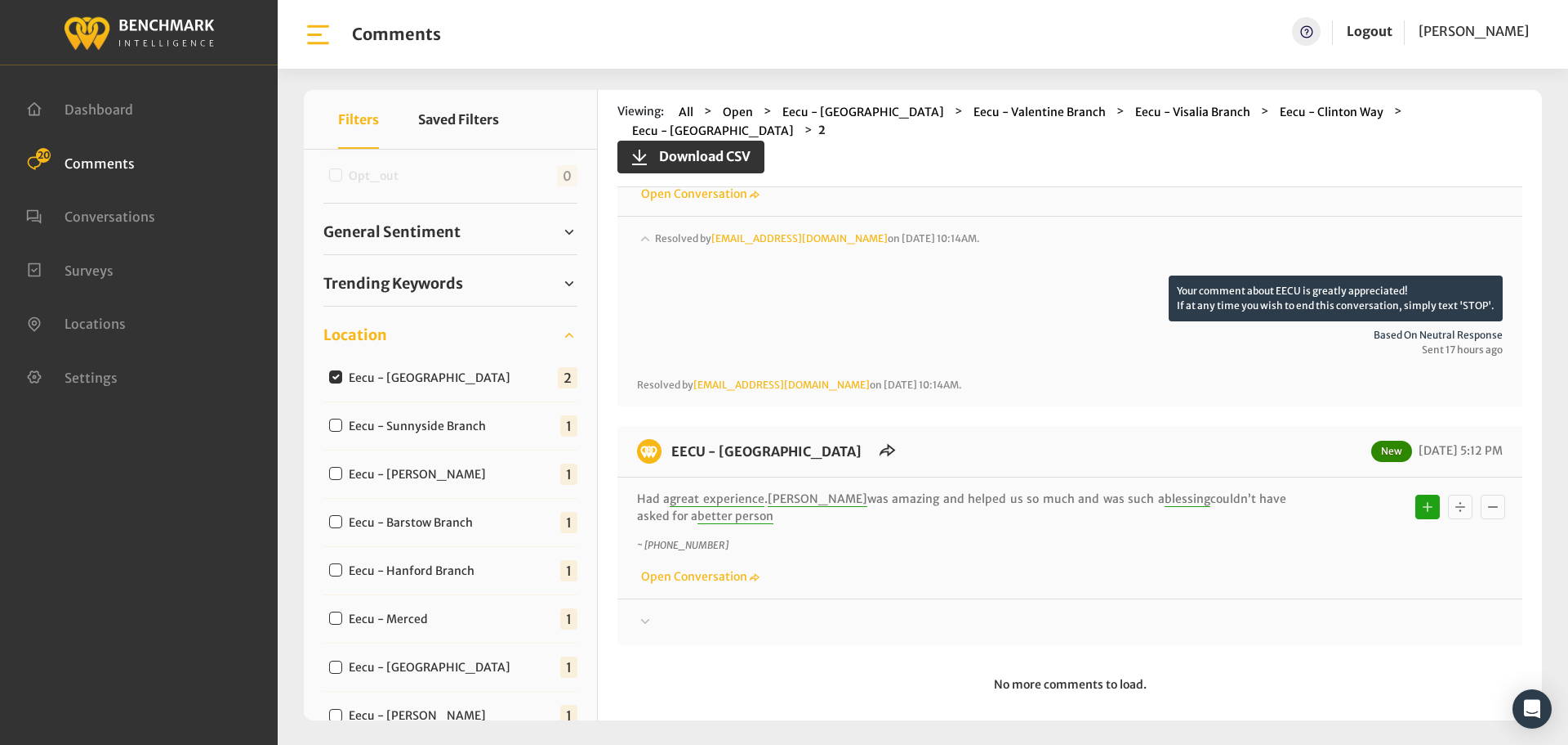
click at [672, 275] on div at bounding box center [1070, 253] width 866 height 46
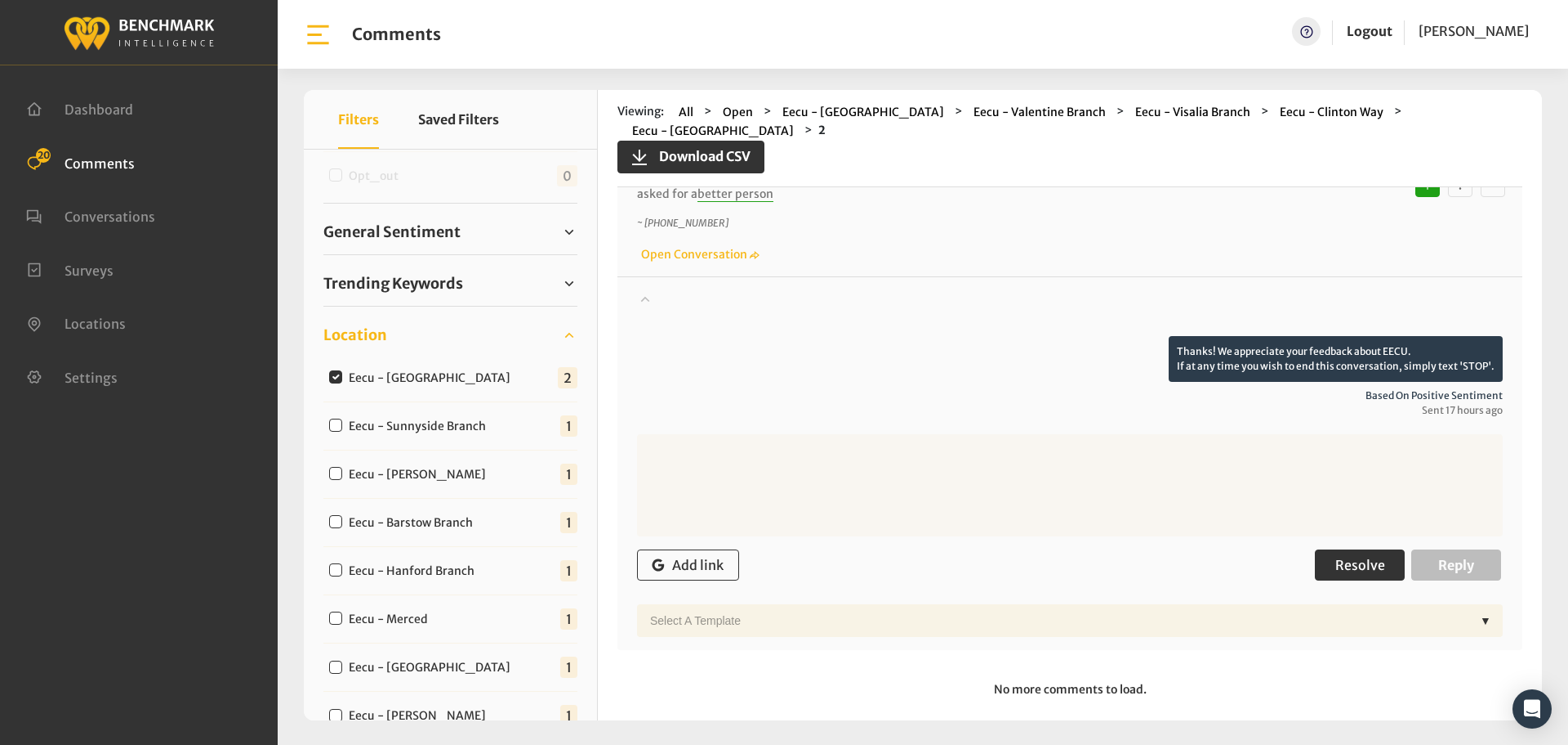
click at [1341, 557] on span "Resolve" at bounding box center [1360, 565] width 50 height 16
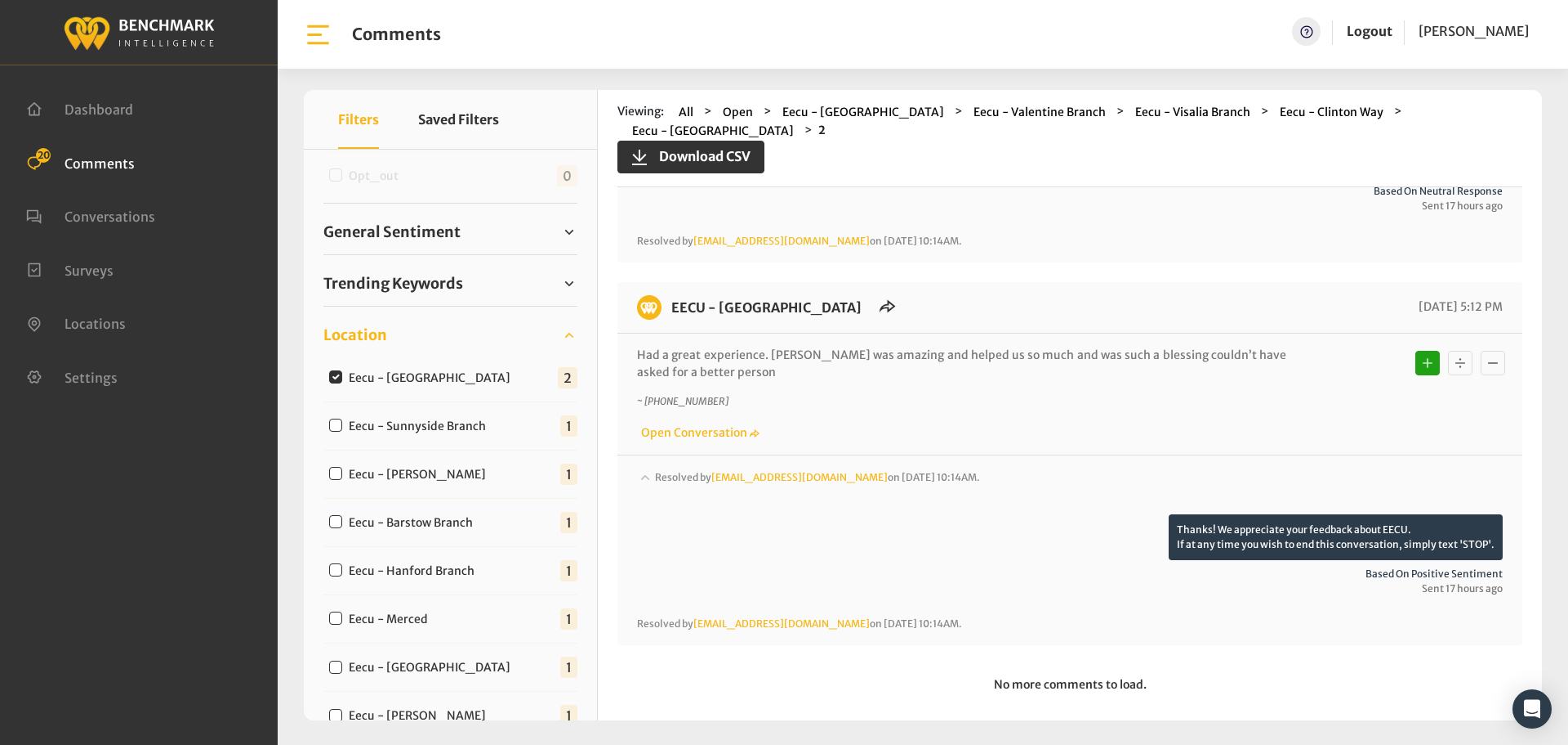
click at [334, 424] on input "Eecu - Sunnyside Branch" at bounding box center [335, 424] width 13 height 13
checkbox input "true"
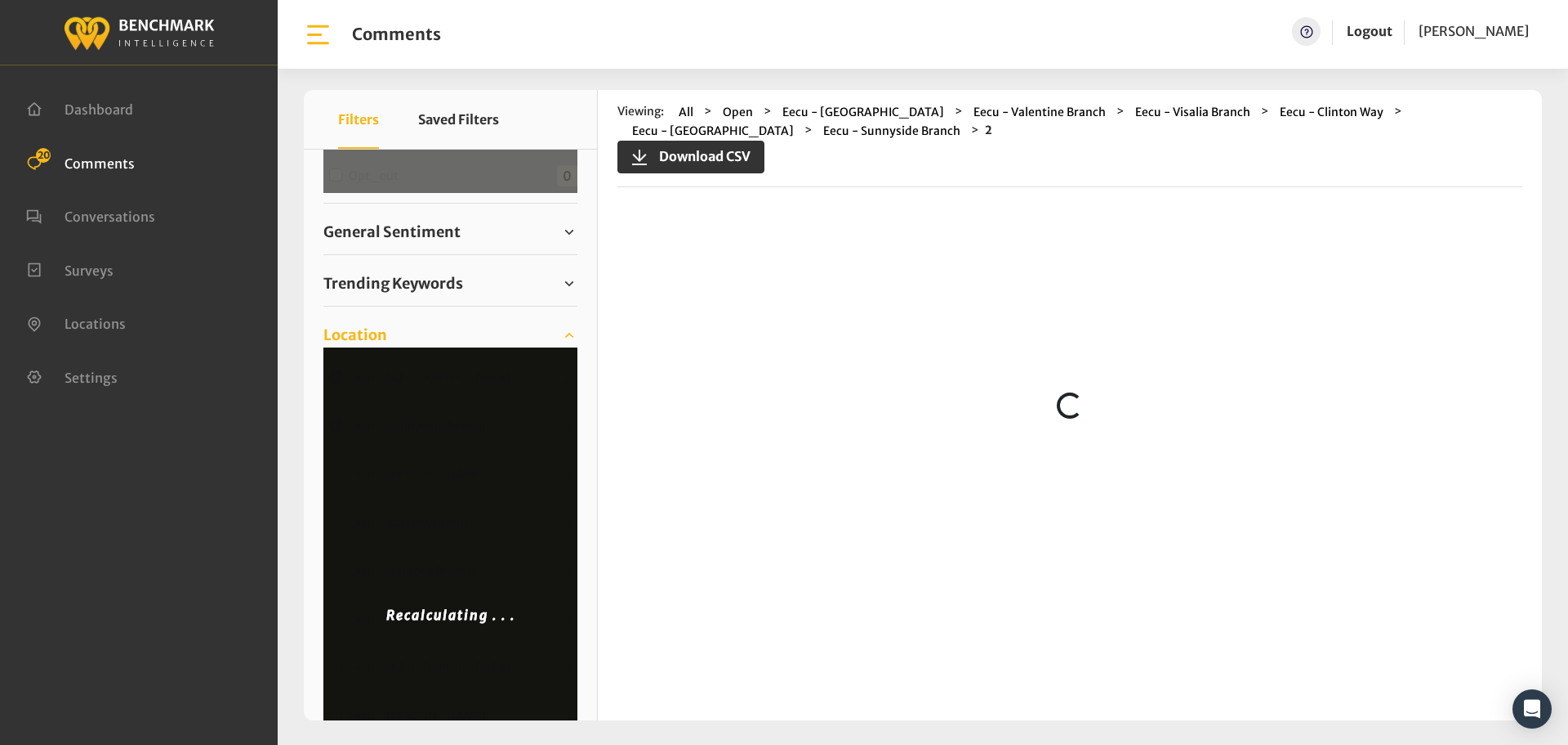
scroll to position [0, 0]
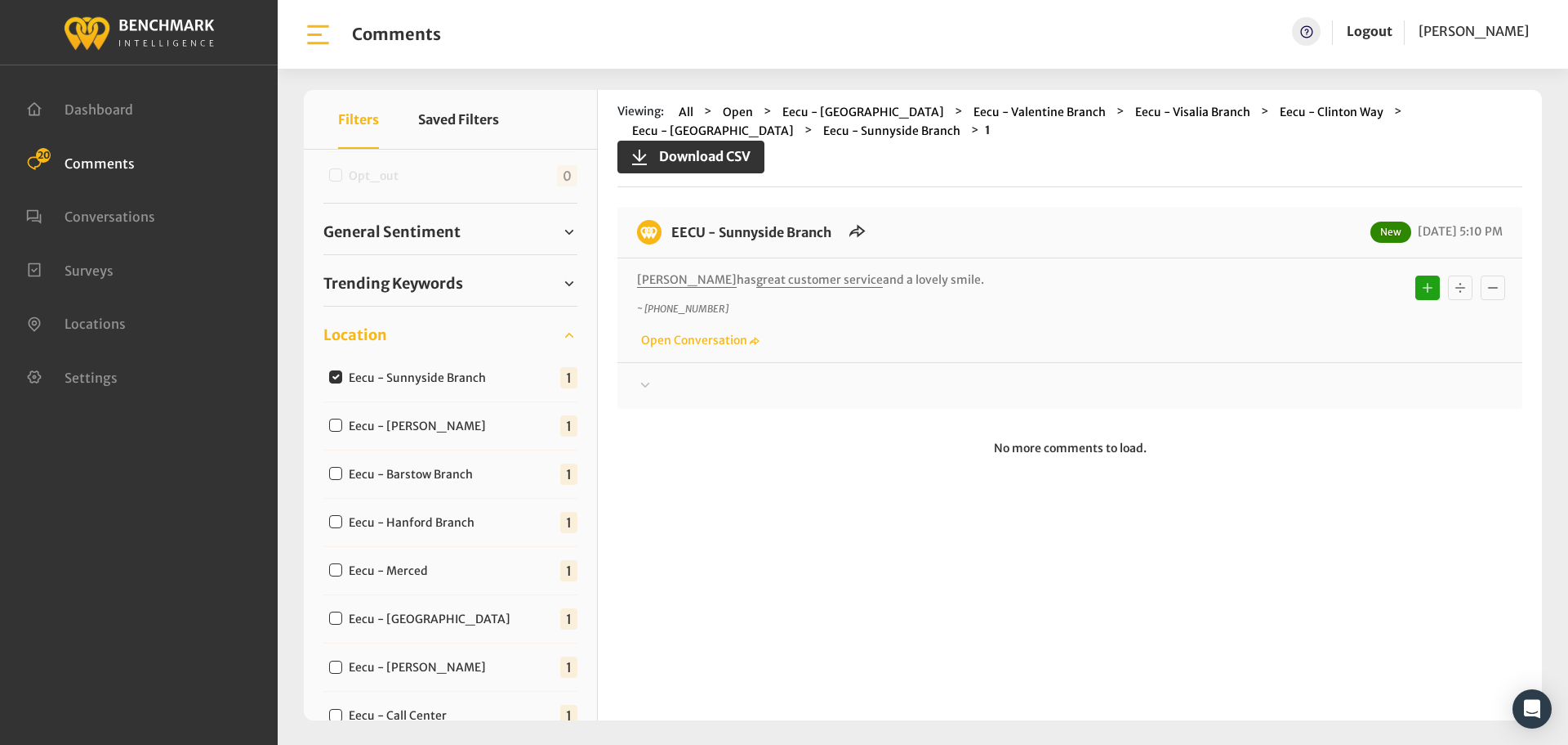
click at [681, 386] on div at bounding box center [1070, 385] width 866 height 20
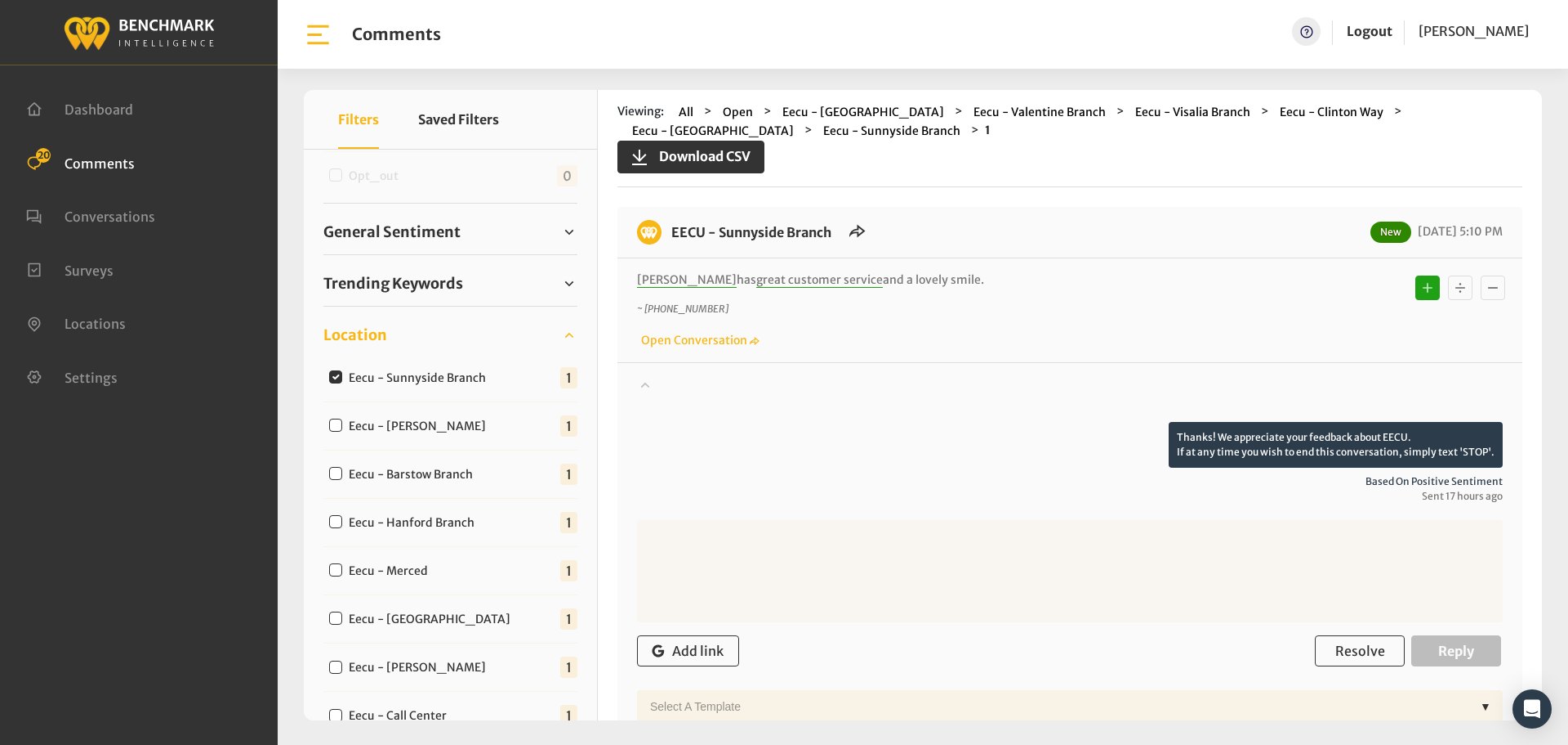
click at [683, 385] on div at bounding box center [1070, 399] width 866 height 46
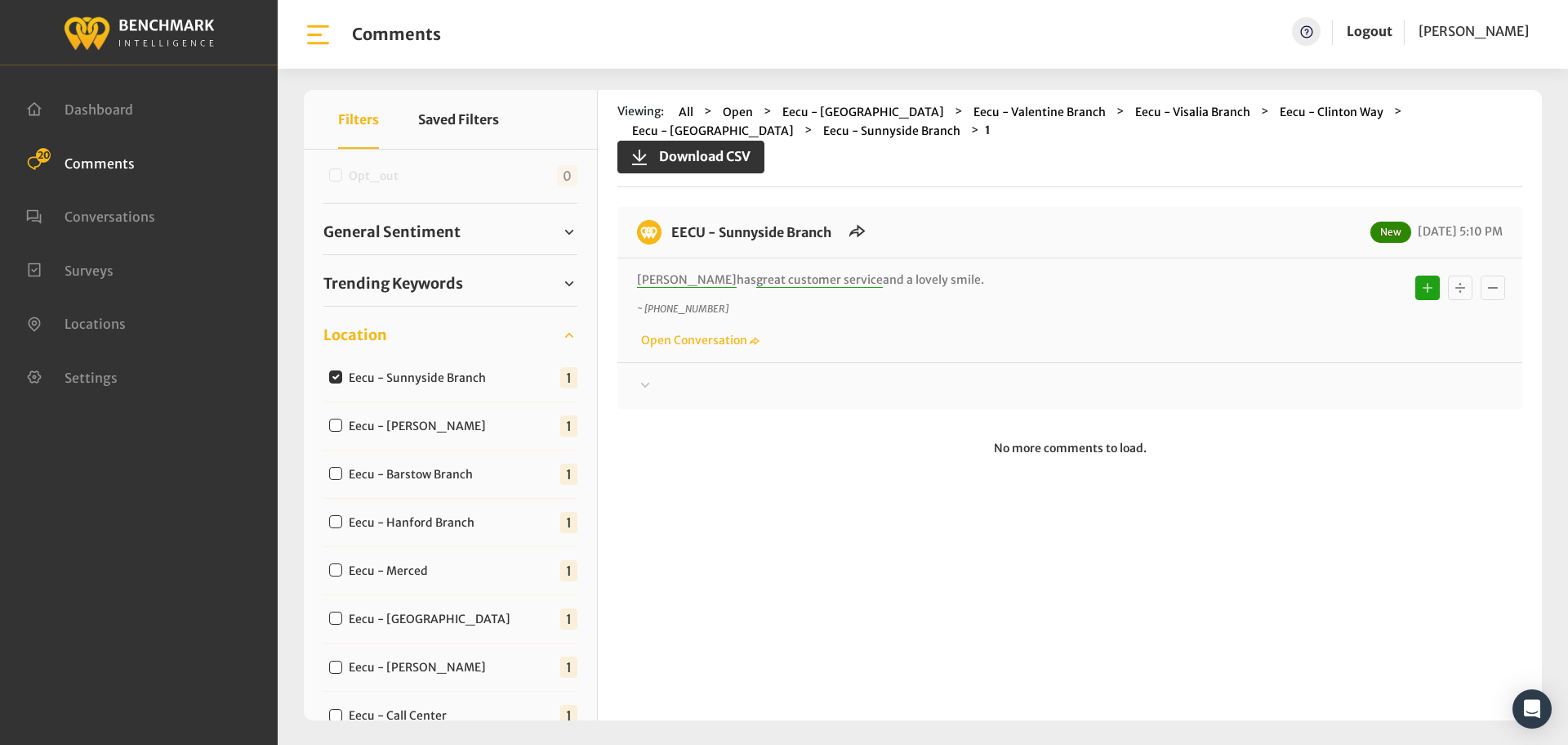
drag, startPoint x: 965, startPoint y: 283, endPoint x: 669, endPoint y: 242, distance: 298.8
click at [669, 242] on div "EECU - Sunnyside Branch New [DATE] 5:10 PM [PERSON_NAME] has great customer ser…" at bounding box center [1070, 307] width 905 height 202
copy div "EECU - Sunnyside Branch New [DATE] 5:10 PM [PERSON_NAME] has great customer ser…"
click at [689, 381] on div at bounding box center [1070, 385] width 866 height 20
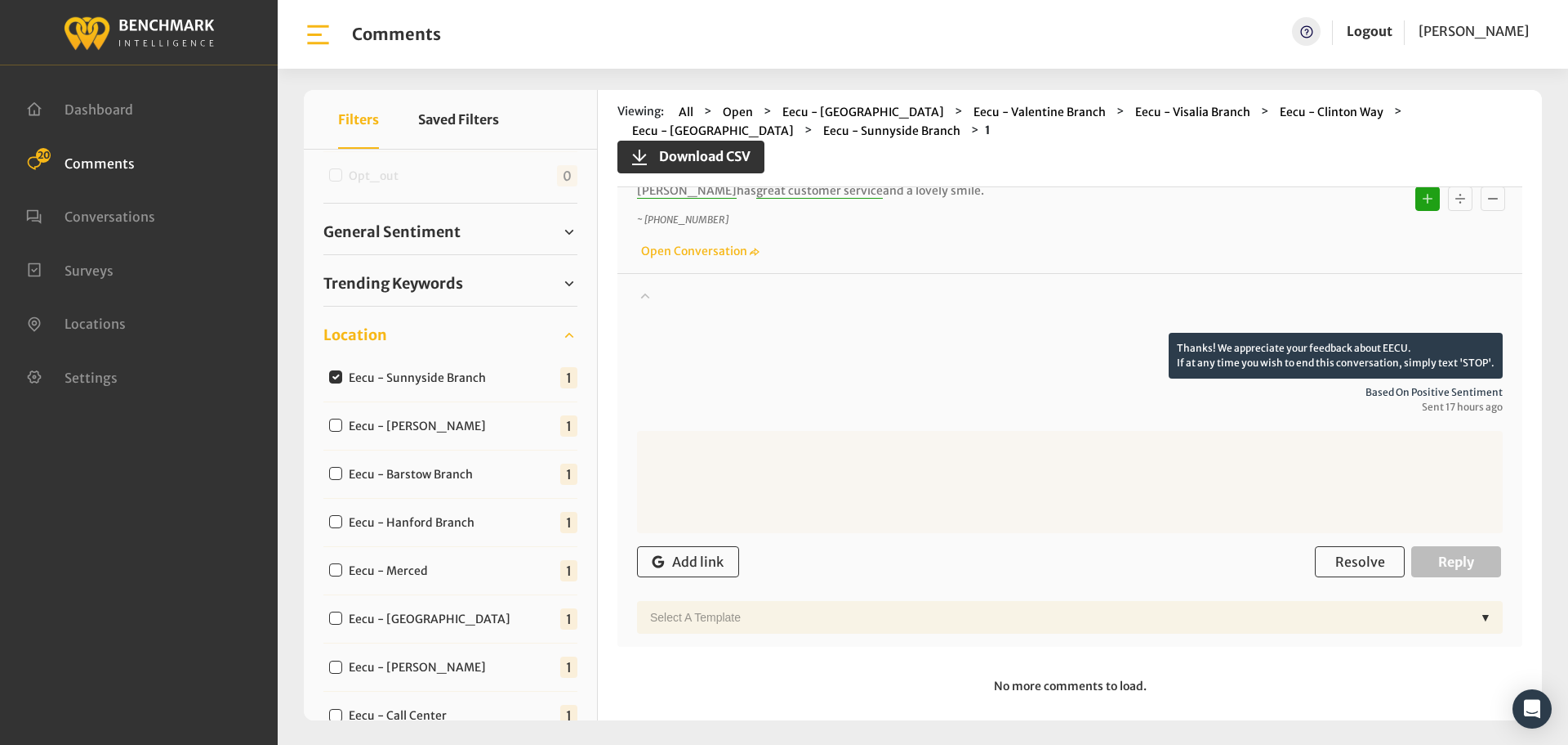
scroll to position [101, 0]
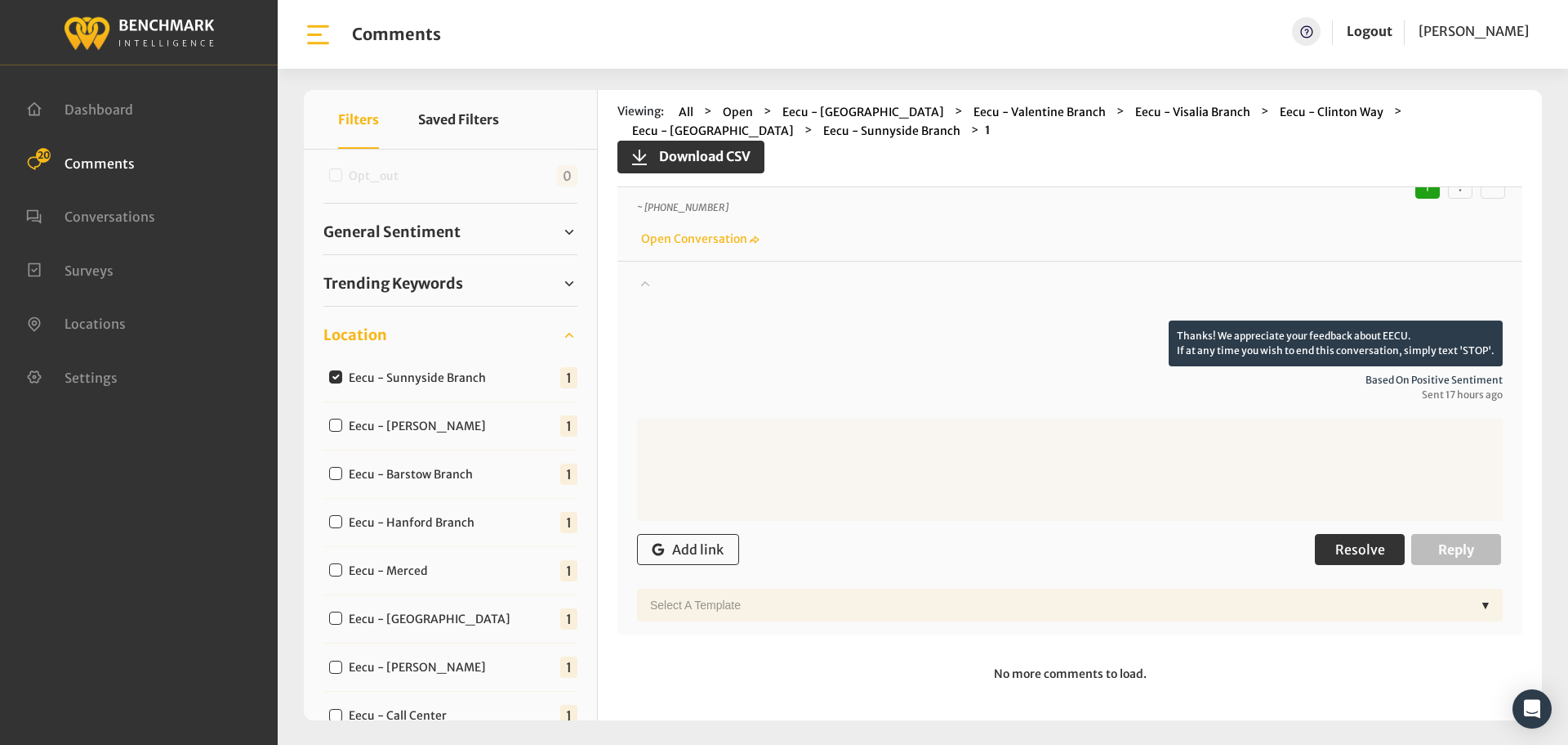
click at [1337, 543] on span "Resolve" at bounding box center [1360, 549] width 50 height 16
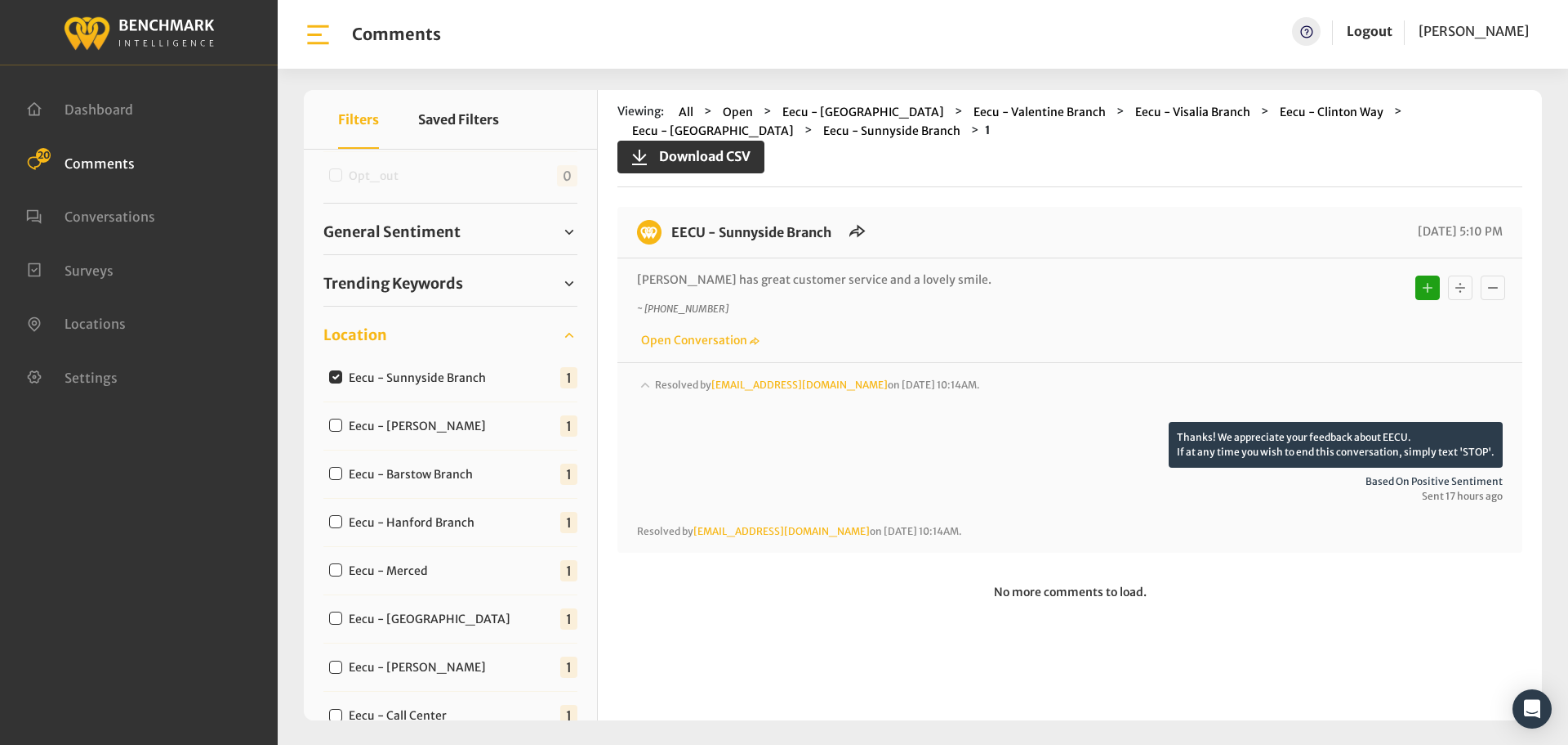
click at [334, 424] on input "Eecu - [PERSON_NAME]" at bounding box center [335, 424] width 13 height 13
checkbox input "true"
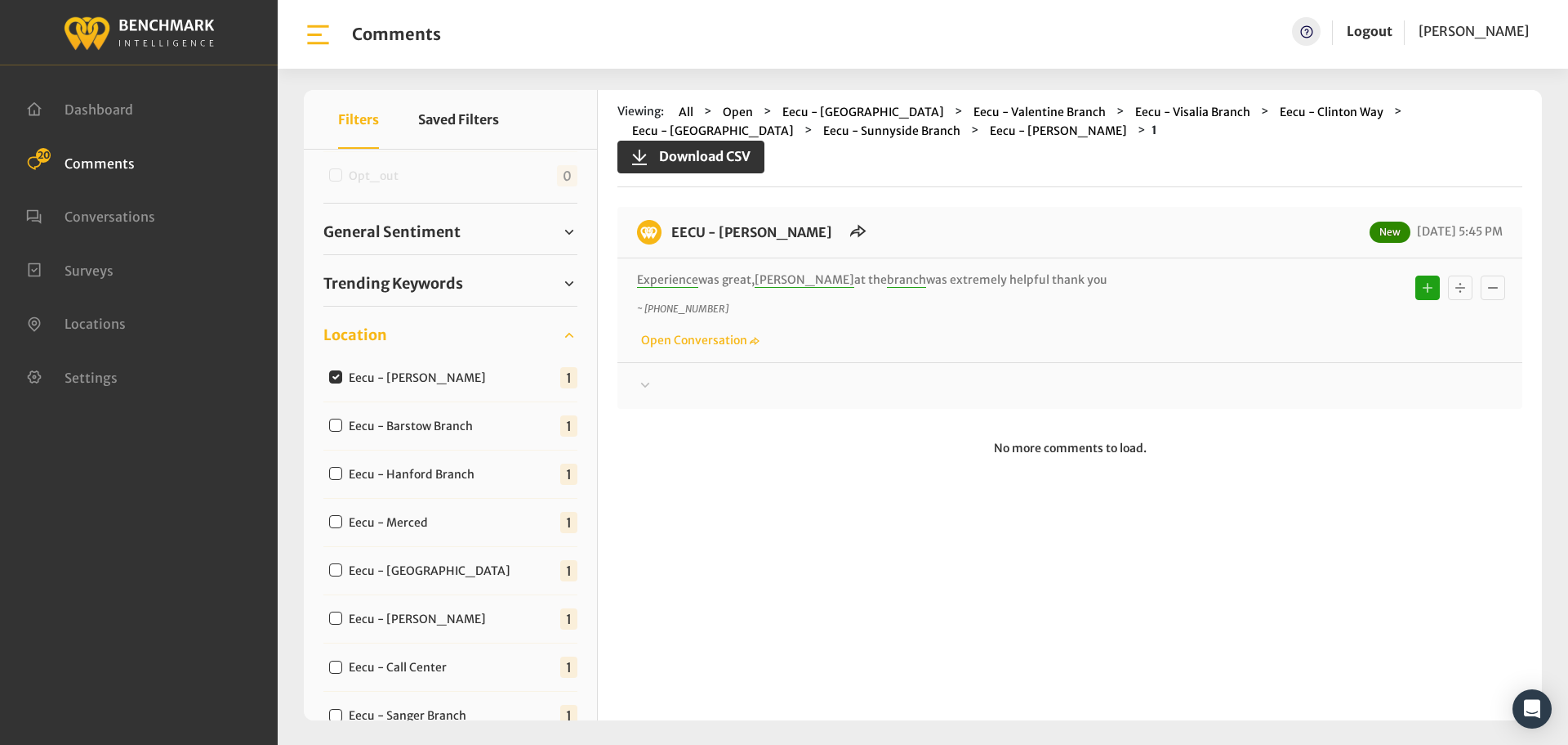
click at [663, 383] on div at bounding box center [1070, 385] width 866 height 20
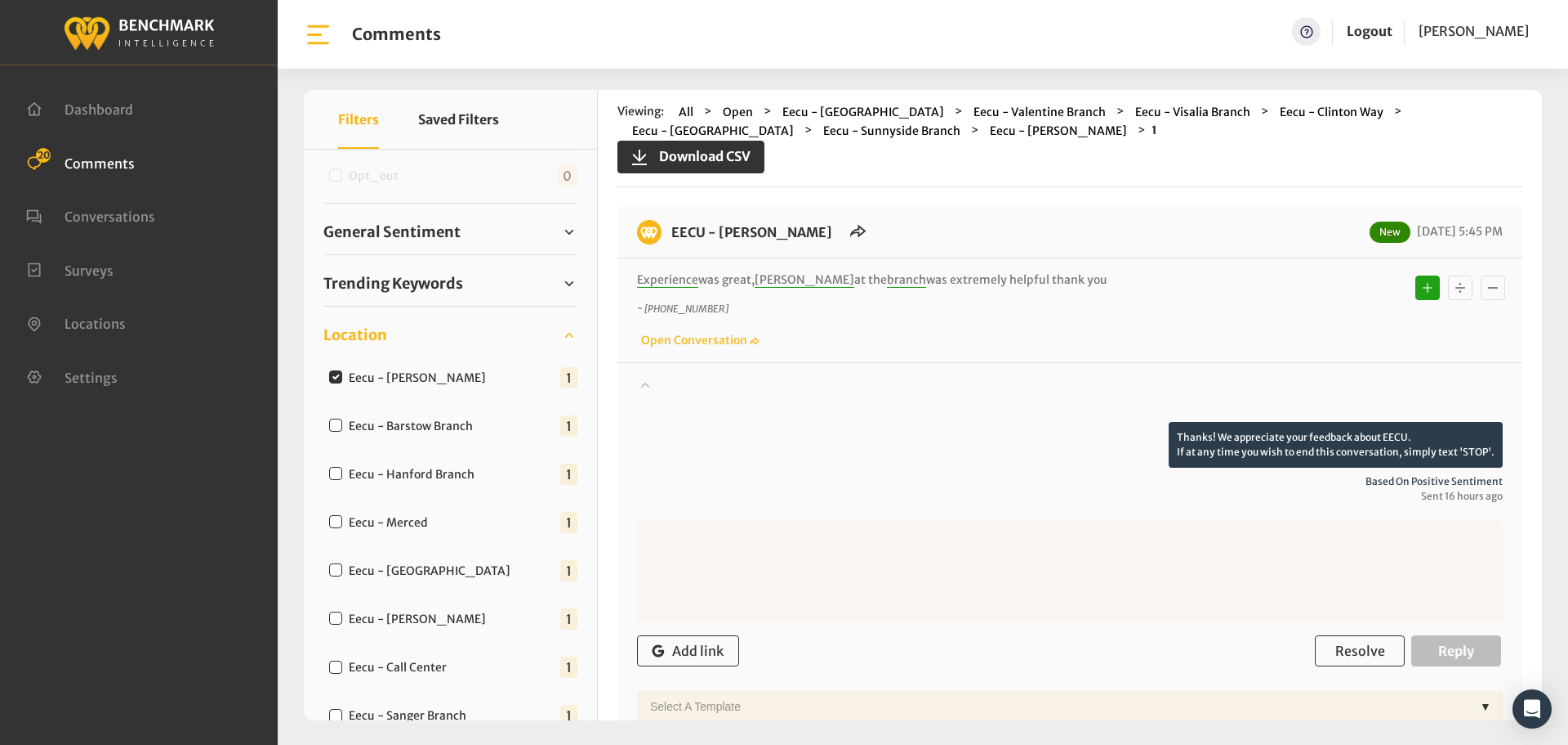
click at [663, 383] on div at bounding box center [1070, 399] width 866 height 46
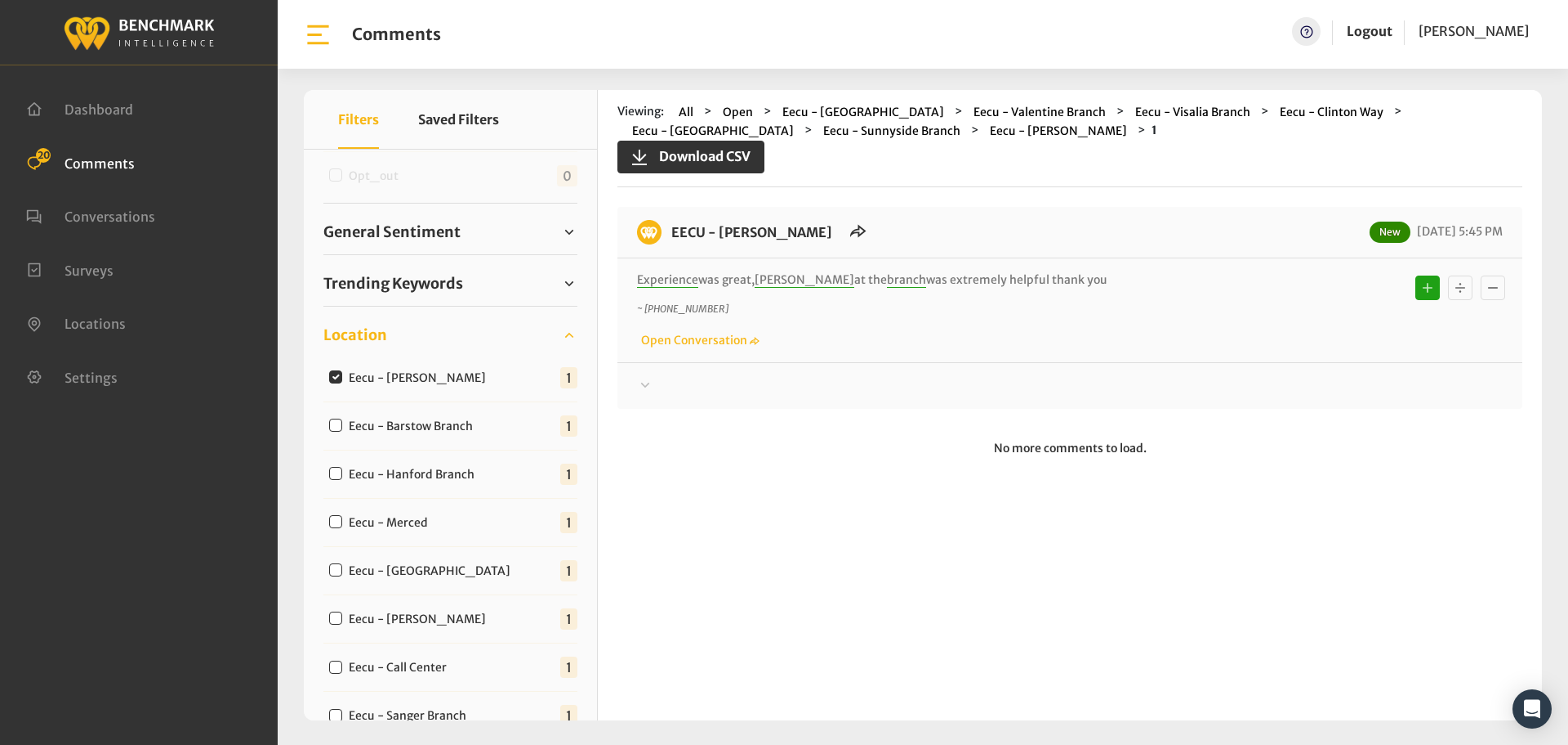
drag, startPoint x: 1062, startPoint y: 281, endPoint x: 674, endPoint y: 234, distance: 390.8
click at [674, 234] on div "EECU - [PERSON_NAME] New [DATE] 5:45 PM Experience was great, [PERSON_NAME] at …" at bounding box center [1070, 307] width 905 height 202
copy div "EECU - [PERSON_NAME] New [DATE] 5:45 PM Experience was great, [PERSON_NAME] at …"
click at [721, 380] on div at bounding box center [1070, 385] width 866 height 20
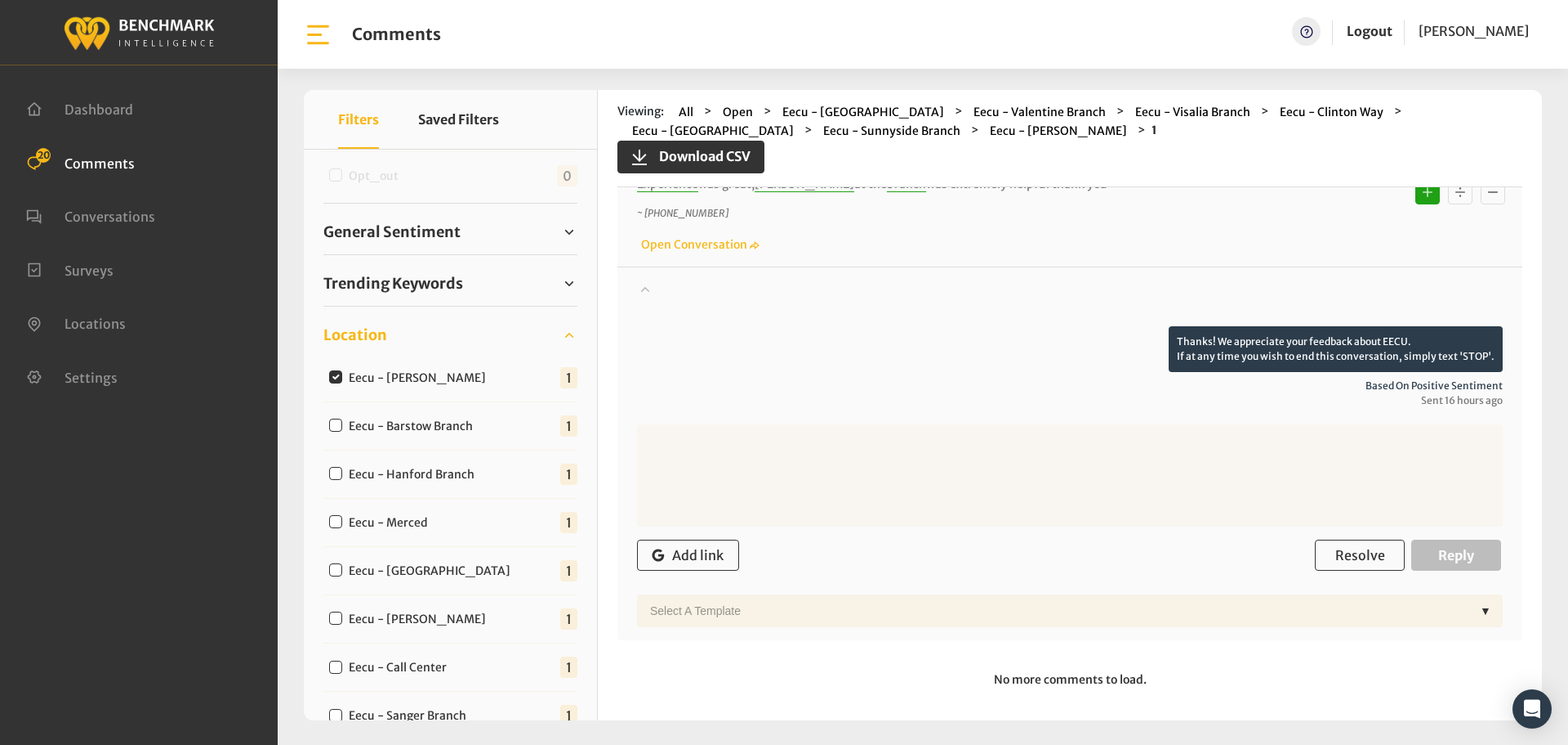
scroll to position [104, 0]
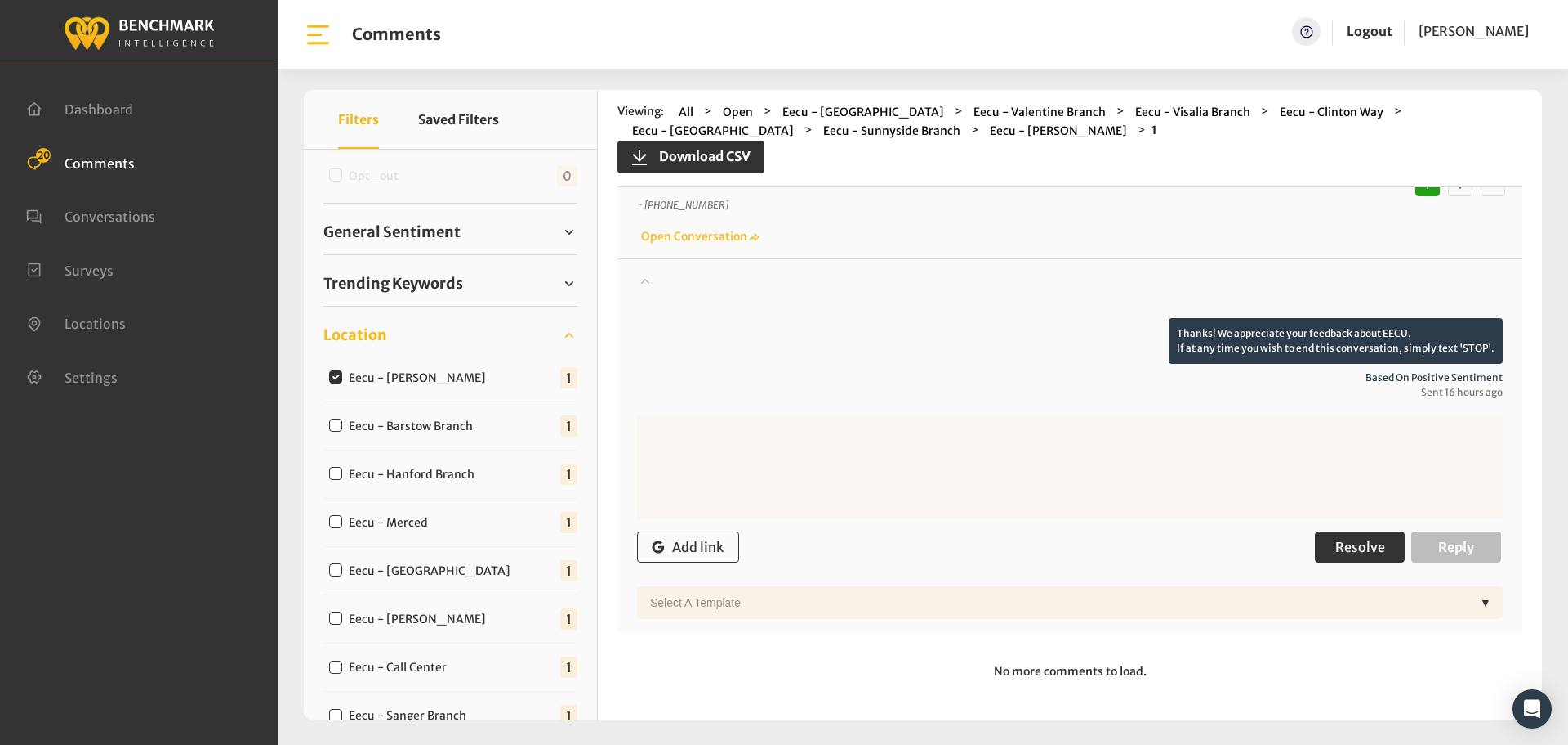
click at [1351, 559] on button "Resolve" at bounding box center [1359, 546] width 90 height 31
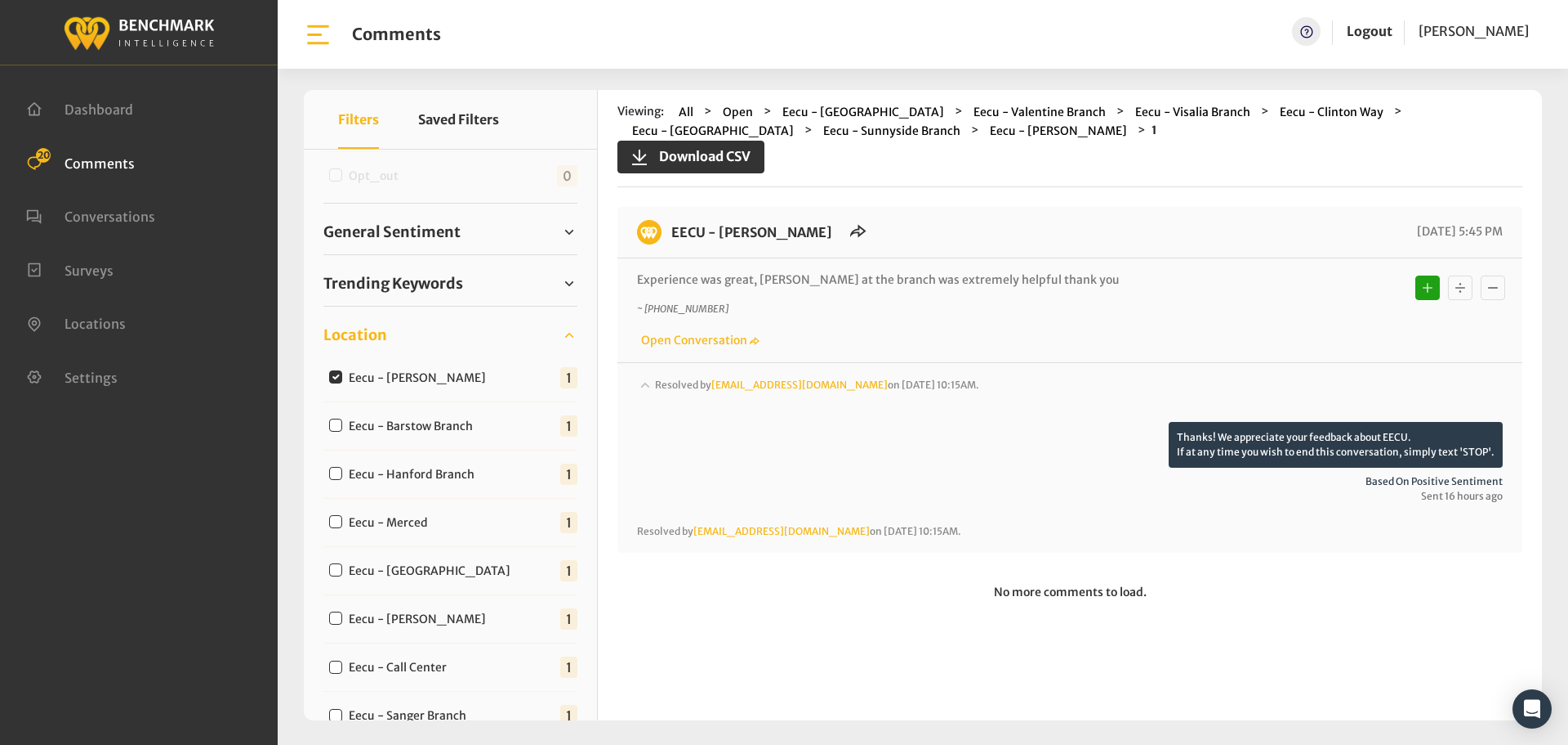
scroll to position [0, 0]
click at [335, 424] on input "Eecu - Barstow Branch" at bounding box center [335, 424] width 13 height 13
checkbox input "true"
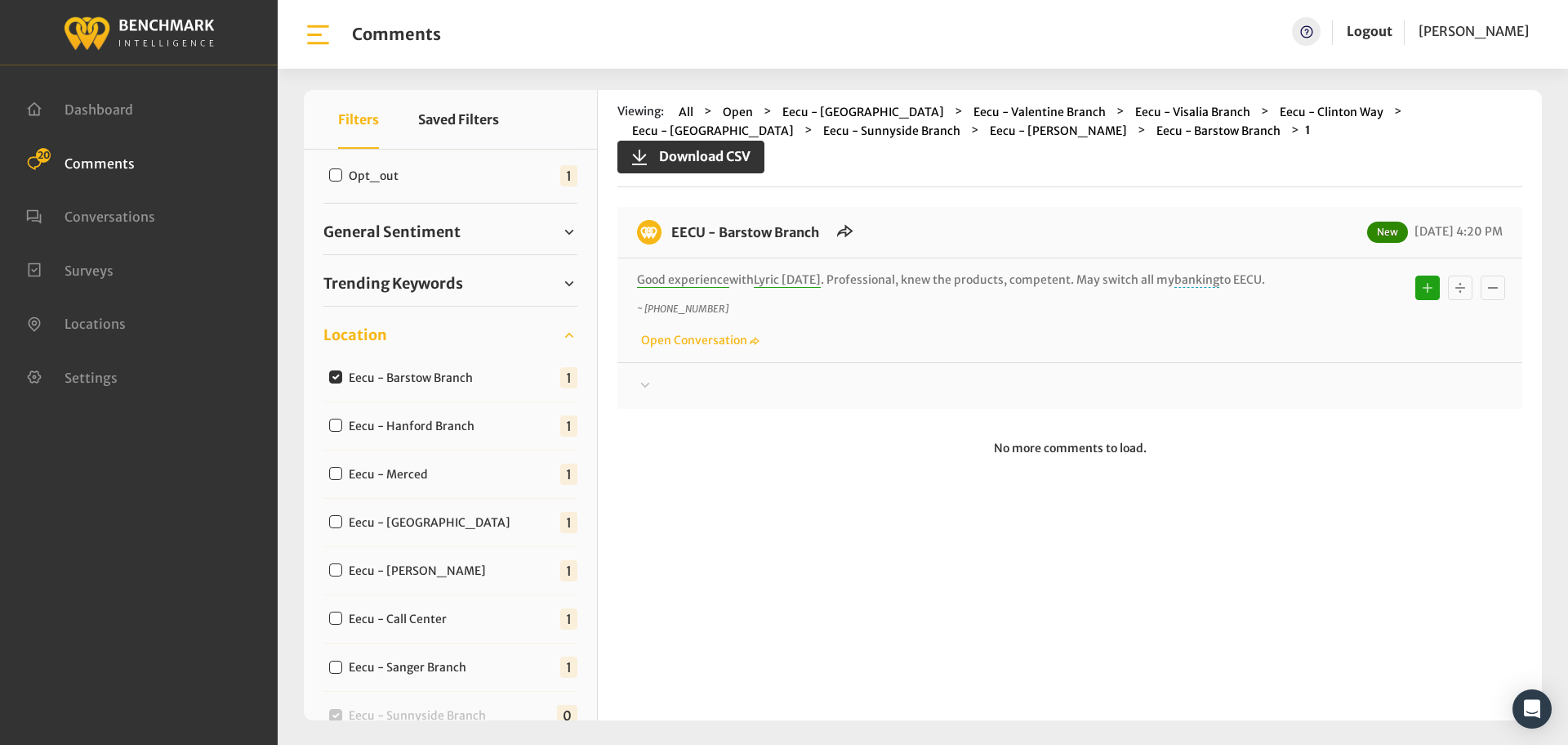
click at [640, 379] on icon at bounding box center [645, 385] width 16 height 20
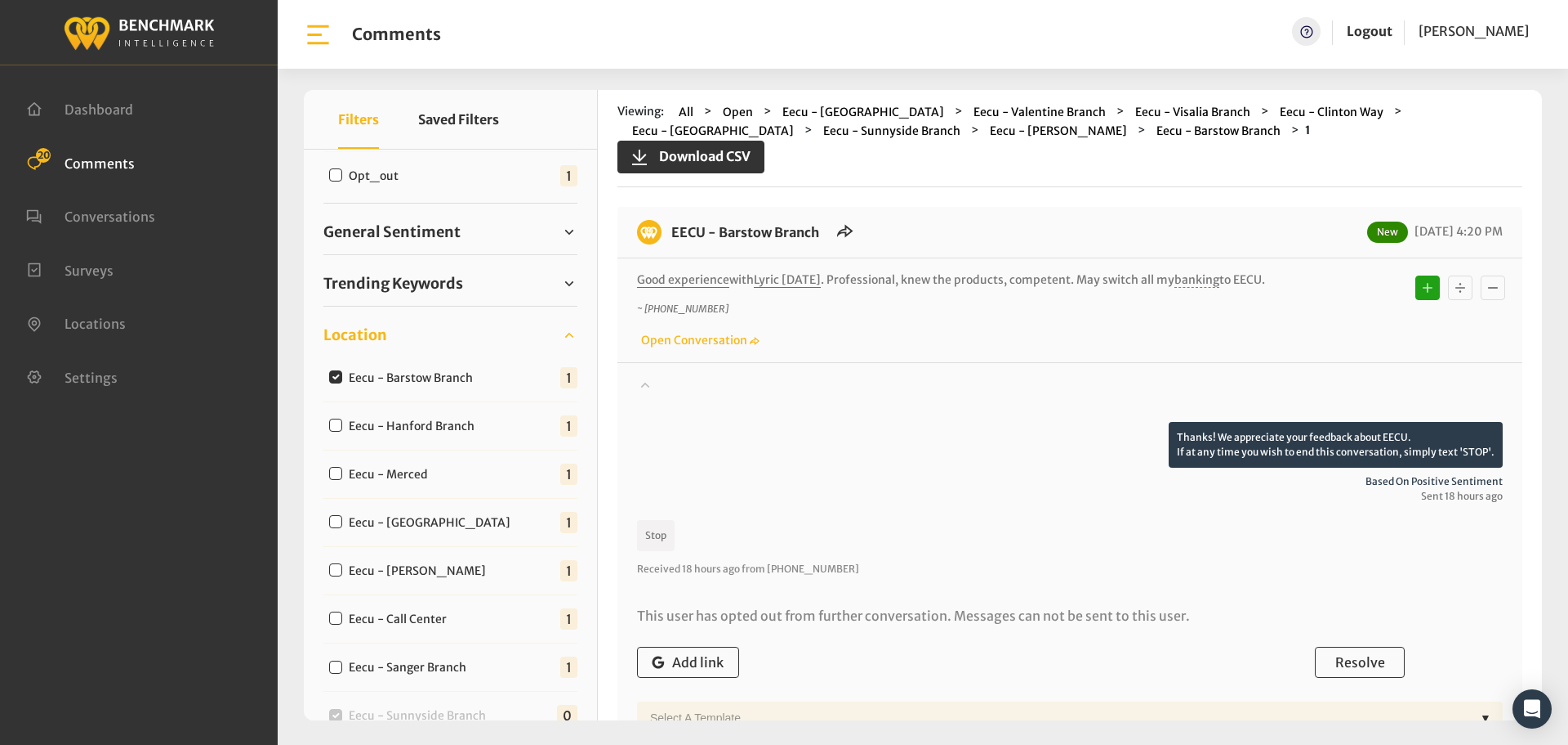
click at [640, 379] on icon at bounding box center [645, 384] width 16 height 20
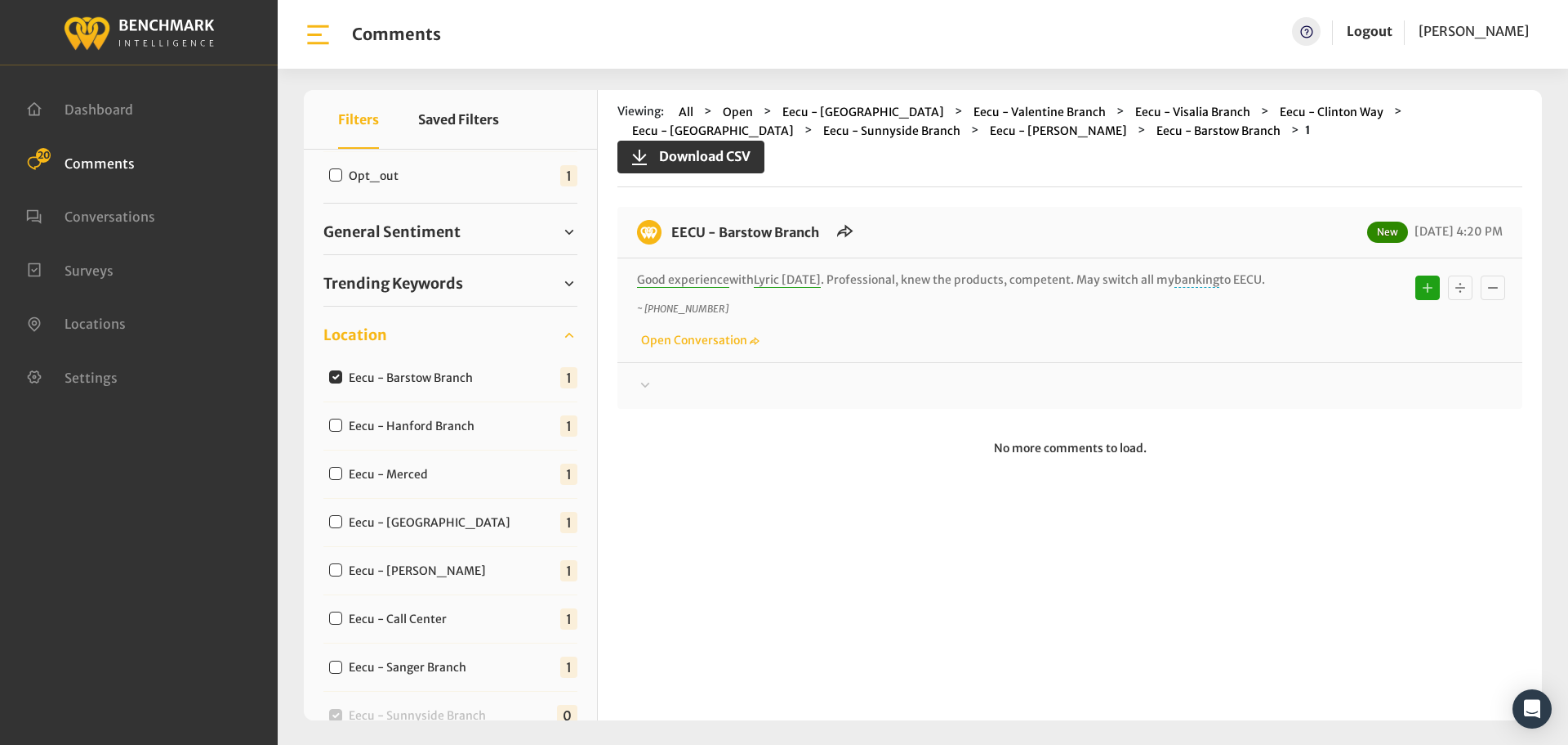
drag, startPoint x: 1280, startPoint y: 282, endPoint x: 671, endPoint y: 238, distance: 610.6
click at [671, 238] on div "EECU - Barstow Branch New [DATE] 4:20 PM Good experience with Lyric [DATE] . Pr…" at bounding box center [1070, 307] width 905 height 202
copy div "EECU - Barstow Branch New [DATE] 4:20 PM Good experience with Lyric [DATE] . Pr…"
click at [702, 382] on div at bounding box center [1070, 385] width 866 height 20
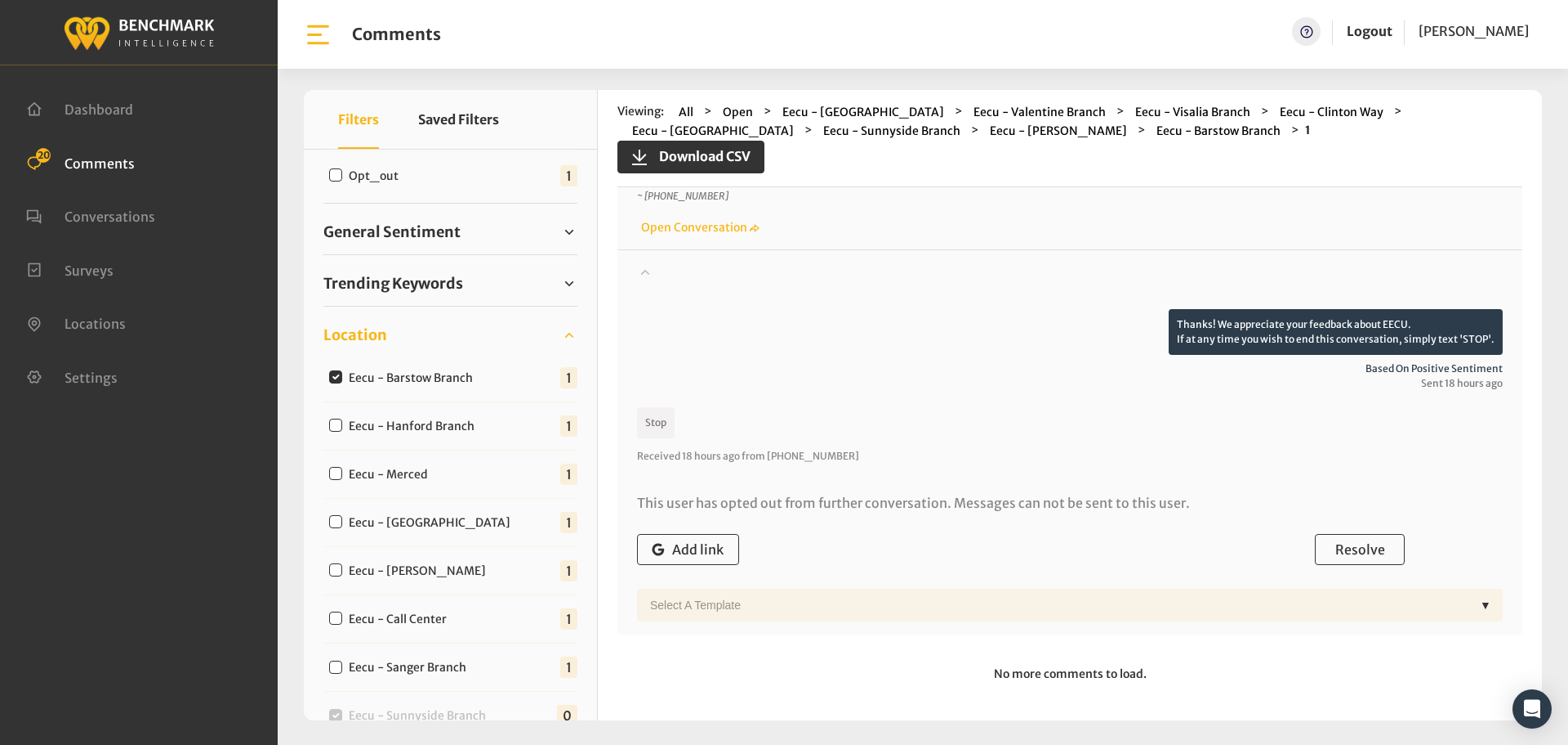
scroll to position [115, 0]
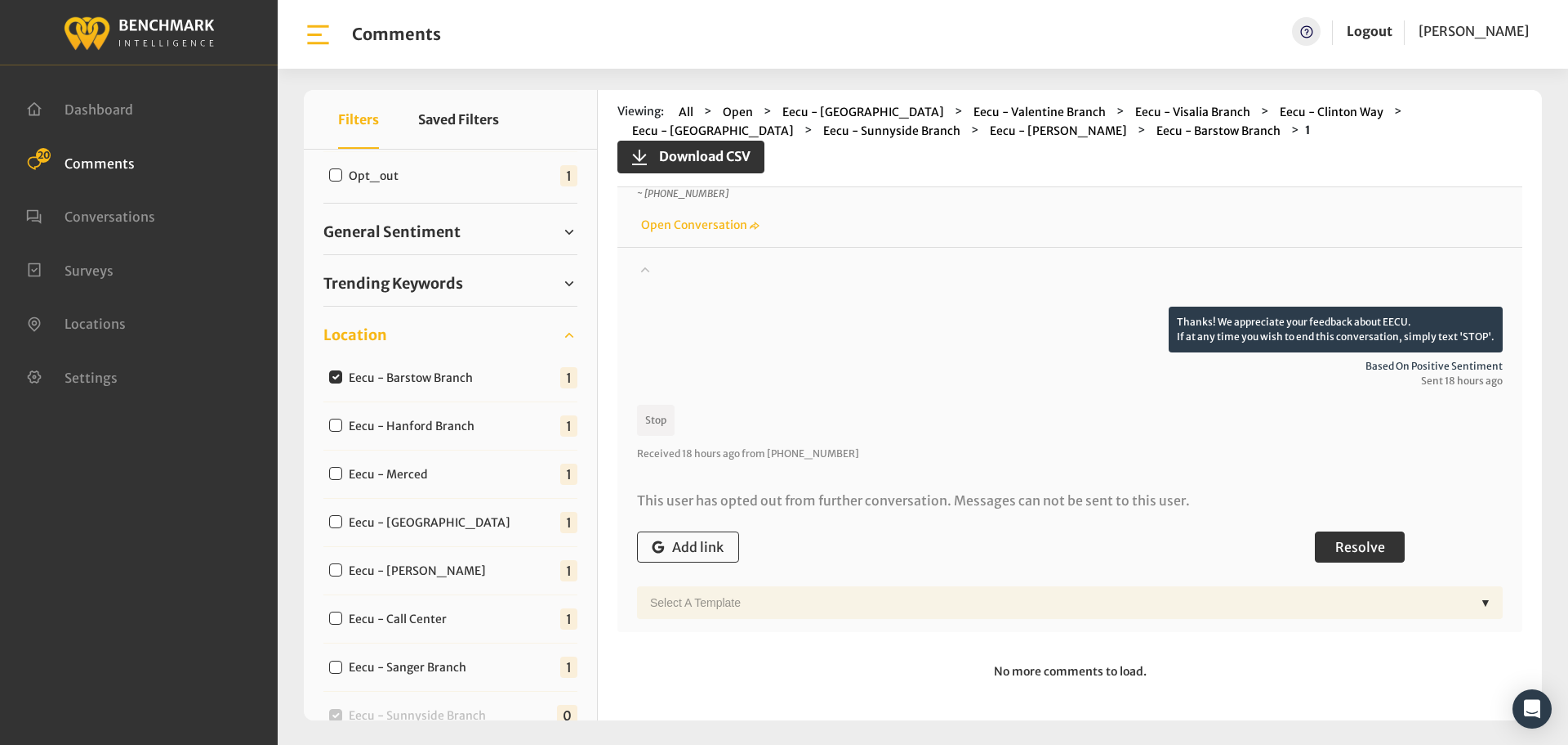
click at [1363, 555] on span "Resolve" at bounding box center [1360, 547] width 50 height 16
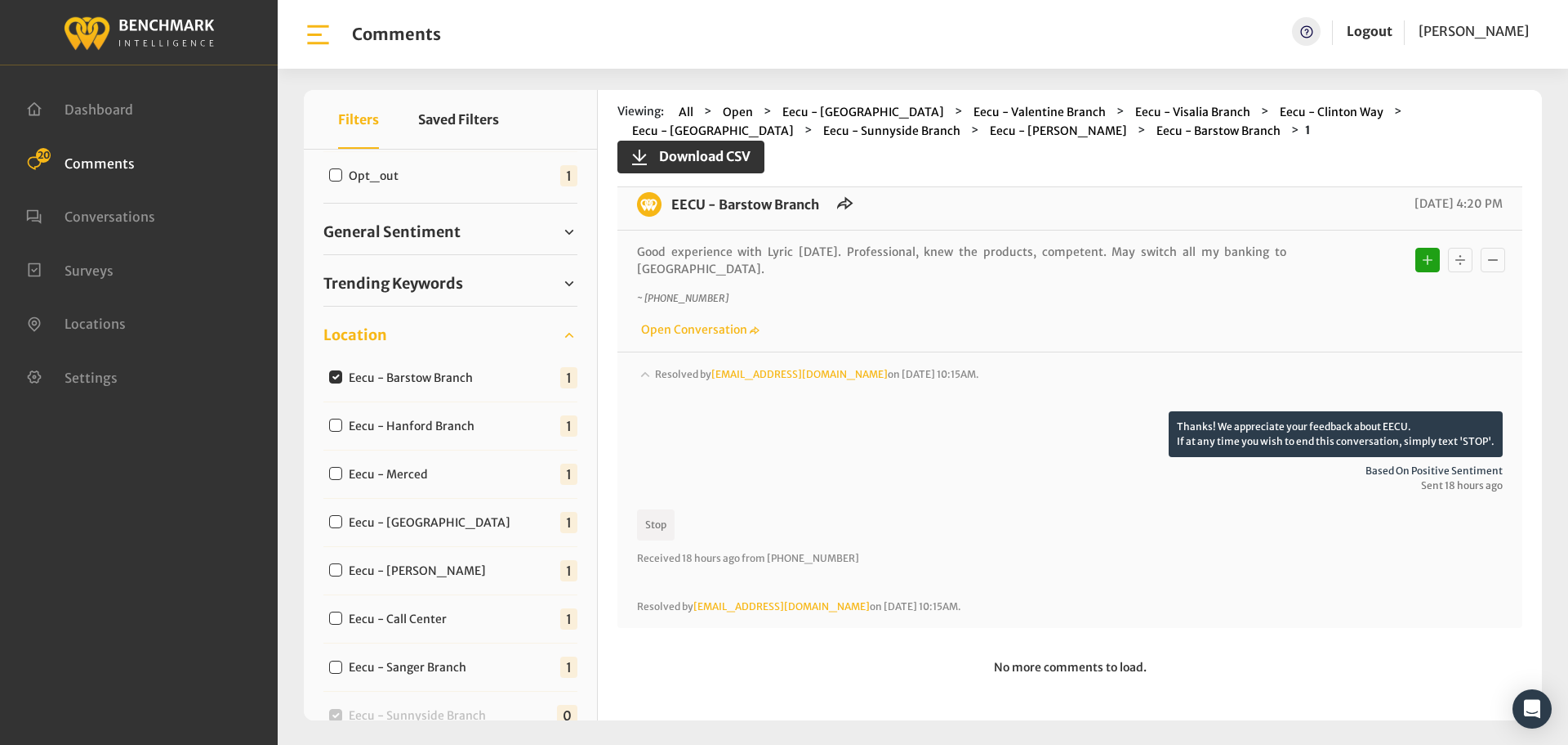
scroll to position [11, 0]
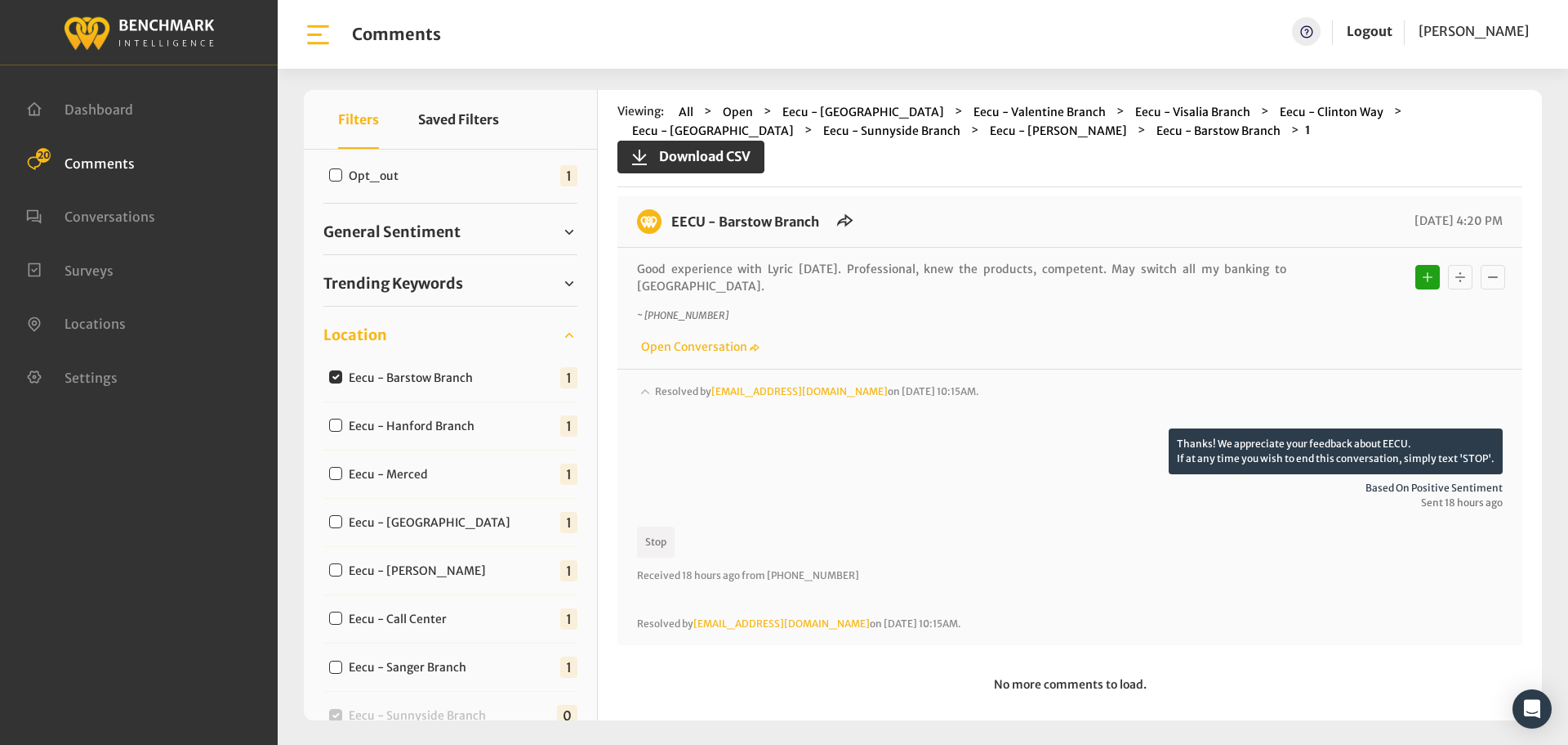
click at [341, 428] on input "Eecu - Hanford Branch" at bounding box center [335, 424] width 13 height 13
checkbox input "true"
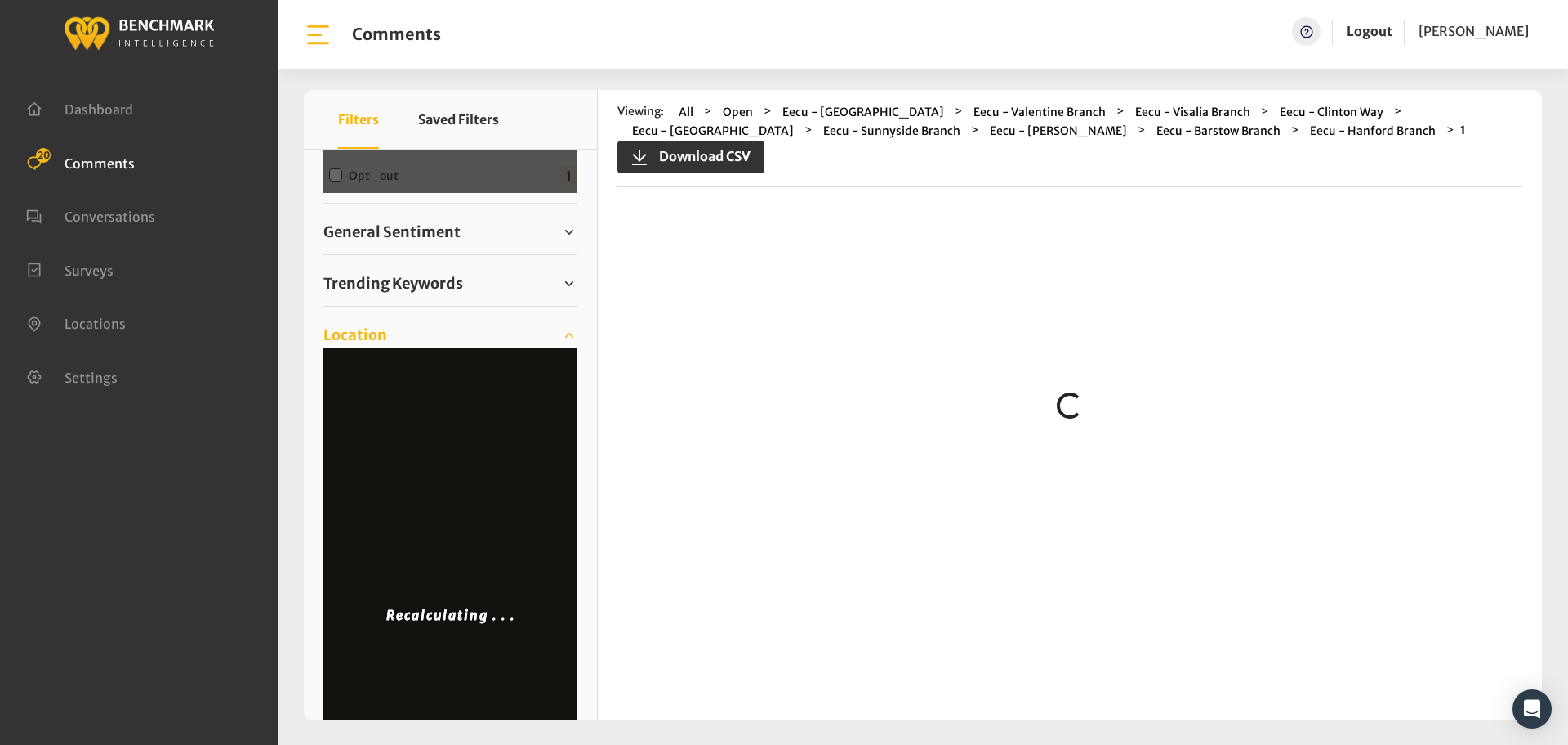
scroll to position [0, 0]
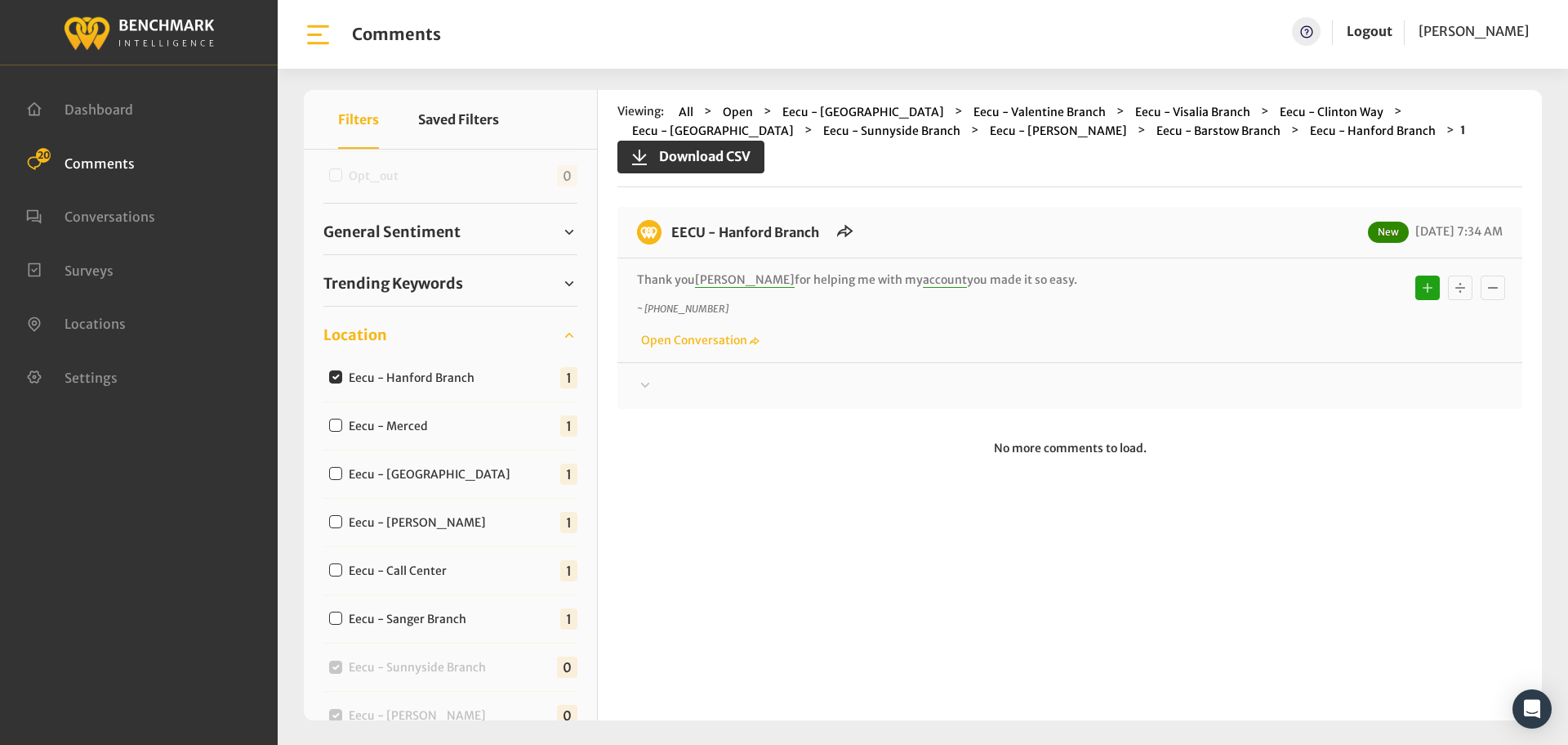
click at [659, 371] on div "Thanks! We appreciate your feedback about EECU. If at any time you wish to end …" at bounding box center [1070, 379] width 905 height 34
click at [652, 384] on icon at bounding box center [645, 385] width 16 height 20
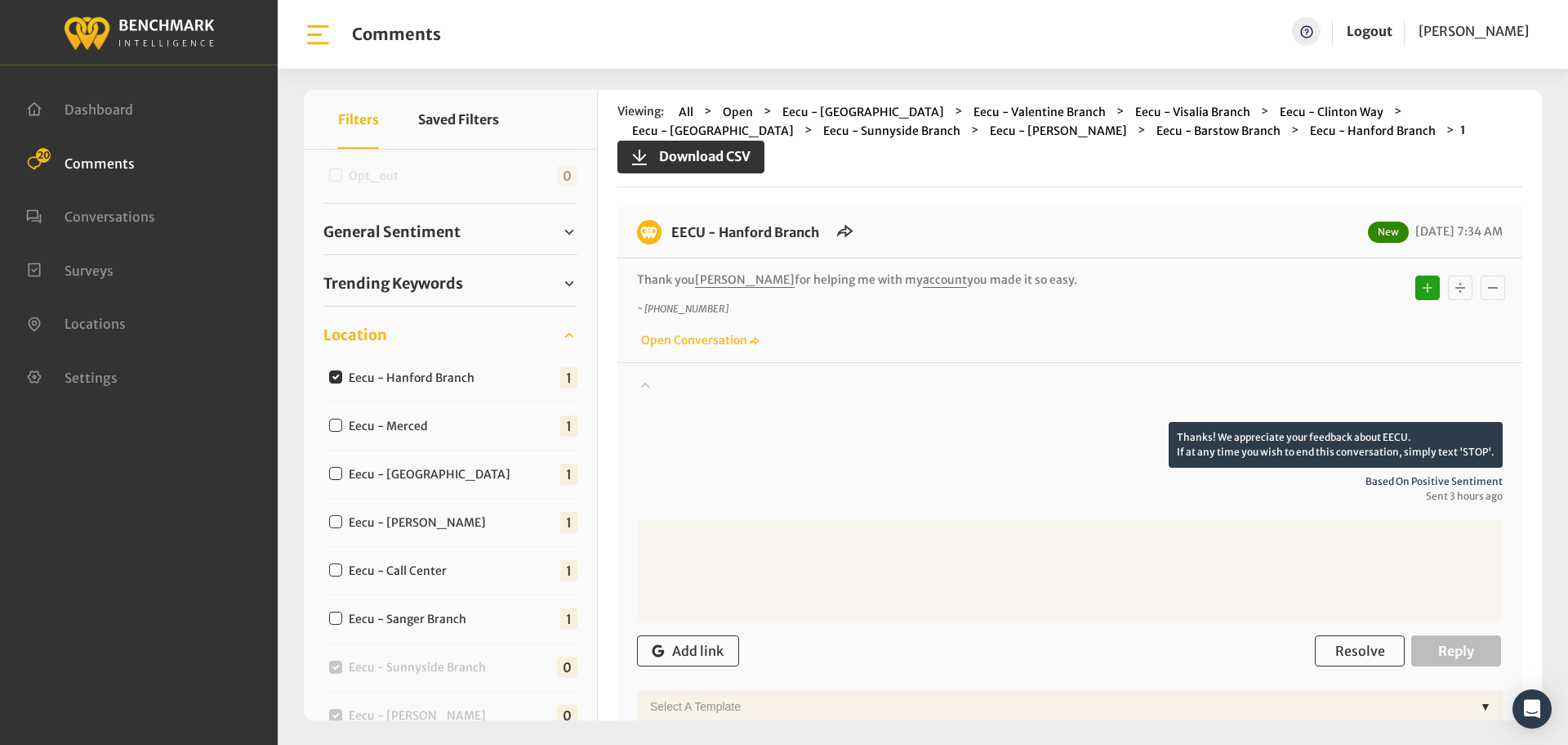
click at [652, 384] on icon at bounding box center [645, 384] width 16 height 20
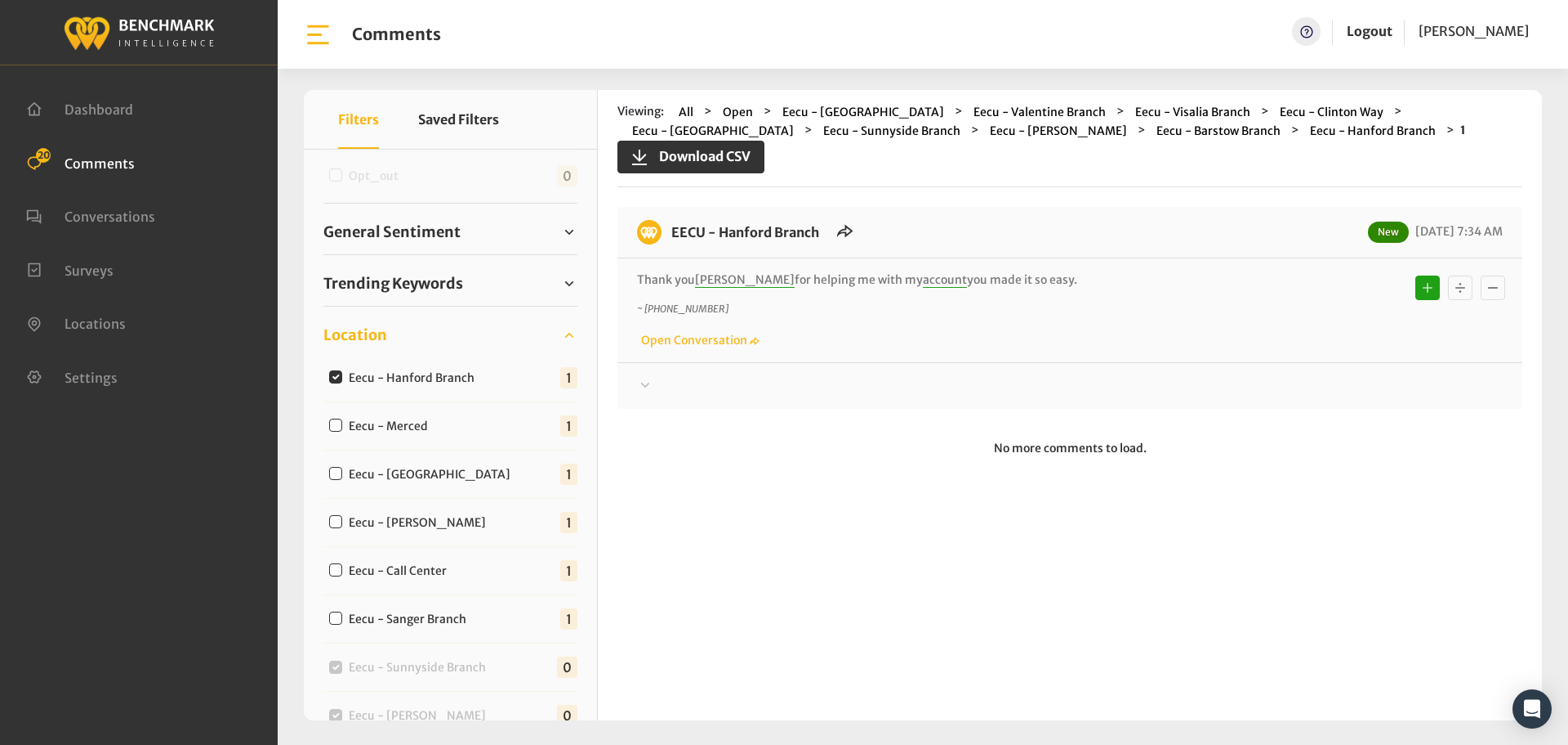
drag, startPoint x: 1101, startPoint y: 288, endPoint x: 653, endPoint y: 226, distance: 452.3
click at [653, 226] on div "EECU - Hanford Branch New [DATE] 7:34 AM Thank you [PERSON_NAME] for helping me…" at bounding box center [1070, 307] width 905 height 202
copy div "EECU - Hanford Branch New [DATE] 7:34 AM Thank you [PERSON_NAME] for helping me…"
click at [680, 373] on div "Thanks! We appreciate your feedback about EECU. If at any time you wish to end …" at bounding box center [1070, 379] width 905 height 34
click at [666, 392] on div at bounding box center [1070, 385] width 866 height 20
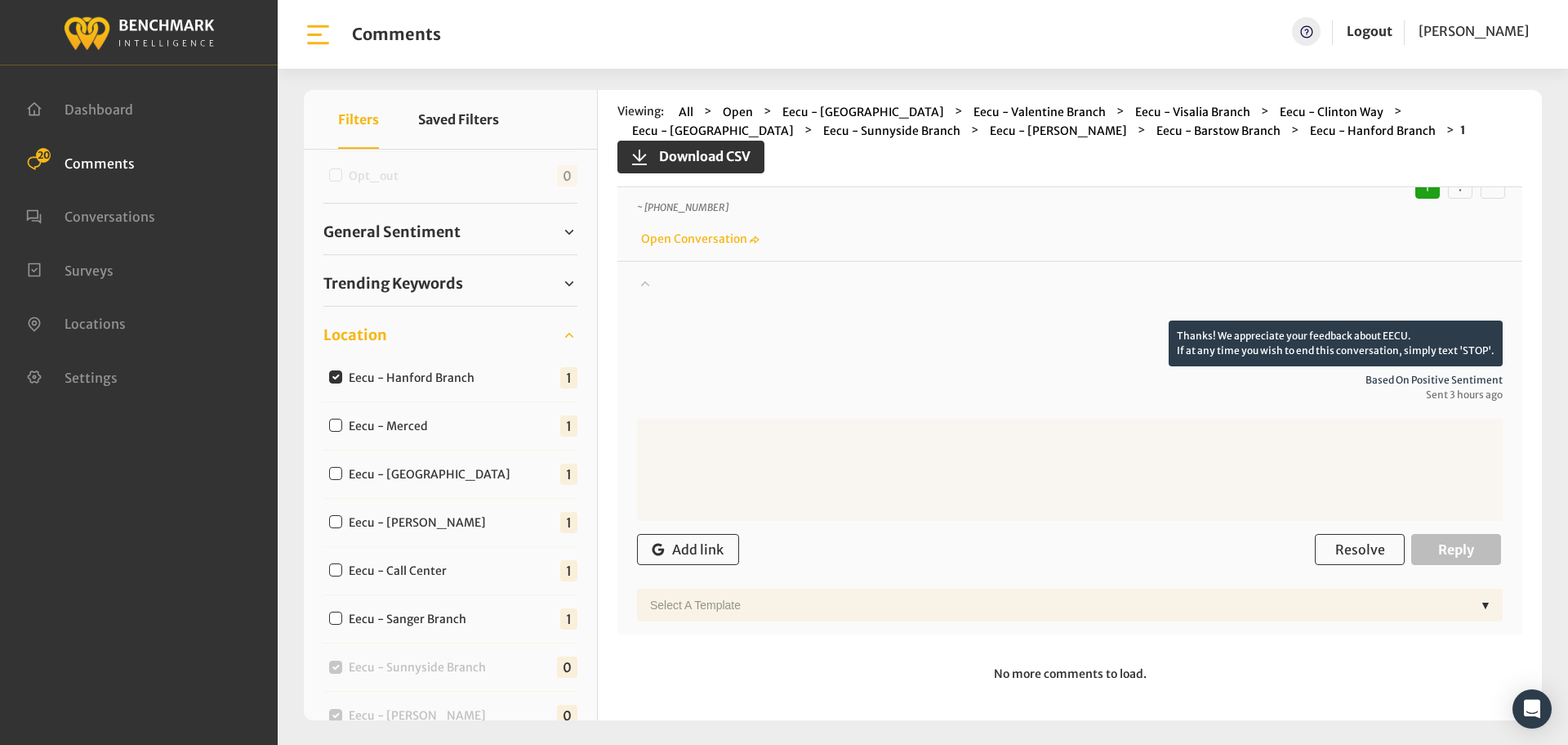
scroll to position [104, 0]
click at [1350, 530] on div "Add link Resolve Reply" at bounding box center [1070, 547] width 866 height 48
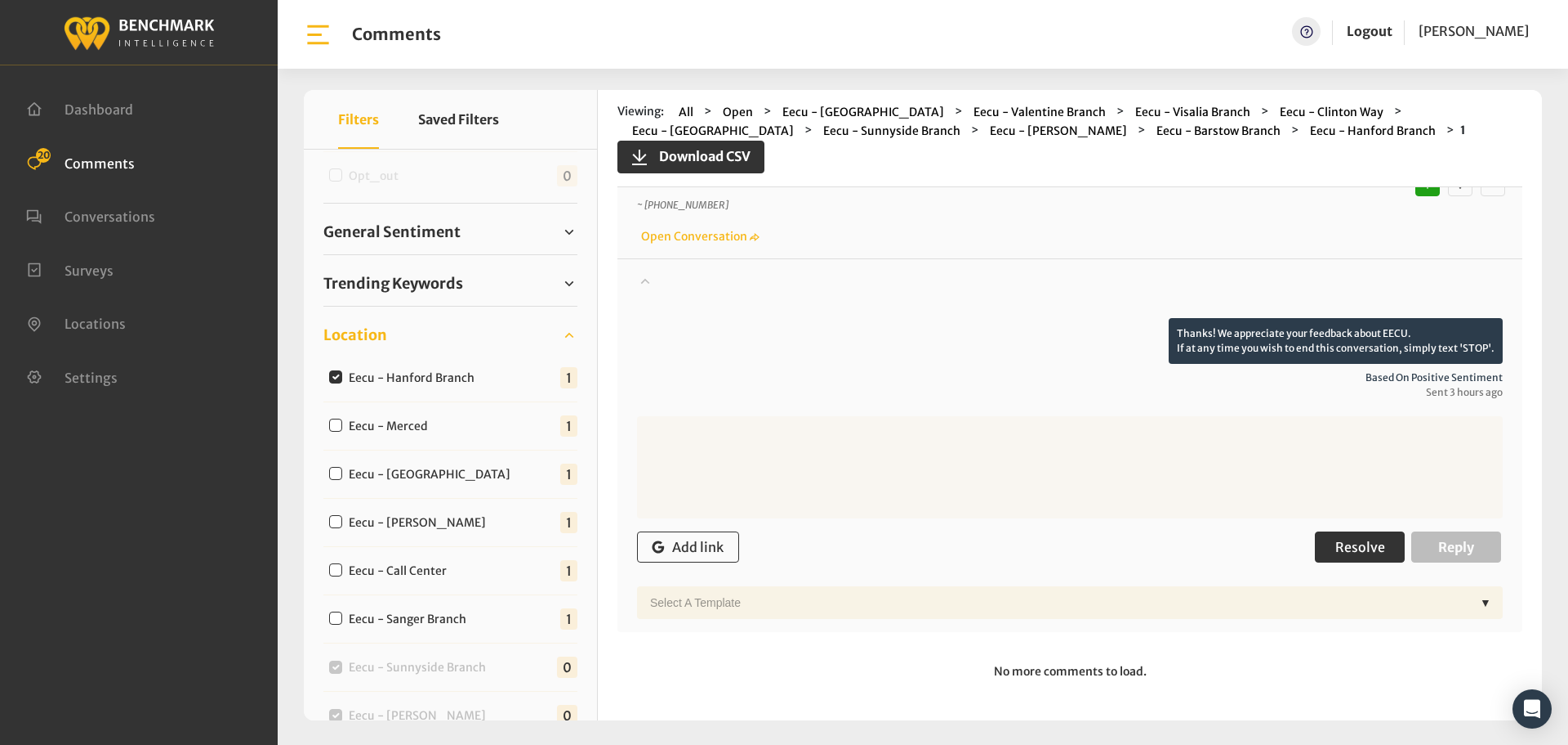
click at [1361, 546] on span "Resolve" at bounding box center [1360, 547] width 50 height 16
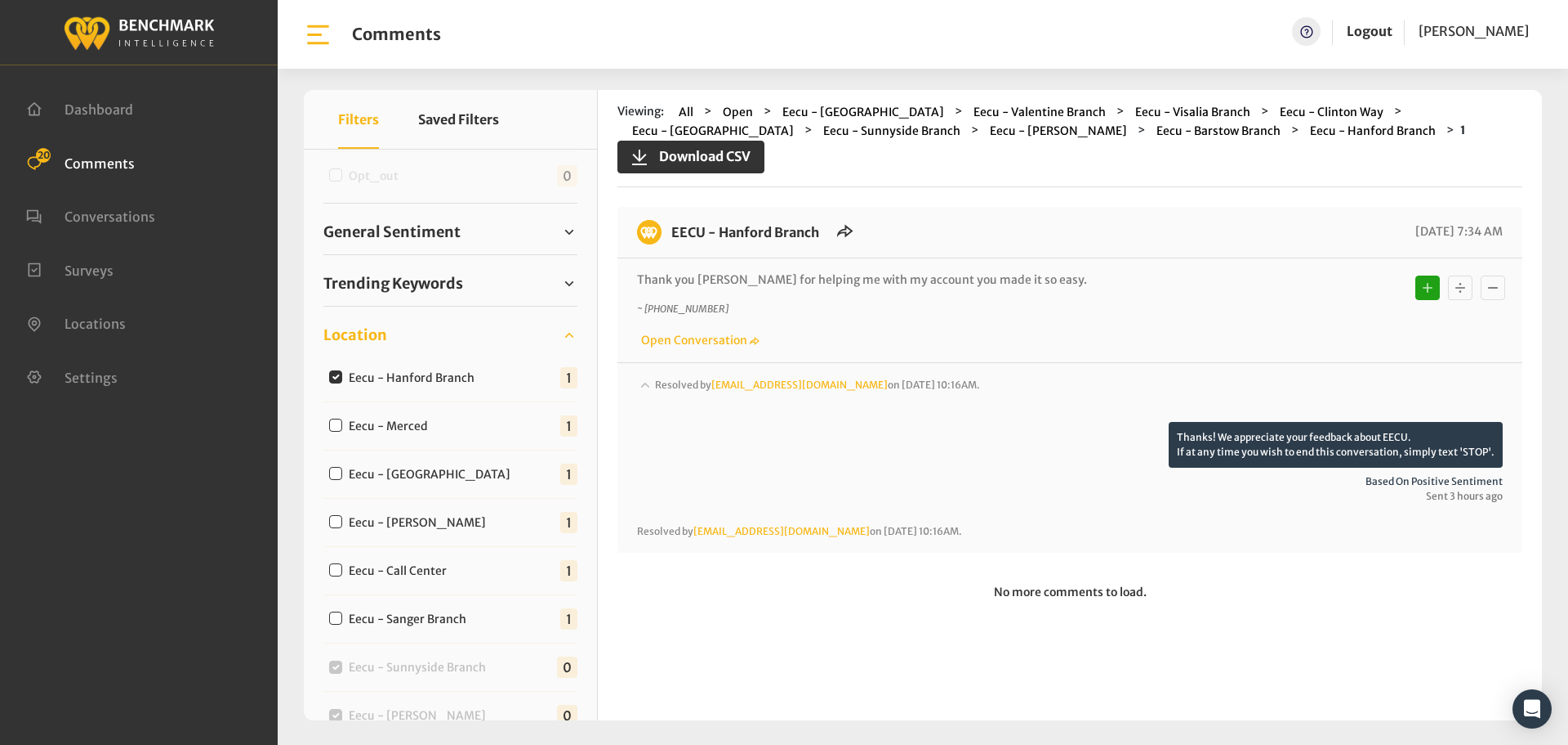
scroll to position [0, 0]
click at [332, 427] on input "Eecu - Merced" at bounding box center [335, 424] width 13 height 13
checkbox input "true"
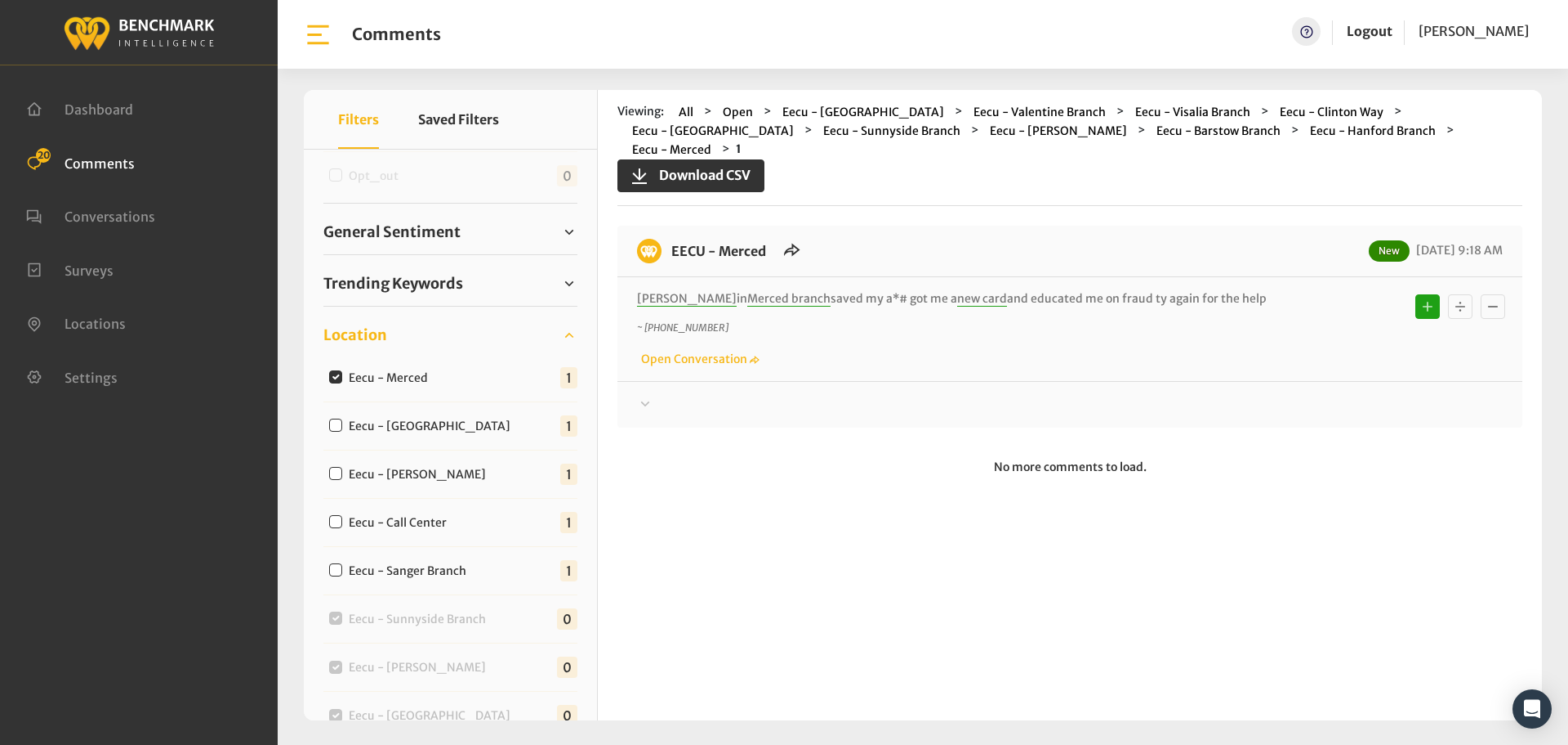
click at [673, 395] on div at bounding box center [1070, 405] width 866 height 20
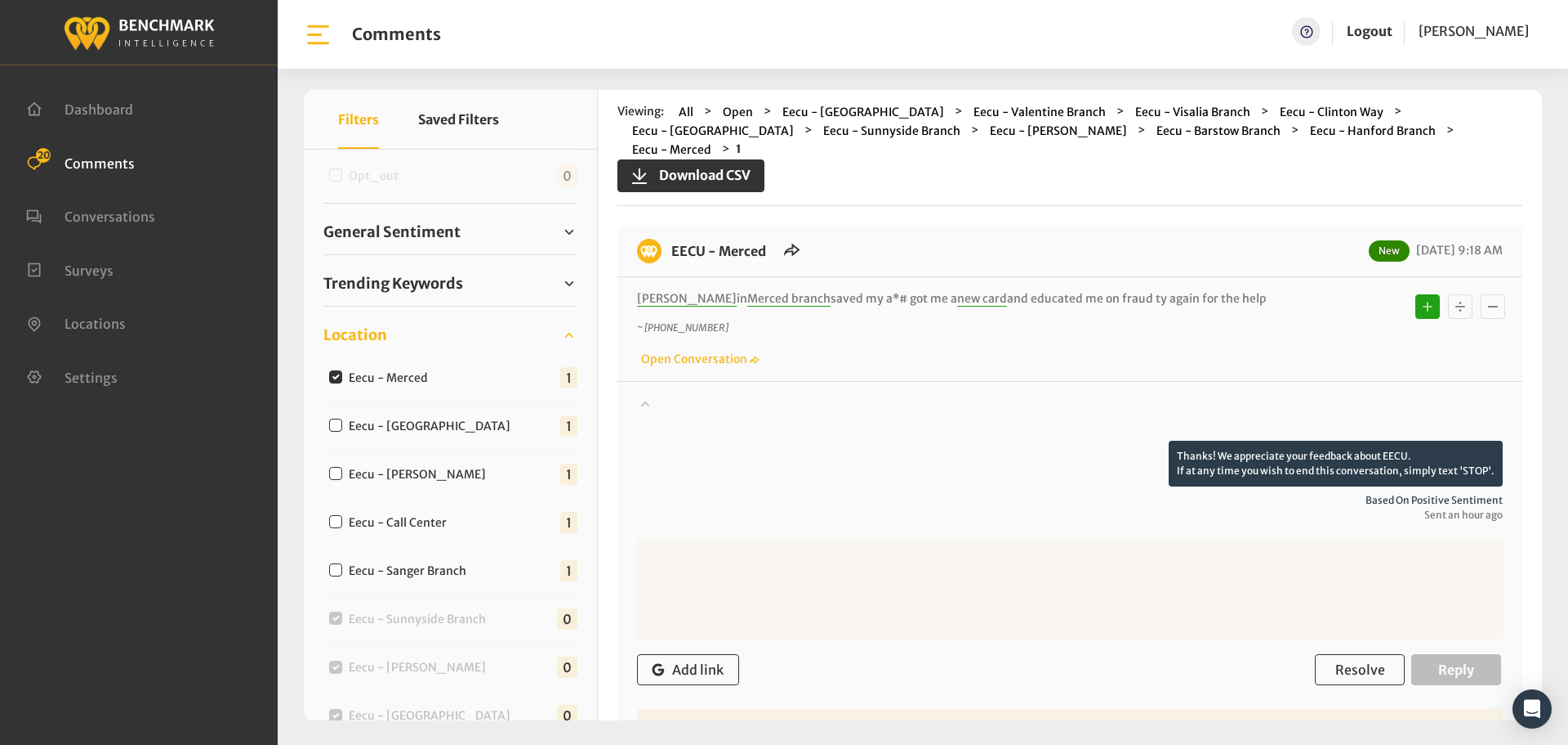
click at [673, 395] on div at bounding box center [1070, 418] width 866 height 46
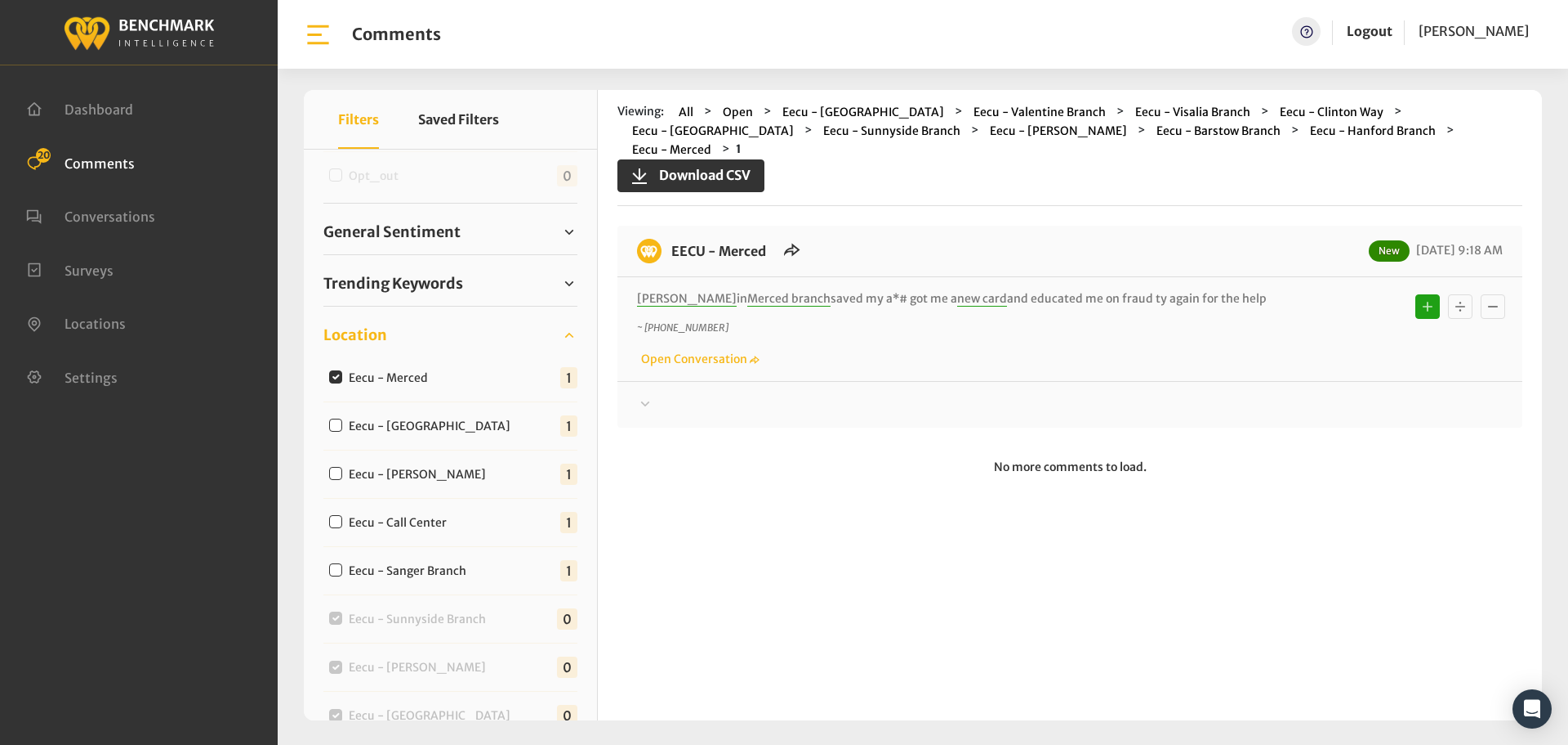
drag, startPoint x: 1213, startPoint y: 281, endPoint x: 666, endPoint y: 236, distance: 548.8
click at [666, 236] on div "EECU - Merced New [DATE] 9:18 AM [PERSON_NAME] in [PERSON_NAME] saved my a*# go…" at bounding box center [1070, 326] width 905 height 202
click at [690, 395] on div at bounding box center [1070, 405] width 866 height 20
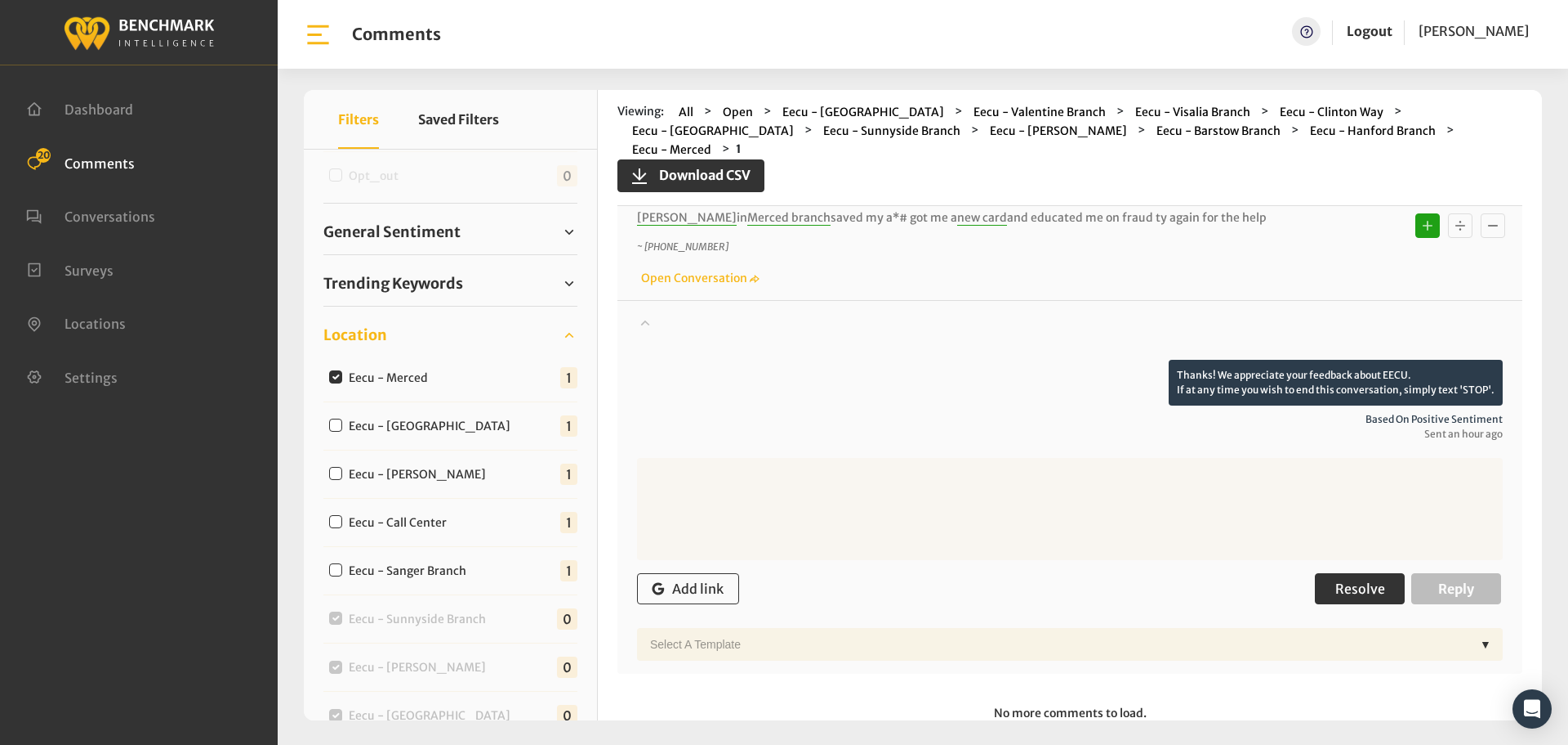
scroll to position [82, 0]
click at [1362, 580] on span "Resolve" at bounding box center [1360, 588] width 50 height 16
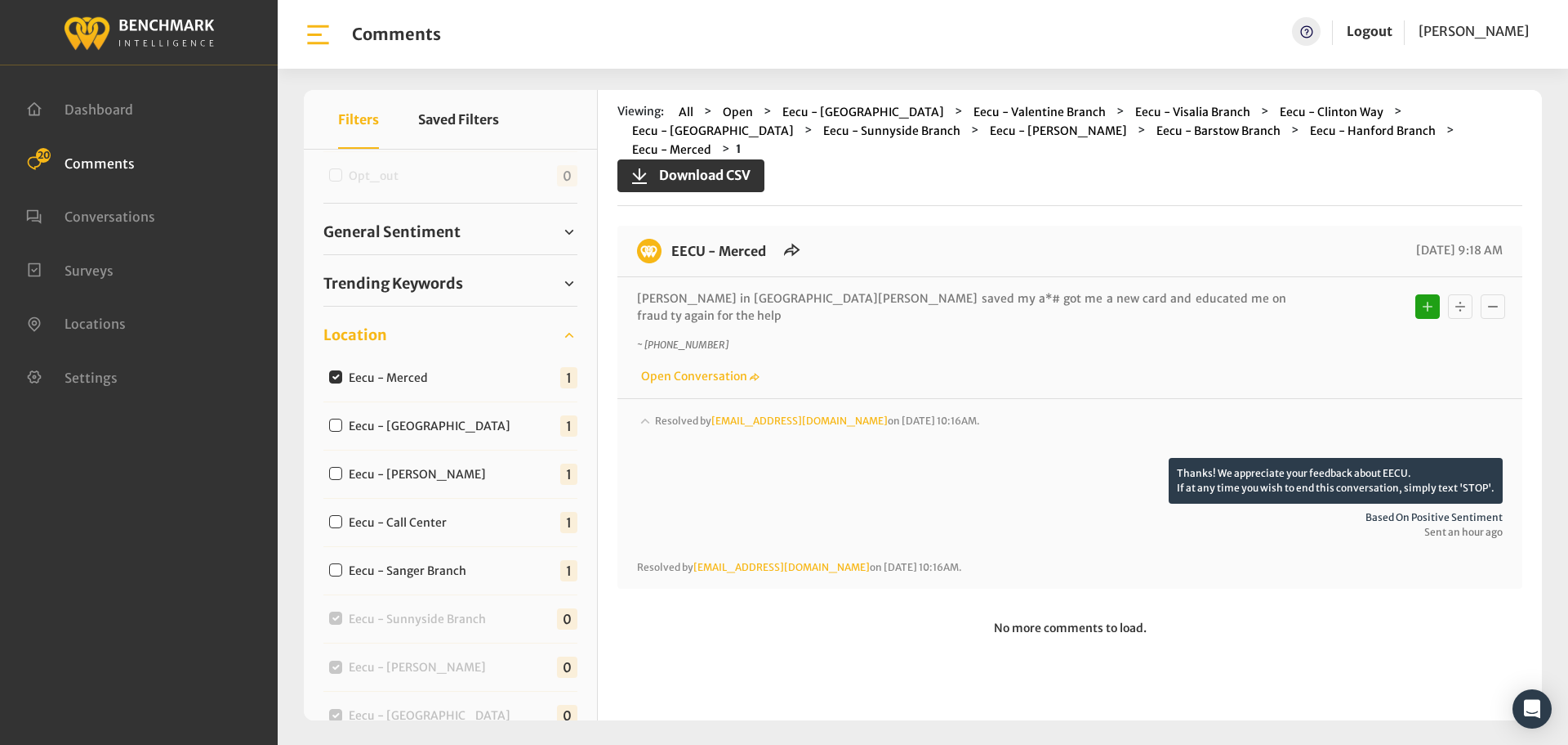
click at [336, 424] on input "Eecu - [GEOGRAPHIC_DATA]" at bounding box center [335, 424] width 13 height 13
checkbox input "true"
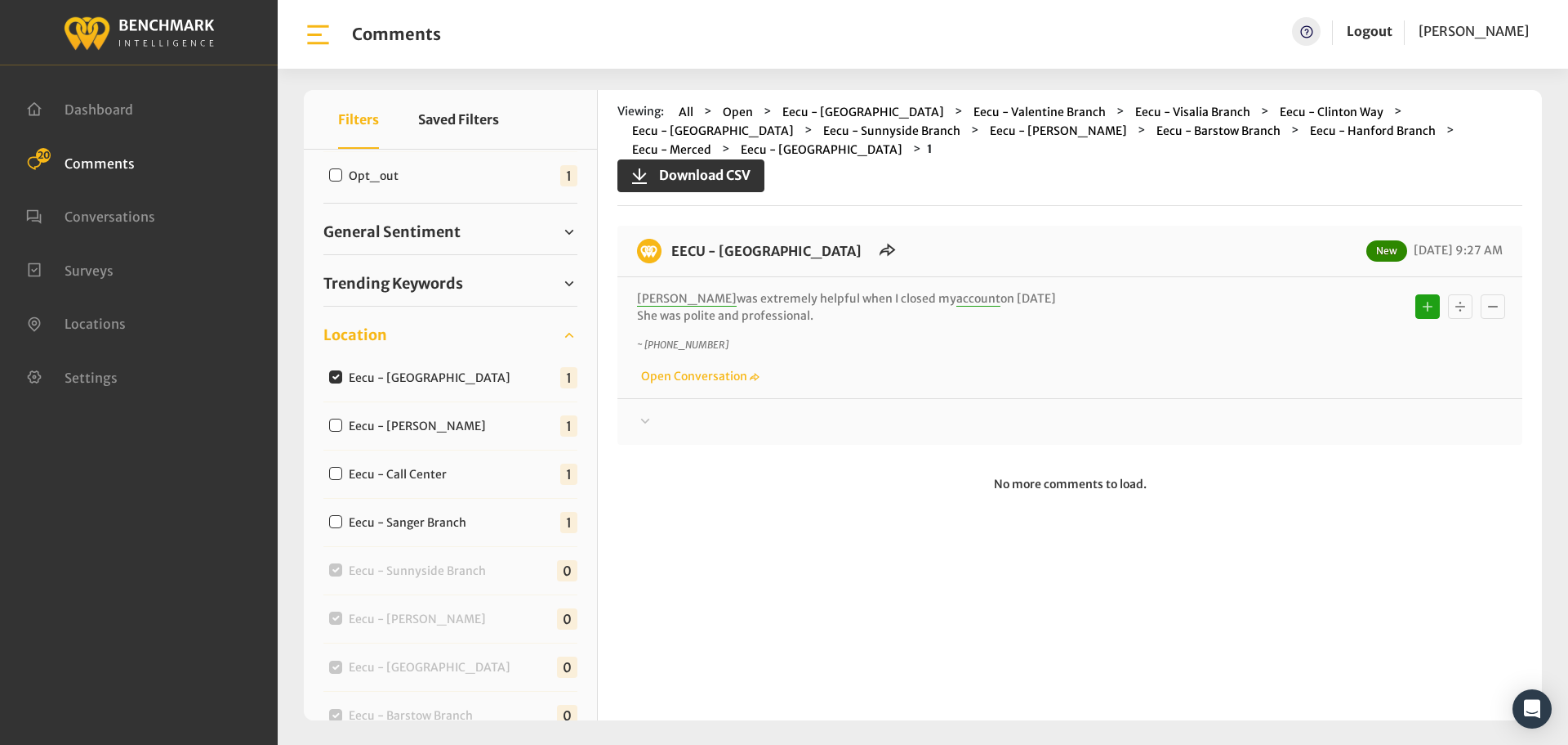
click at [674, 417] on div at bounding box center [1070, 422] width 866 height 20
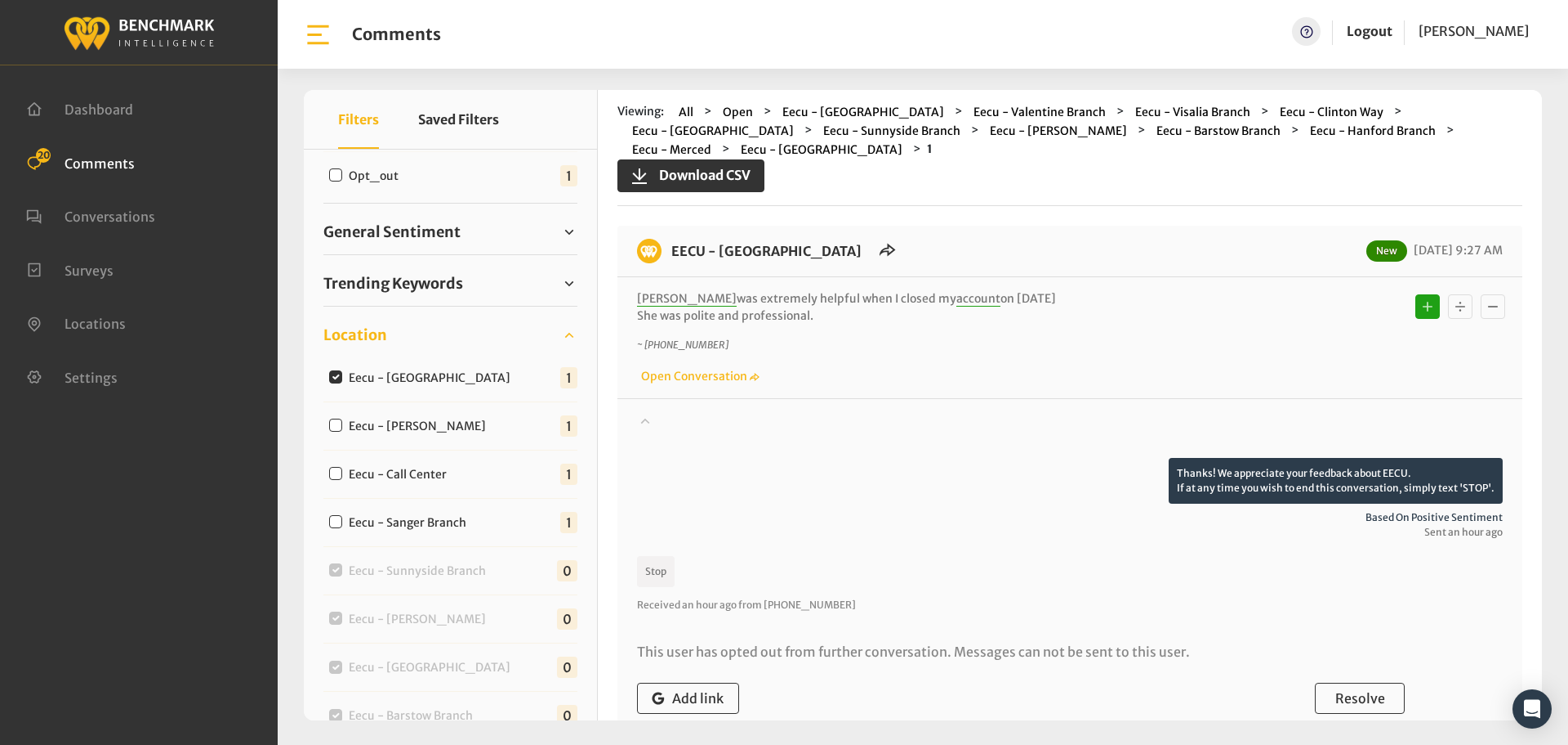
click at [674, 417] on div at bounding box center [1070, 435] width 866 height 46
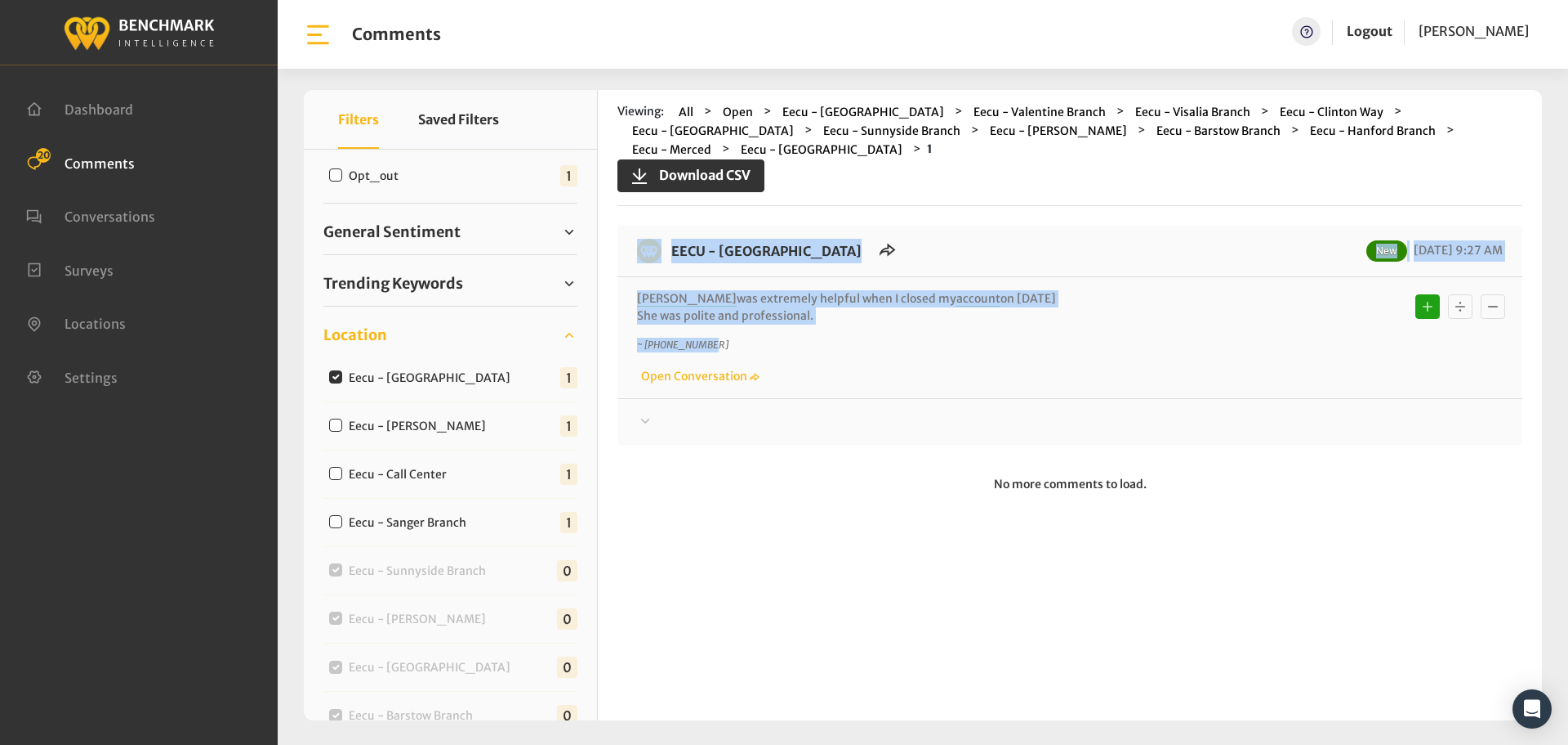
drag, startPoint x: 867, startPoint y: 325, endPoint x: 644, endPoint y: 261, distance: 232.0
click at [644, 261] on div "EECU - [GEOGRAPHIC_DATA] New [DATE] 9:27 AM [PERSON_NAME] was extremely helpful…" at bounding box center [1070, 335] width 905 height 219
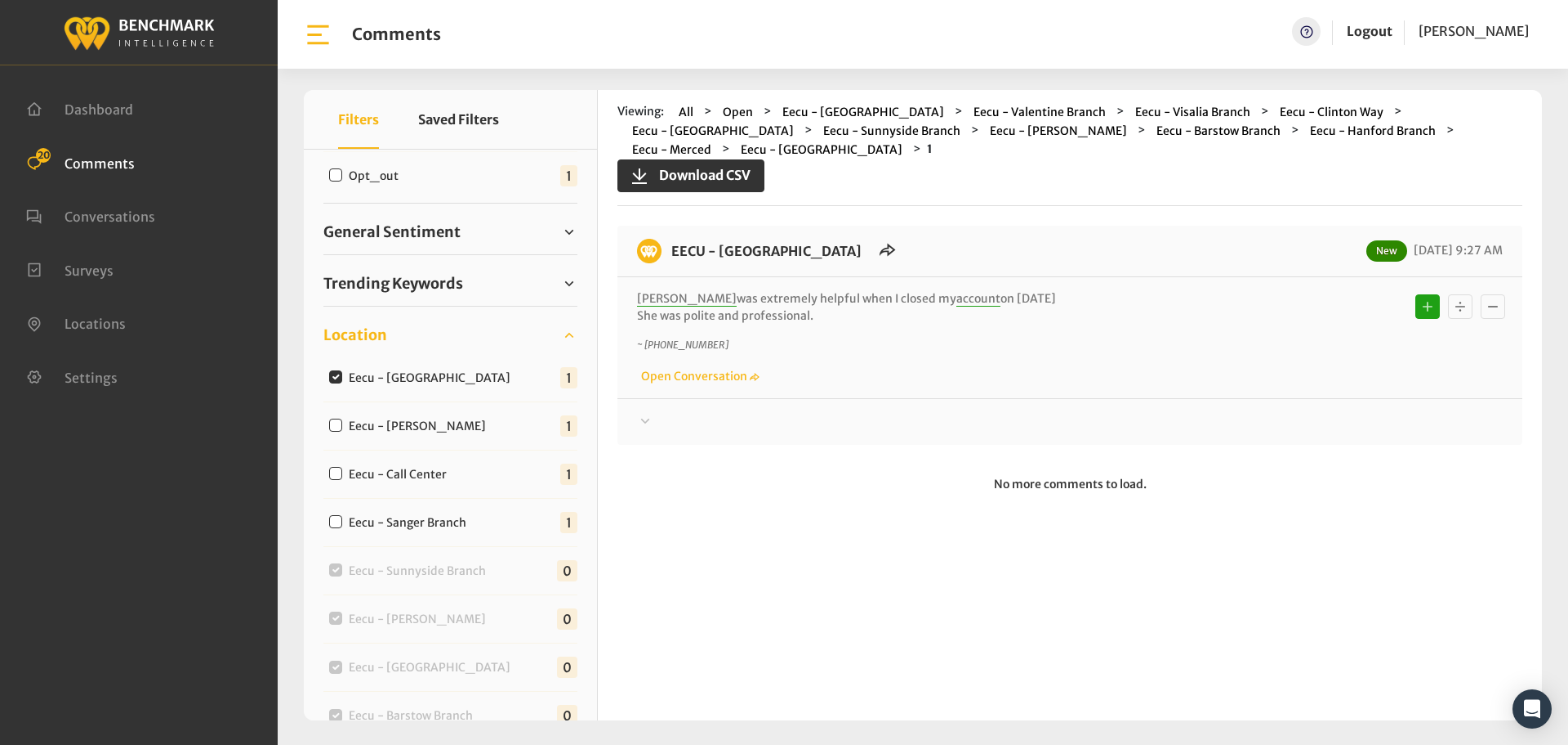
click at [681, 425] on div at bounding box center [1070, 422] width 866 height 20
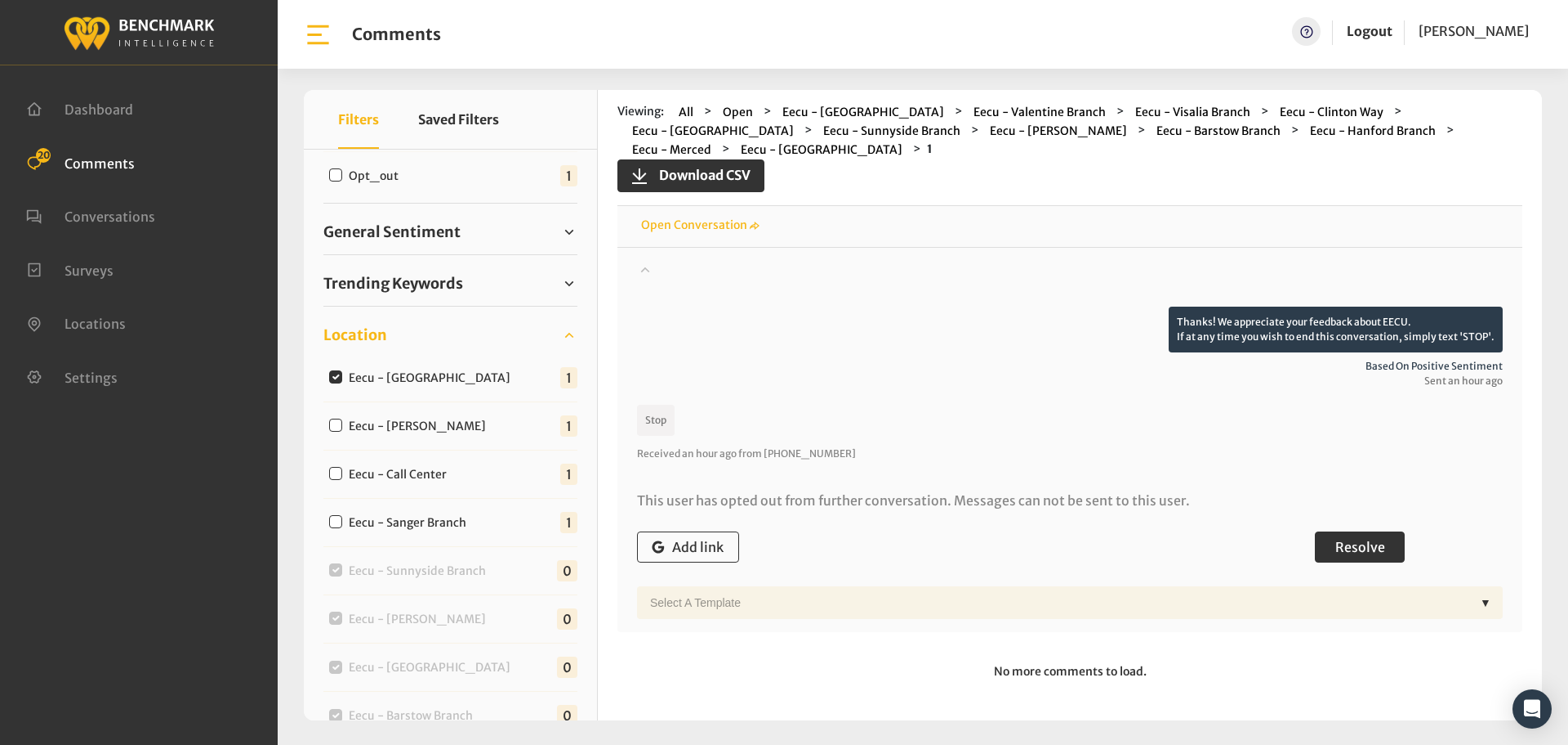
click at [1373, 543] on span "Resolve" at bounding box center [1360, 547] width 50 height 16
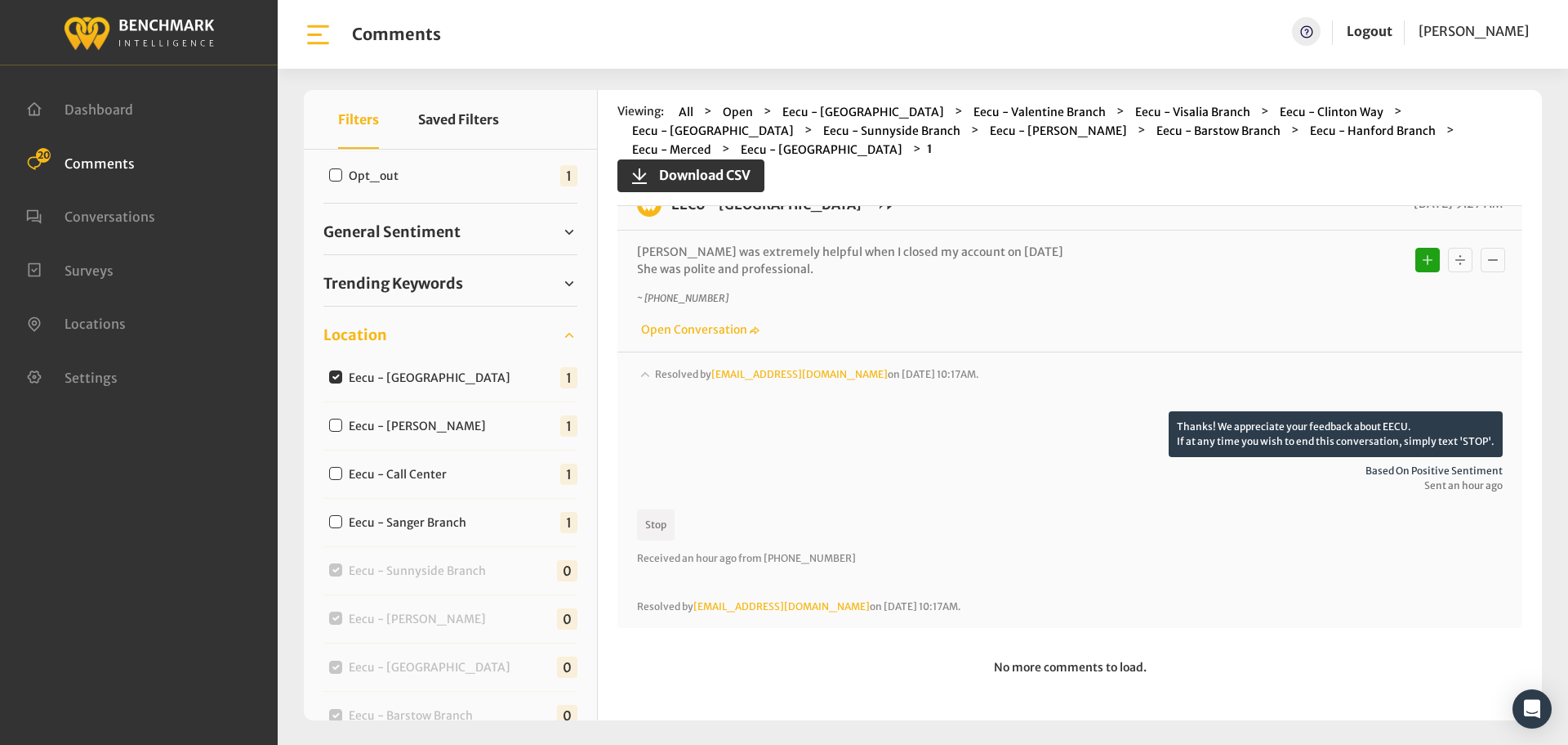
scroll to position [46, 0]
click at [344, 427] on label "Eecu - [PERSON_NAME]" at bounding box center [422, 425] width 156 height 17
click at [343, 427] on input "Eecu - [PERSON_NAME]" at bounding box center [335, 424] width 13 height 13
checkbox input "true"
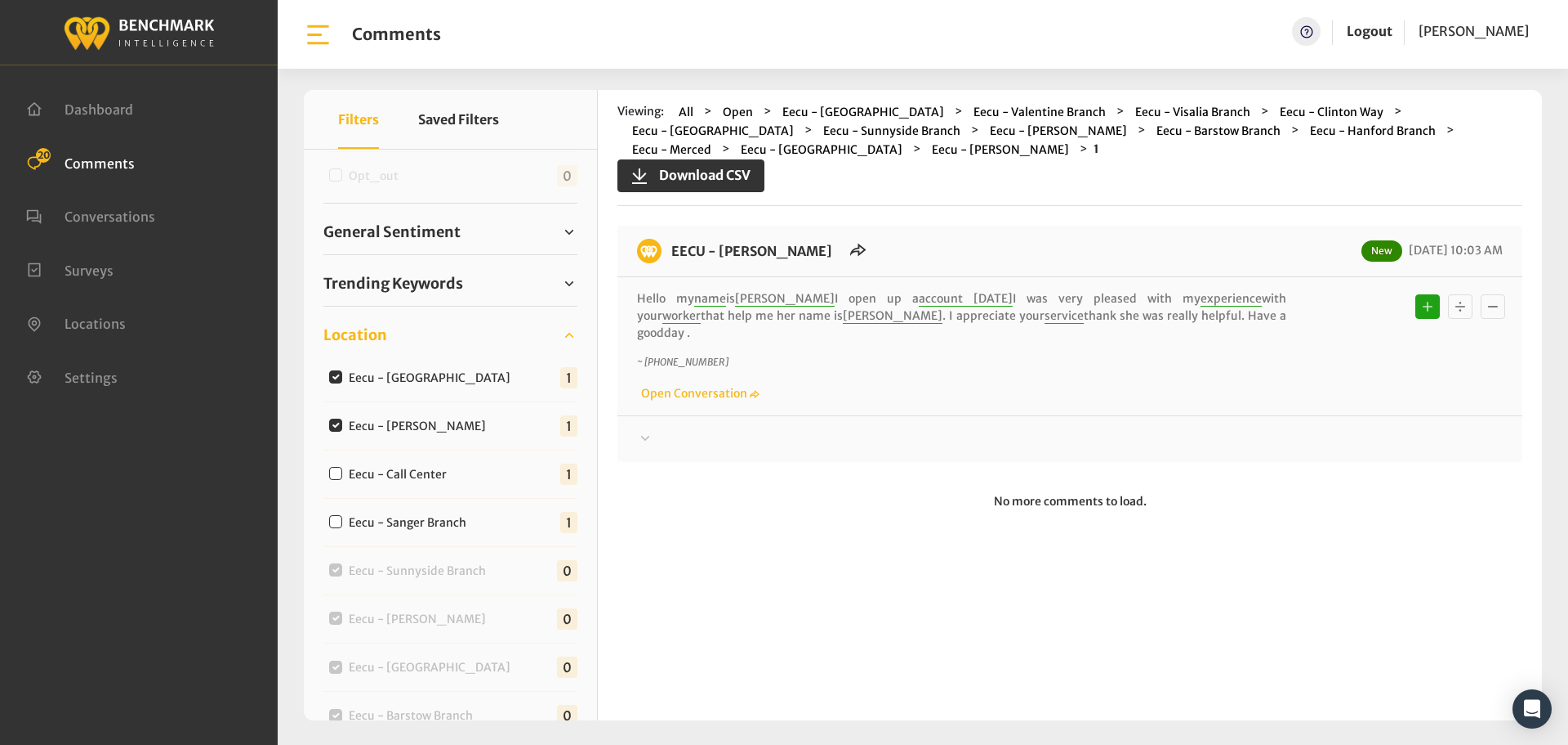
click at [334, 376] on input "Eecu - [GEOGRAPHIC_DATA]" at bounding box center [335, 376] width 13 height 13
checkbox input "false"
click at [684, 429] on div at bounding box center [1070, 439] width 866 height 20
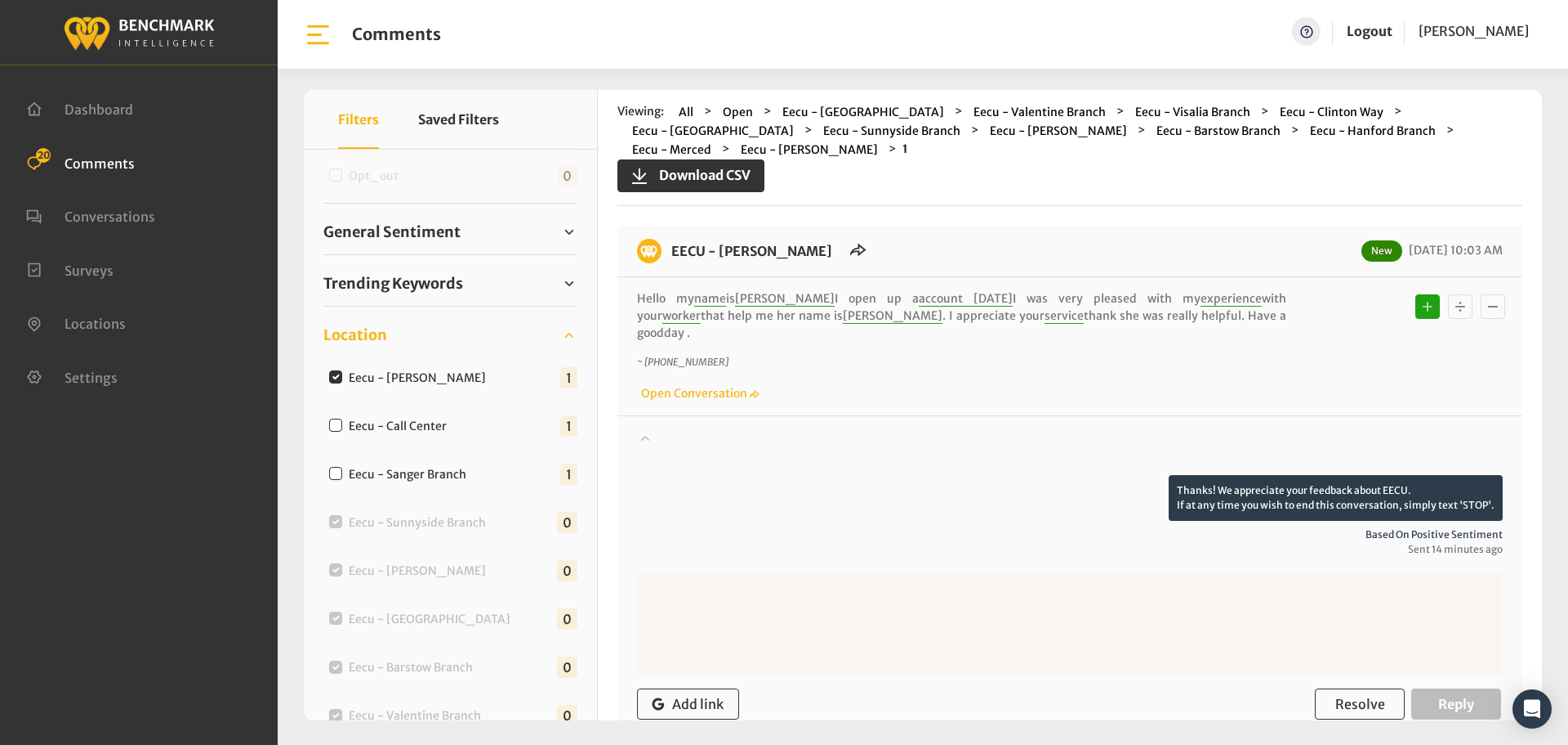
click at [684, 429] on div at bounding box center [1070, 452] width 866 height 46
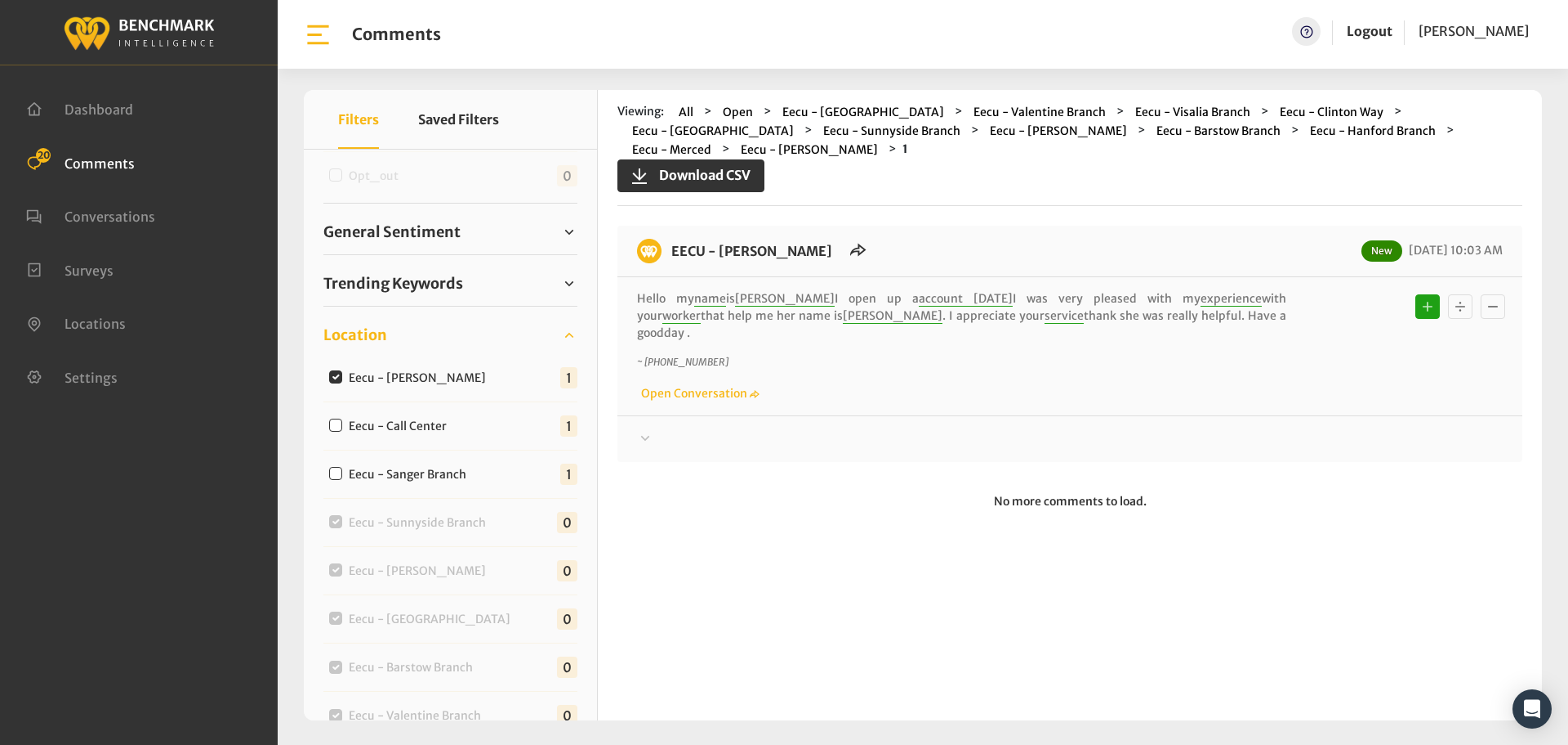
drag, startPoint x: 1243, startPoint y: 318, endPoint x: 671, endPoint y: 253, distance: 575.7
click at [671, 253] on div "EECU - [PERSON_NAME] New [DATE] 10:03 AM Hello my name is [PERSON_NAME] I open …" at bounding box center [1070, 344] width 905 height 236
click at [665, 429] on div at bounding box center [1070, 439] width 866 height 20
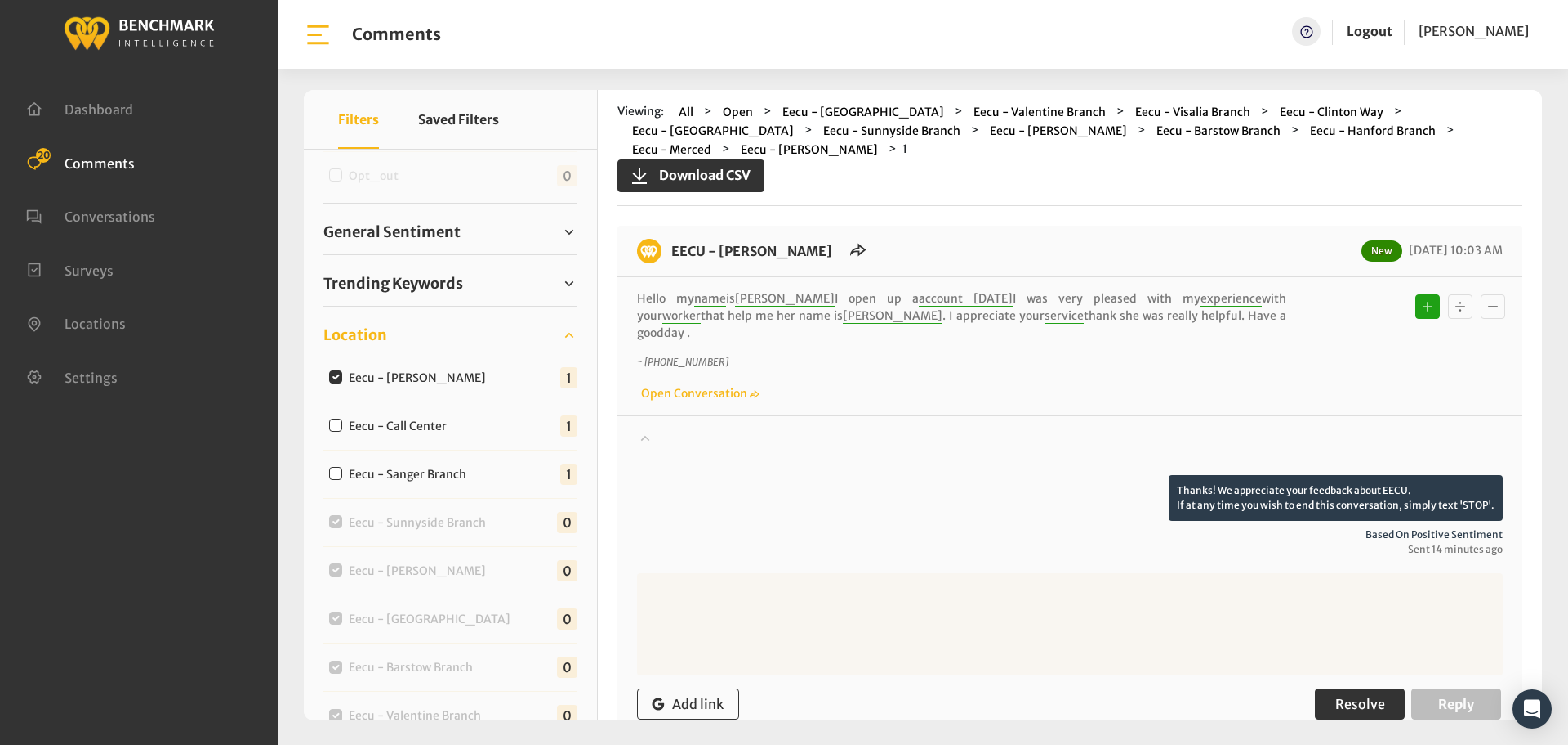
click at [1343, 695] on span "Resolve" at bounding box center [1360, 703] width 50 height 16
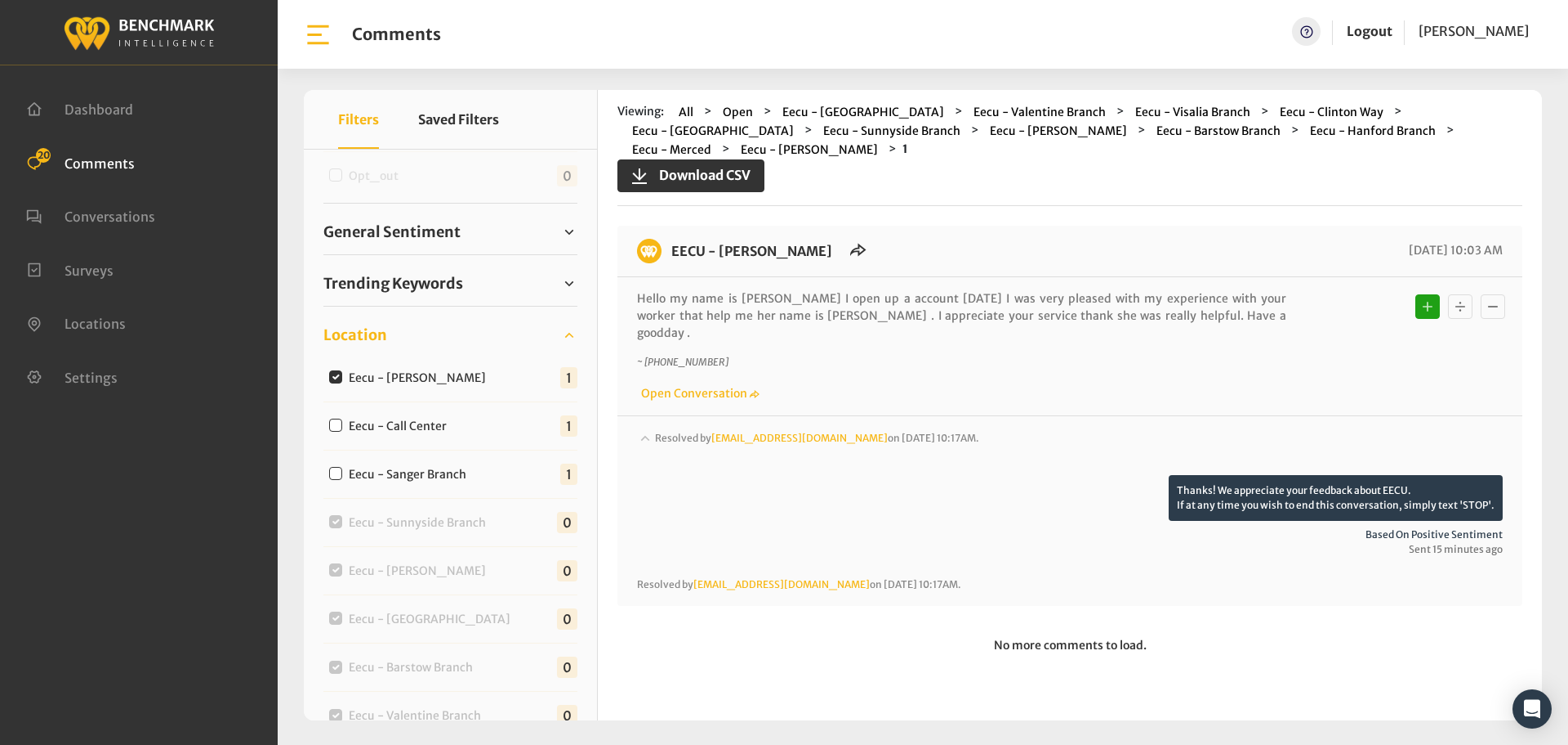
click at [335, 428] on input "Eecu - Call Center" at bounding box center [335, 424] width 13 height 13
checkbox input "true"
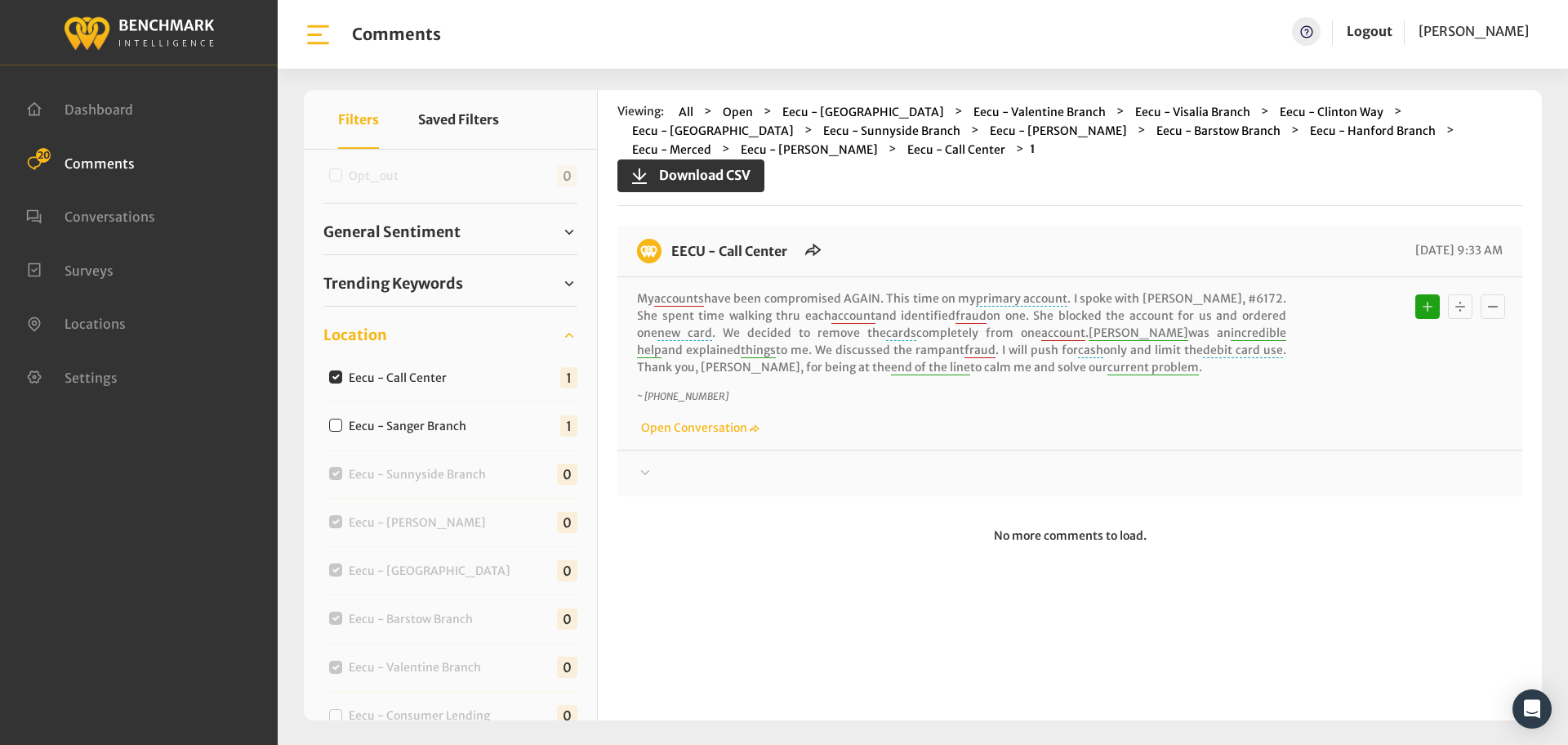
click at [673, 474] on div at bounding box center [1070, 473] width 866 height 20
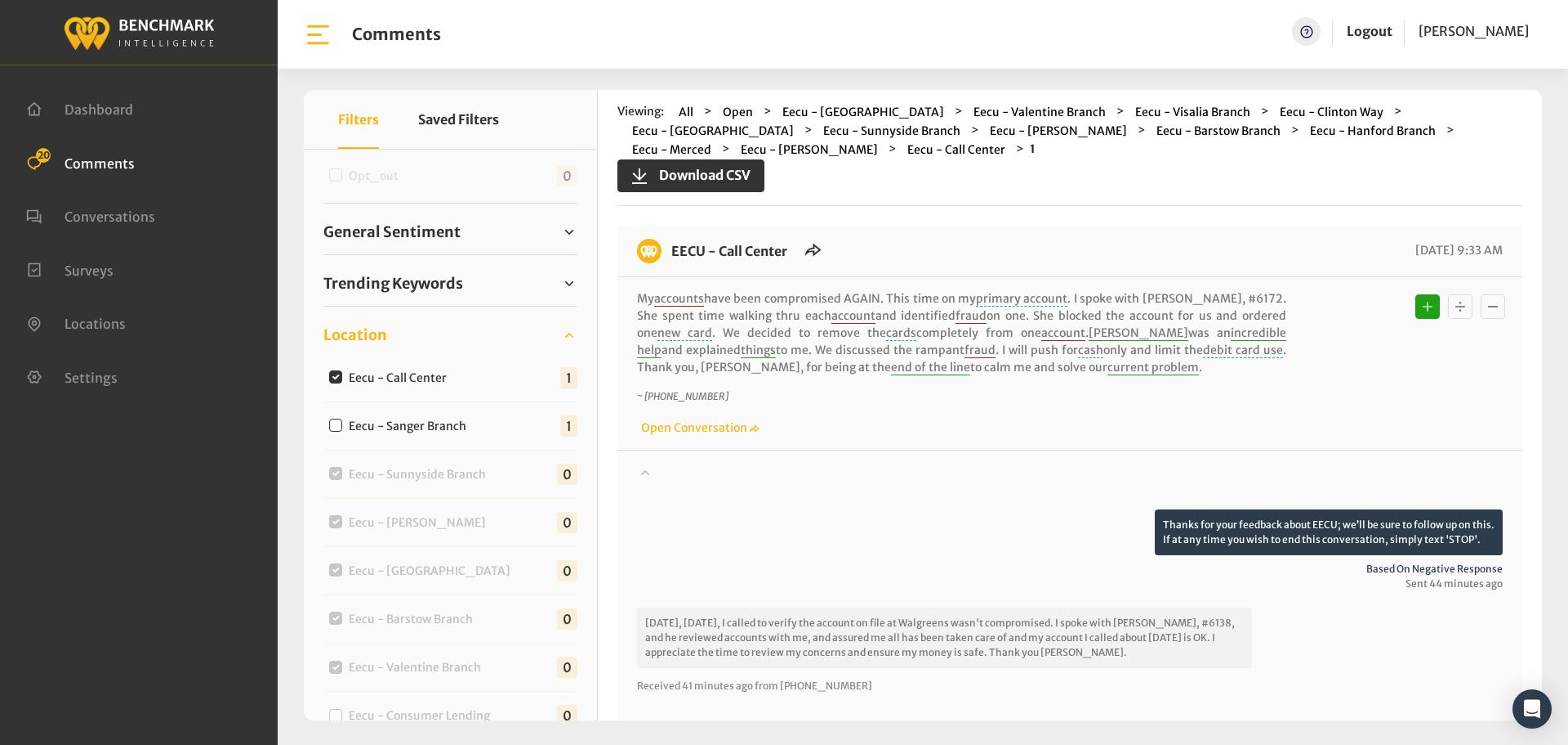
drag, startPoint x: 1101, startPoint y: 485, endPoint x: 668, endPoint y: 248, distance: 493.6
click at [668, 248] on div "EECU - Call Center [DATE] 9:33 AM My accounts have been compromised AGAIN. This…" at bounding box center [1070, 582] width 905 height 713
click at [343, 378] on div "Eecu - Call Center" at bounding box center [392, 376] width 137 height 20
click at [340, 375] on input "Eecu - Call Center" at bounding box center [335, 376] width 13 height 13
checkbox input "false"
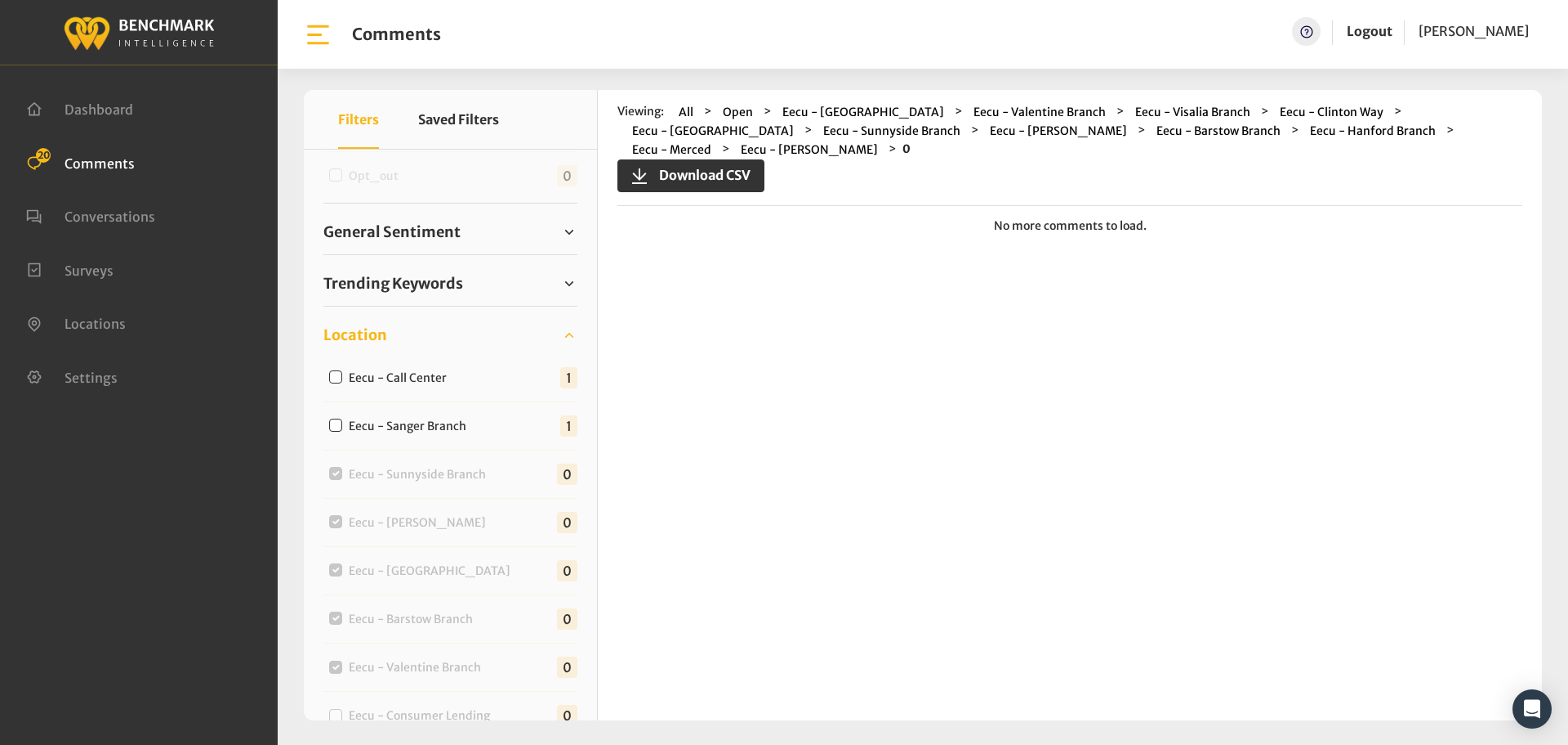
click at [342, 427] on input "Eecu - Sanger Branch" at bounding box center [335, 424] width 13 height 13
checkbox input "true"
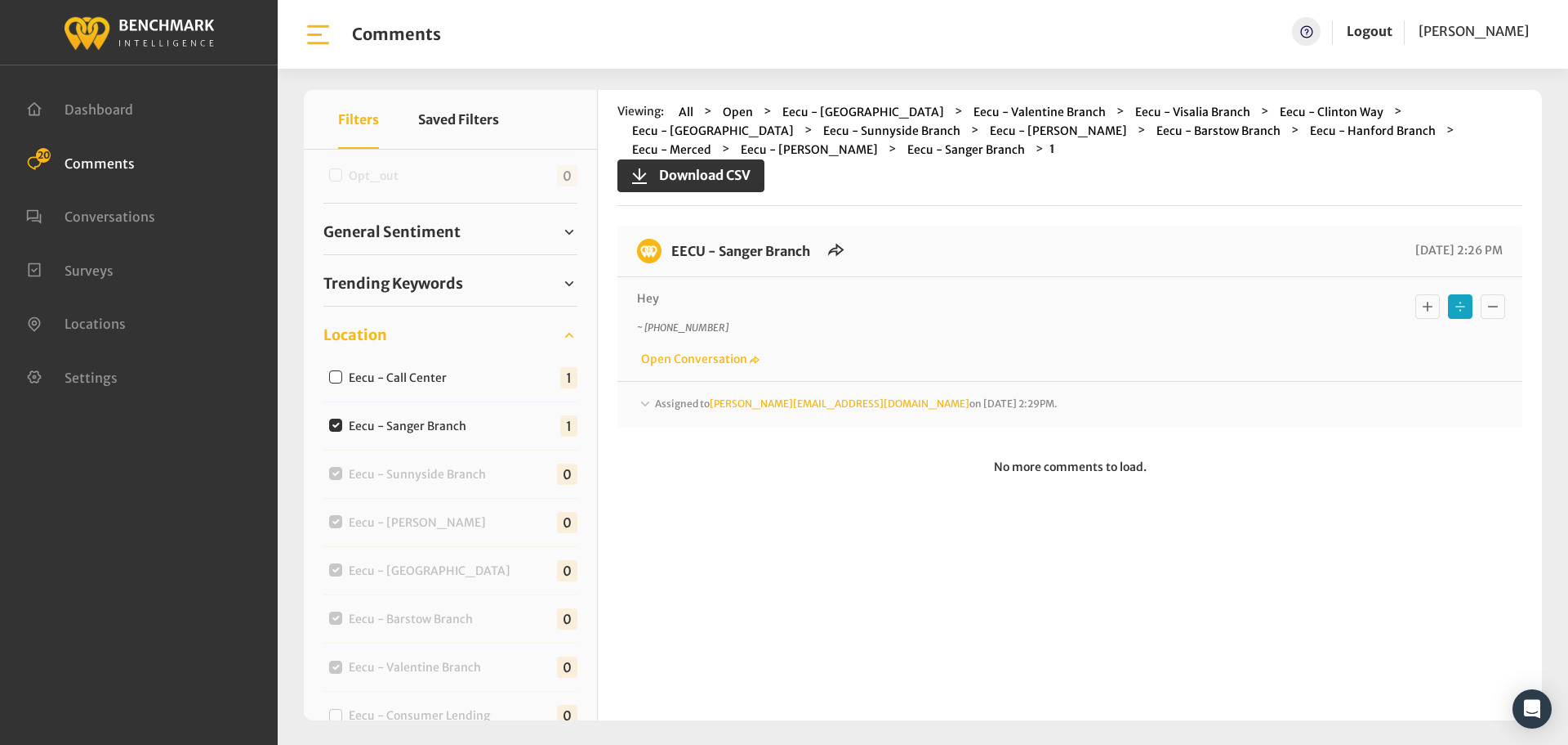
click at [684, 404] on span "Assigned to [PERSON_NAME][EMAIL_ADDRESS][DOMAIN_NAME] on [DATE] 2:29PM." at bounding box center [856, 403] width 403 height 12
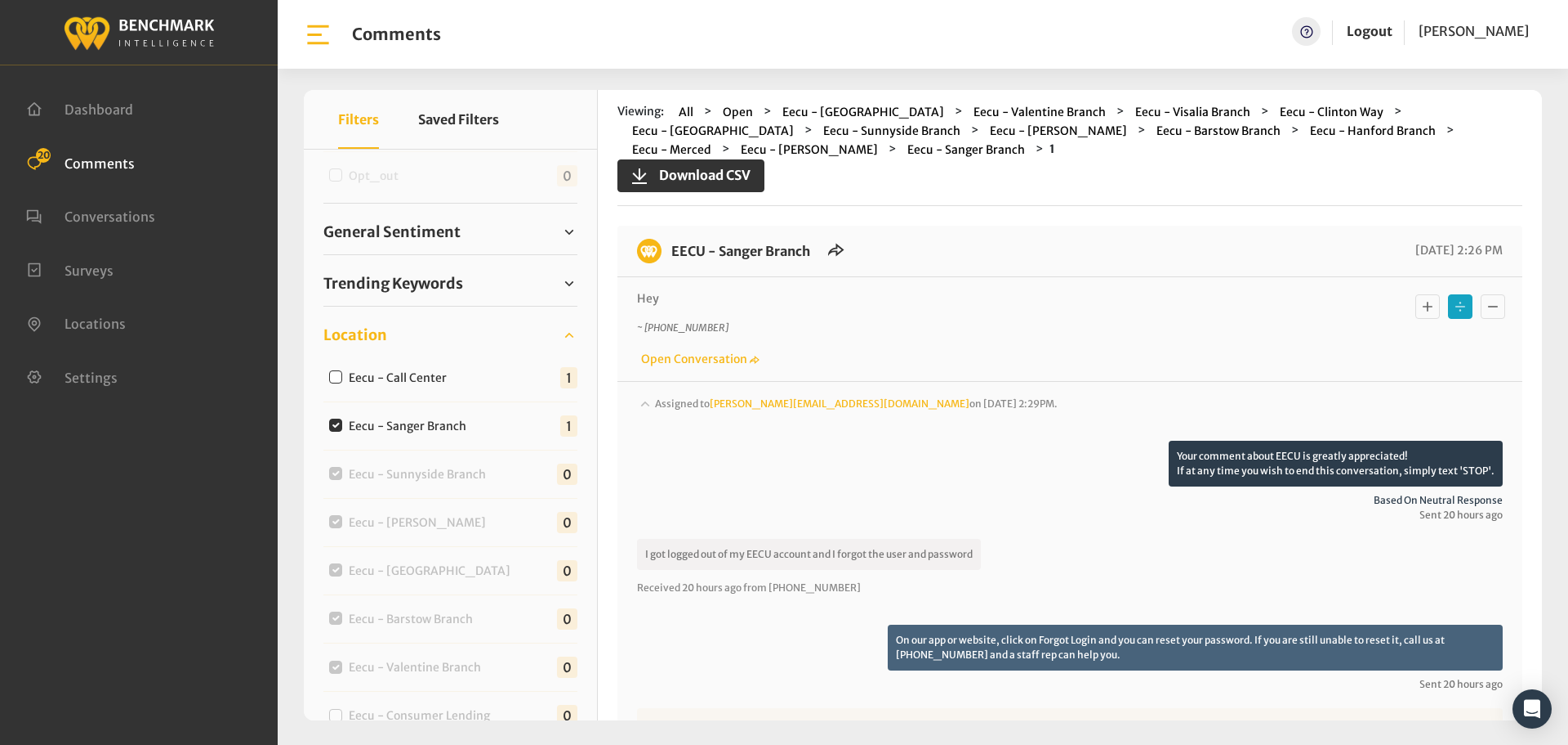
click at [684, 404] on span "Assigned to [PERSON_NAME][EMAIL_ADDRESS][DOMAIN_NAME] on [DATE] 2:29PM." at bounding box center [856, 403] width 403 height 12
